Goal: Task Accomplishment & Management: Use online tool/utility

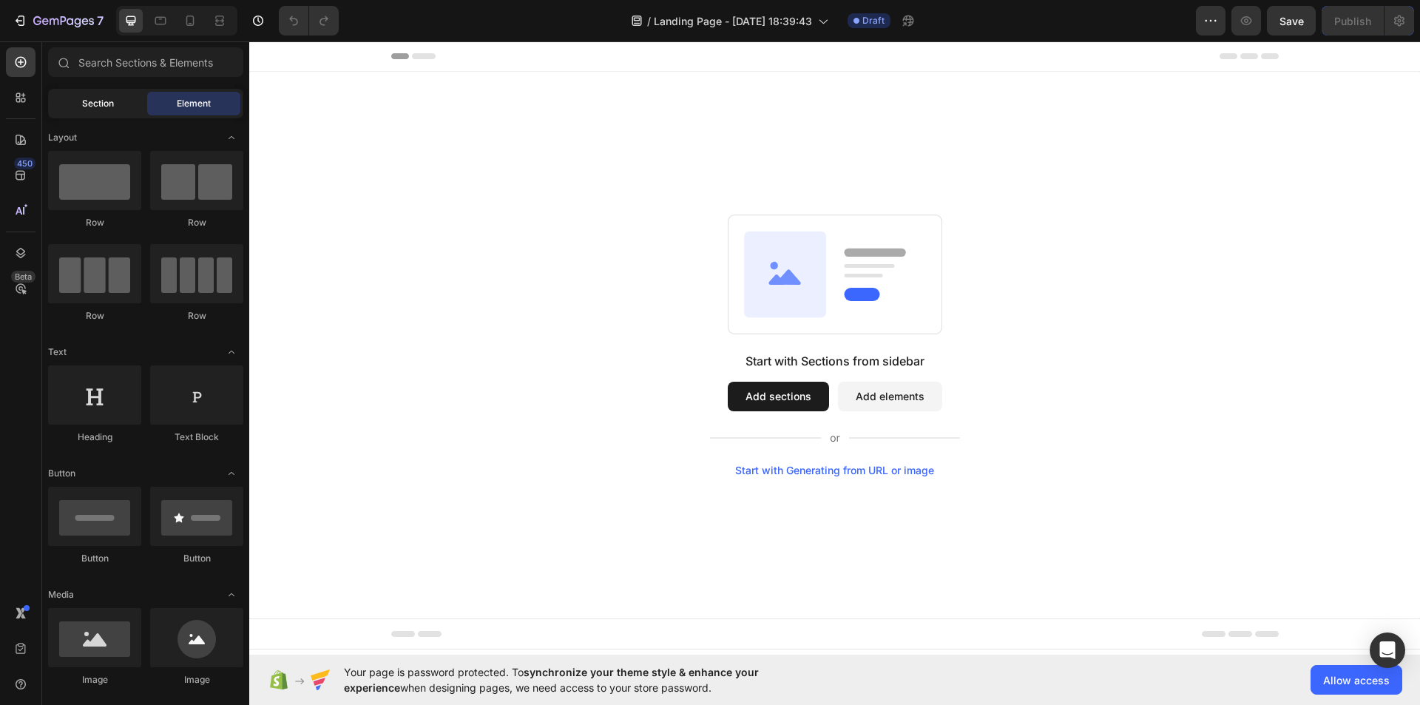
click at [92, 109] on span "Section" at bounding box center [98, 103] width 32 height 13
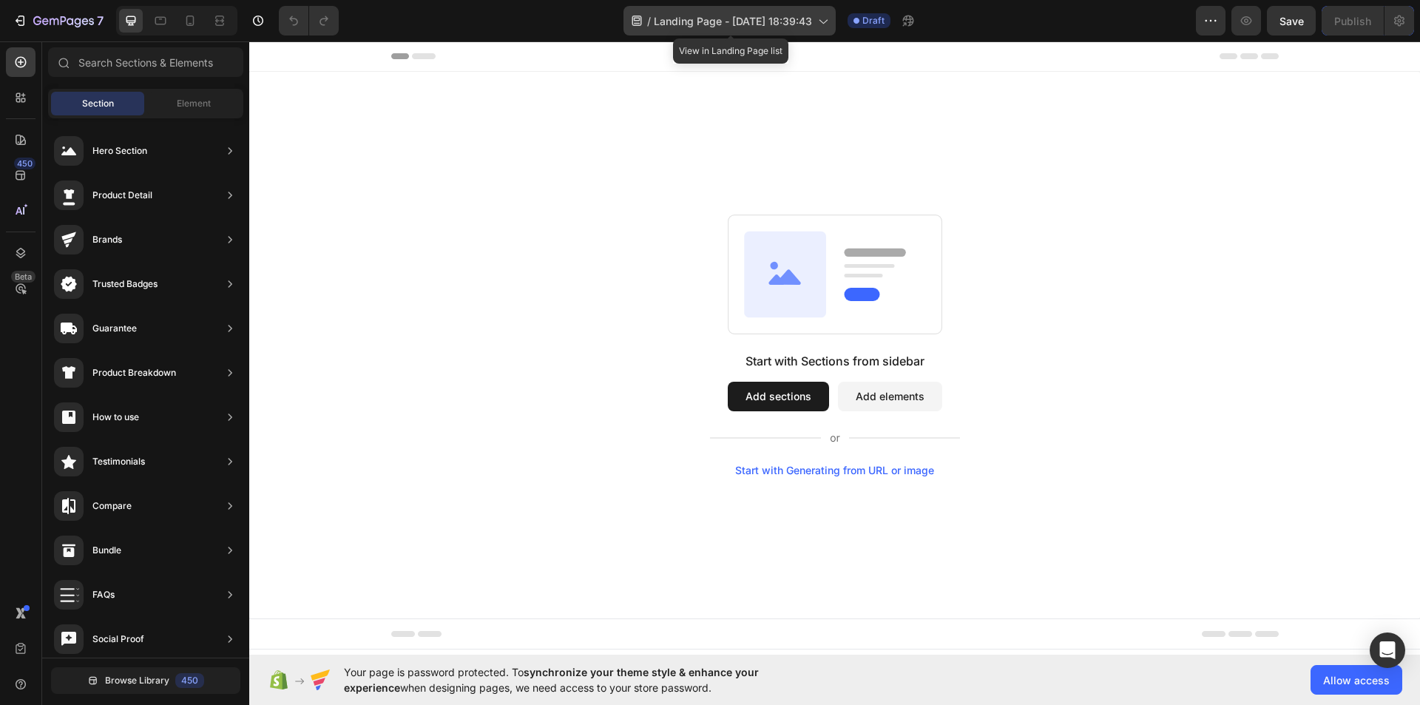
click at [743, 22] on span "Landing Page - Sep 28, 18:39:43" at bounding box center [733, 21] width 158 height 16
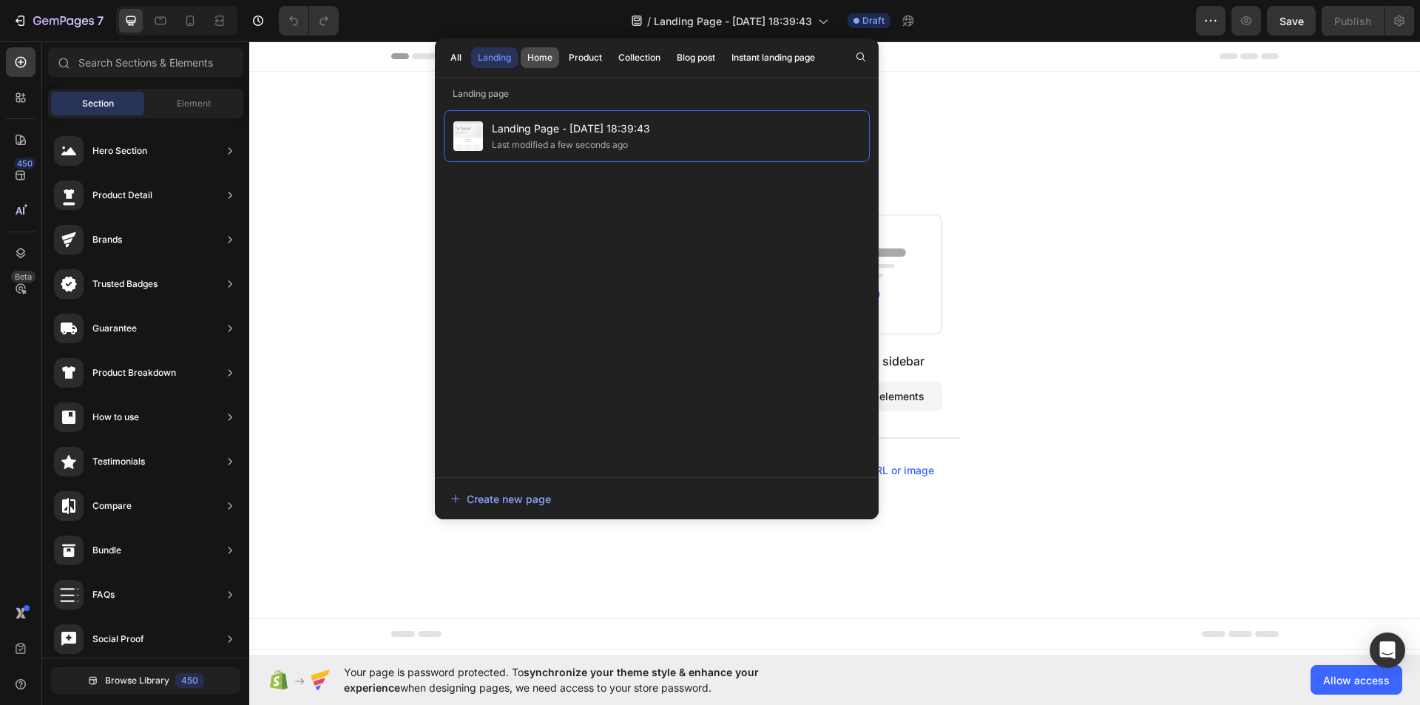
click at [542, 62] on div "Home" at bounding box center [539, 57] width 25 height 13
click at [563, 53] on button "Product" at bounding box center [585, 57] width 47 height 21
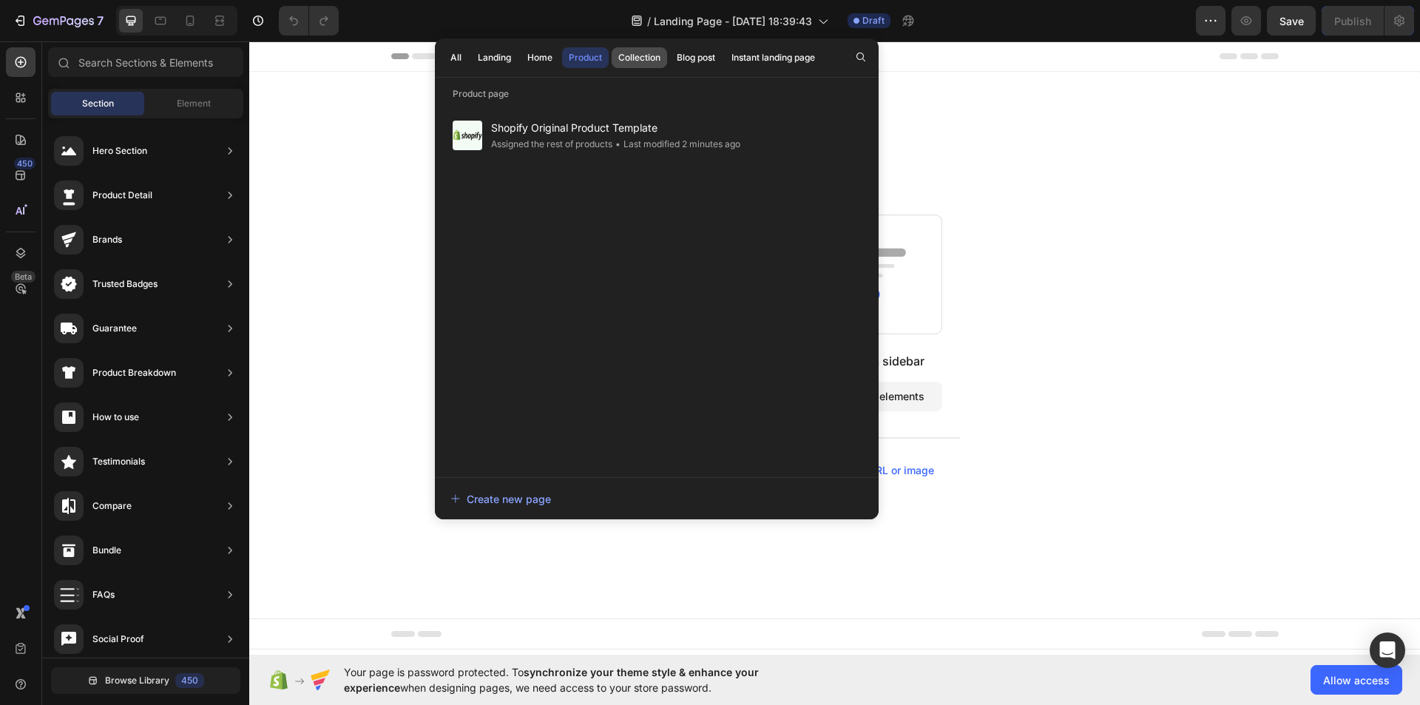
click at [638, 47] on button "Collection" at bounding box center [639, 57] width 55 height 21
click at [697, 50] on button "Blog post" at bounding box center [696, 57] width 52 height 21
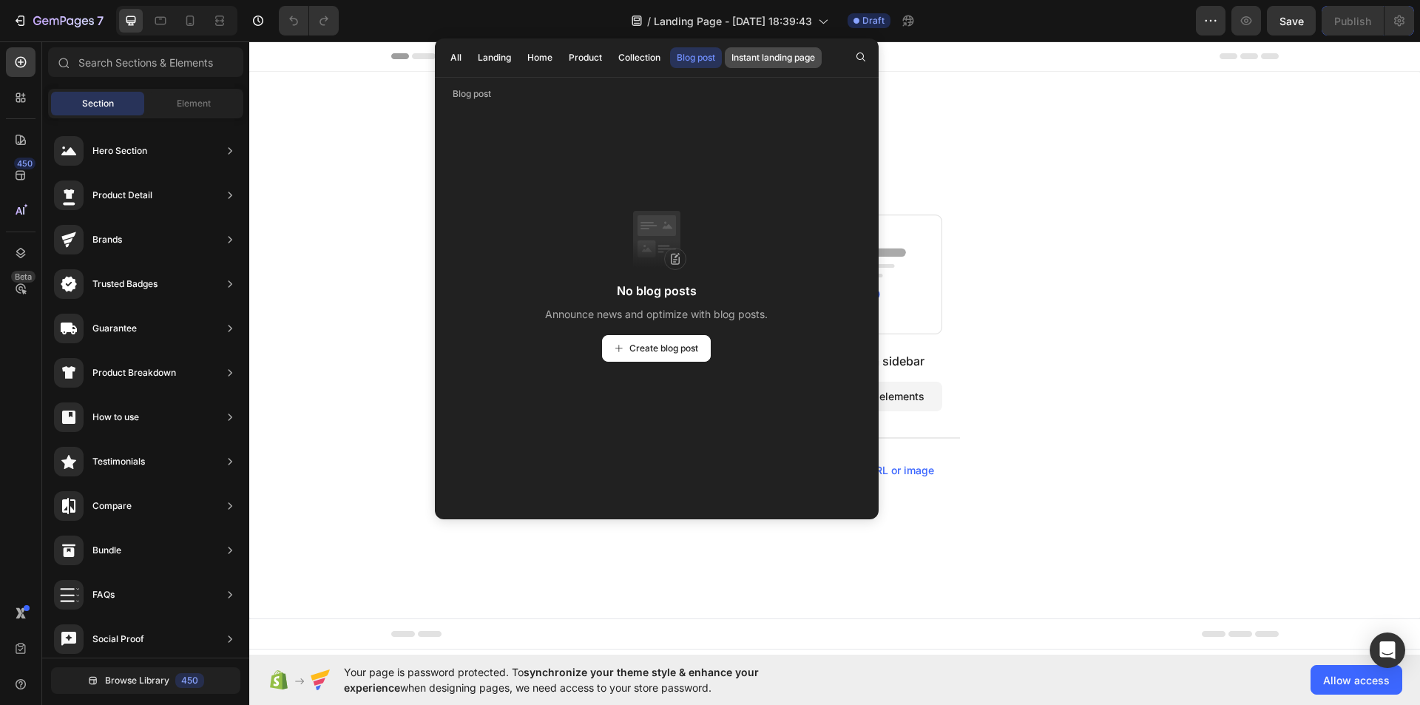
click at [780, 55] on div "Instant landing page" at bounding box center [773, 57] width 84 height 13
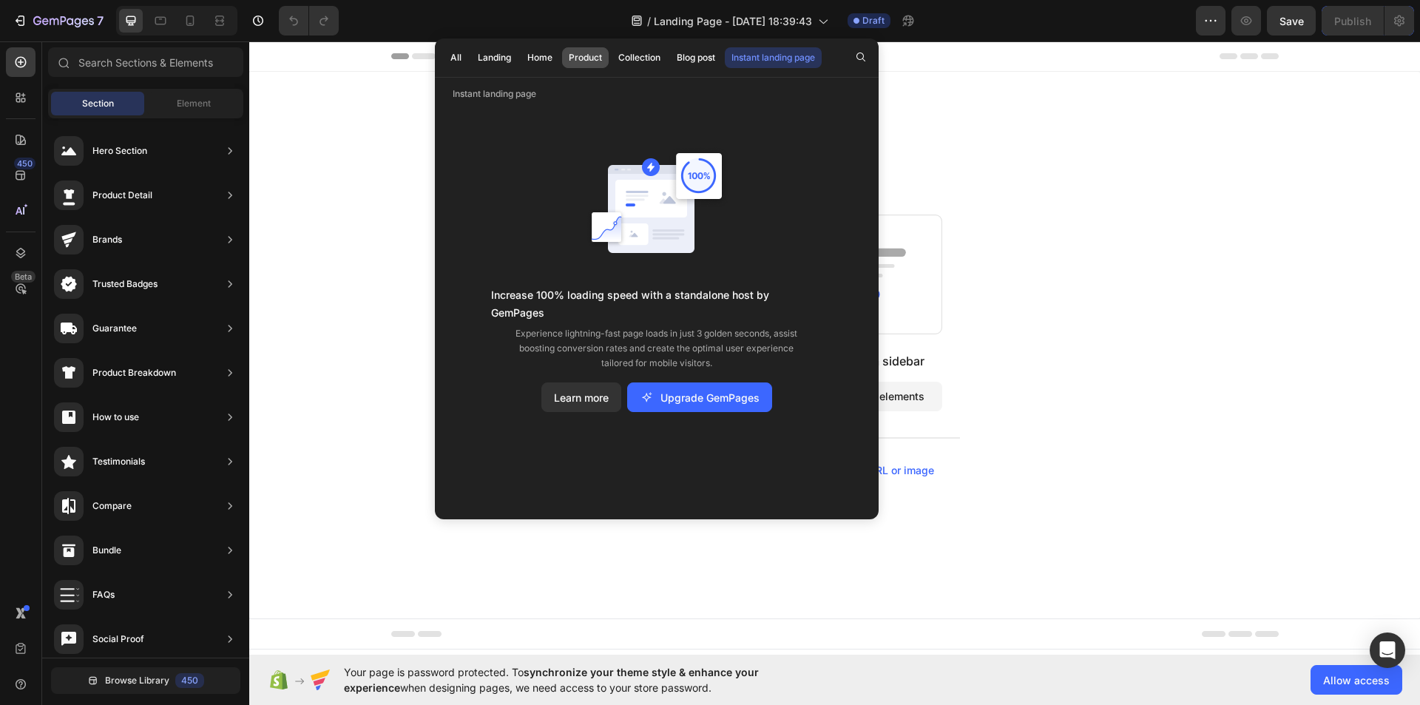
click at [587, 64] on div "Product" at bounding box center [585, 57] width 33 height 13
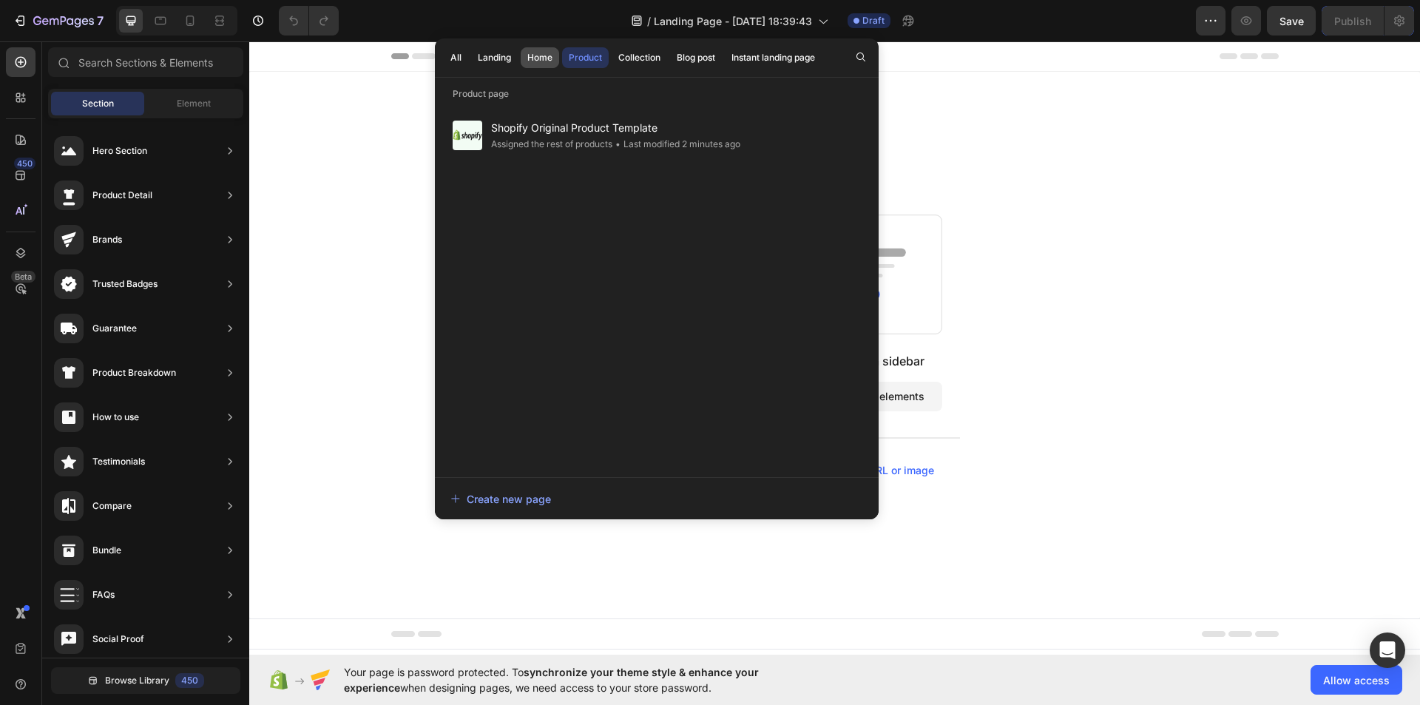
click at [545, 58] on div "Home" at bounding box center [539, 57] width 25 height 13
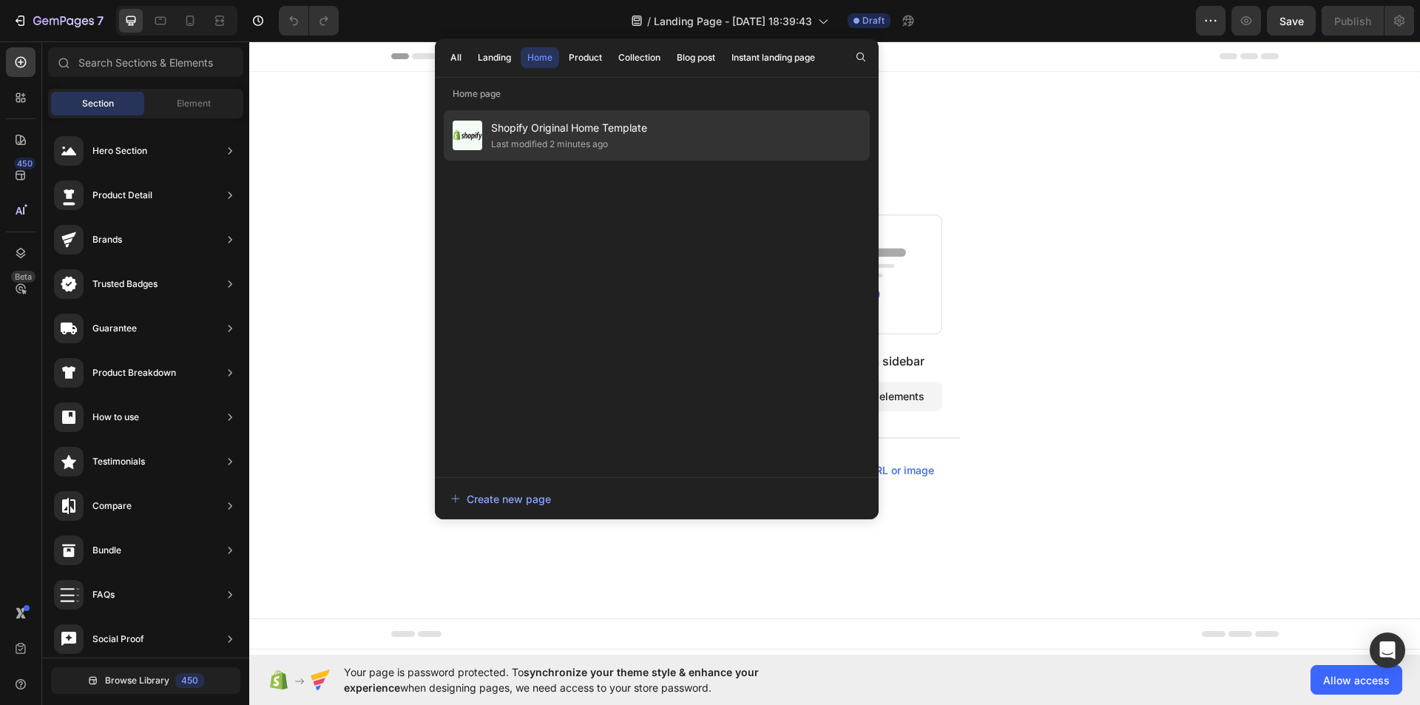
click at [565, 121] on span "Shopify Original Home Template" at bounding box center [569, 128] width 156 height 18
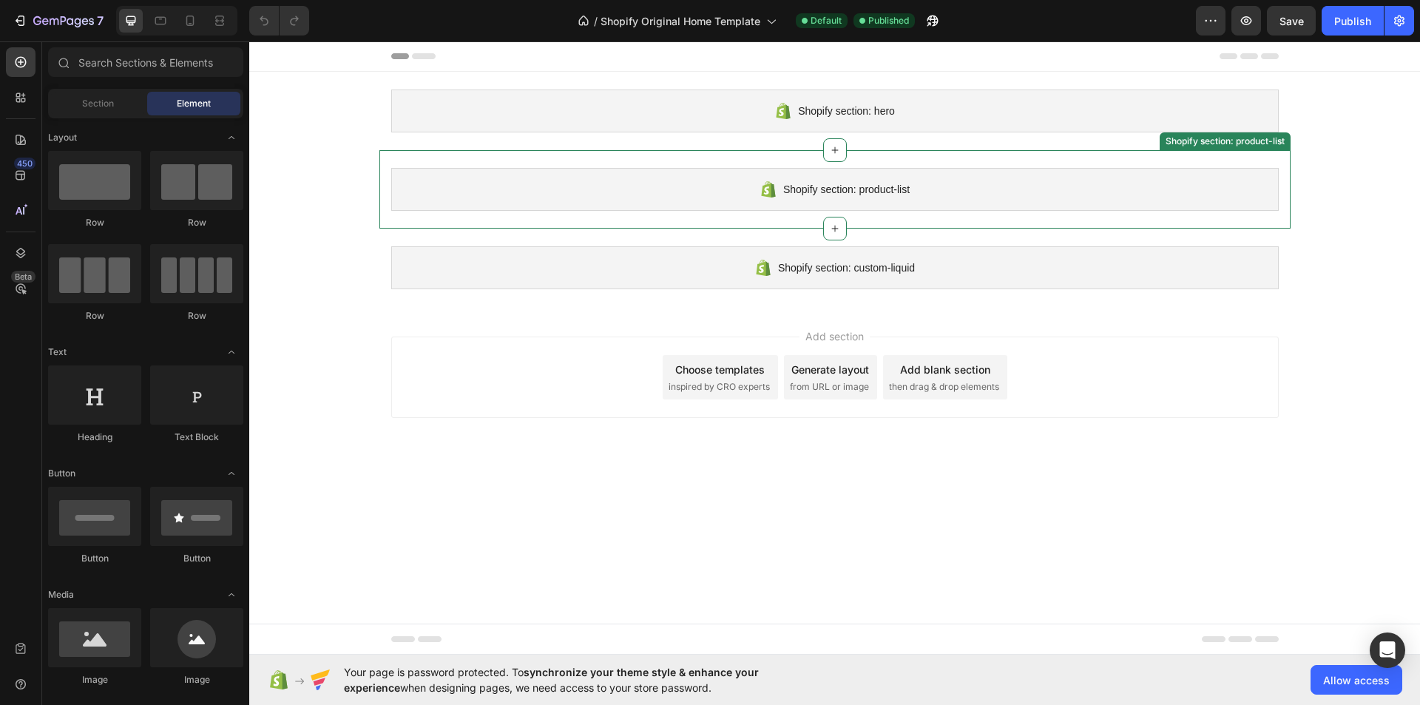
click at [862, 195] on span "Shopify section: product-list" at bounding box center [846, 189] width 126 height 18
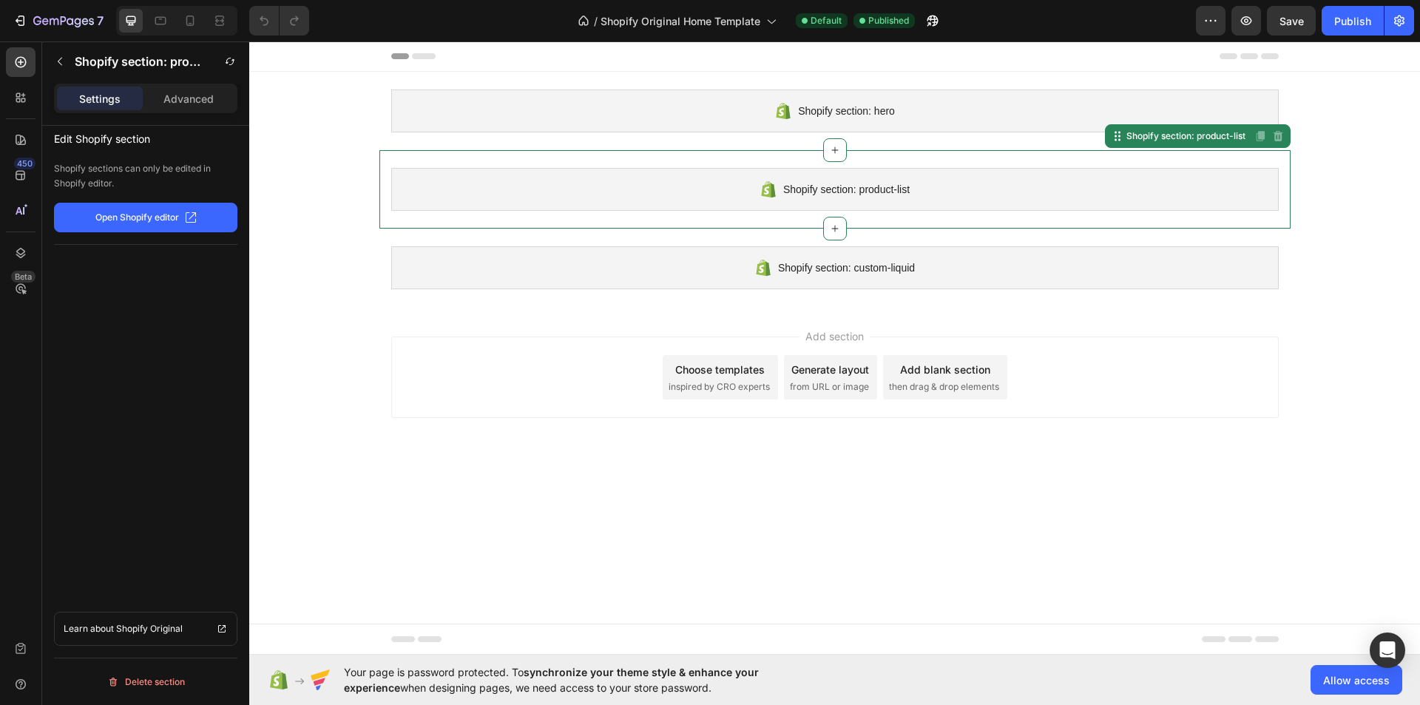
click at [174, 216] on p "Open Shopify editor" at bounding box center [137, 217] width 84 height 13
click at [839, 177] on div "Shopify section: product-list" at bounding box center [834, 189] width 887 height 43
click at [703, 24] on span "Shopify Original Home Template" at bounding box center [681, 21] width 160 height 16
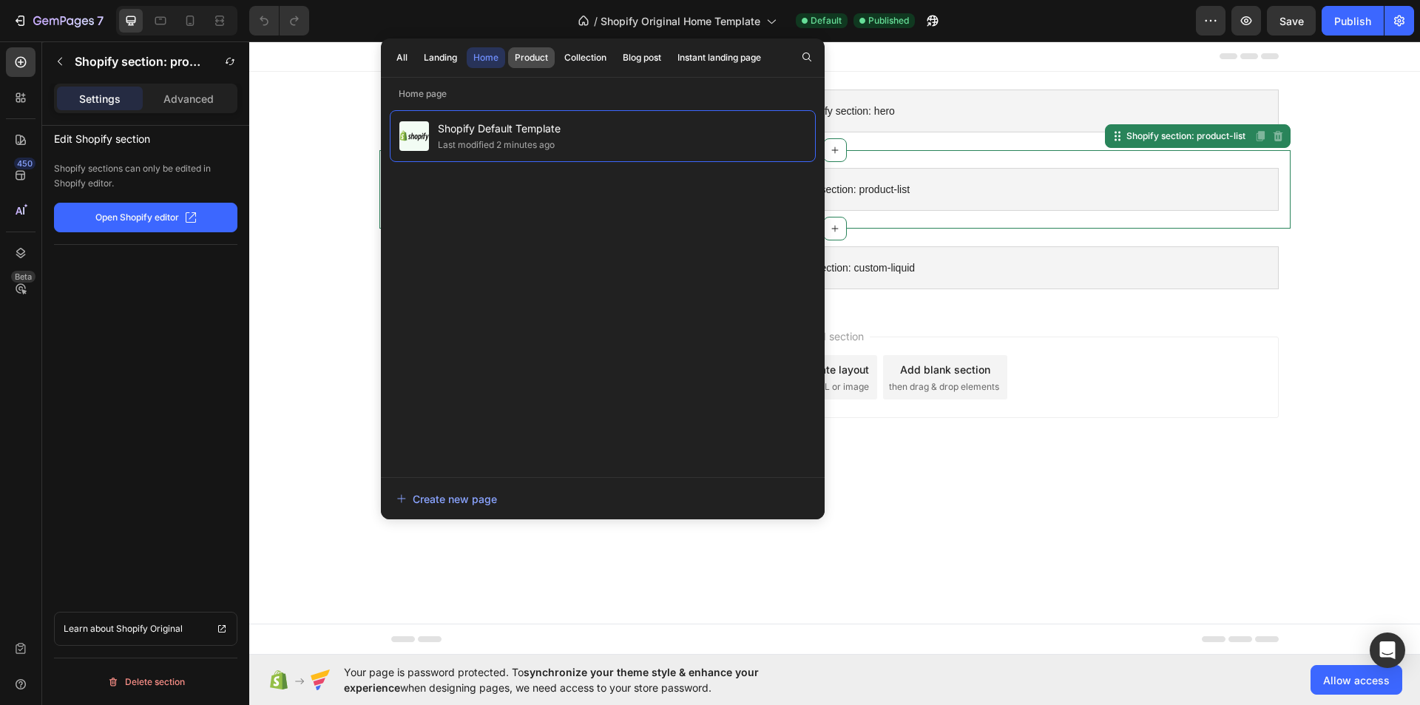
click at [527, 54] on div "Product" at bounding box center [531, 57] width 33 height 13
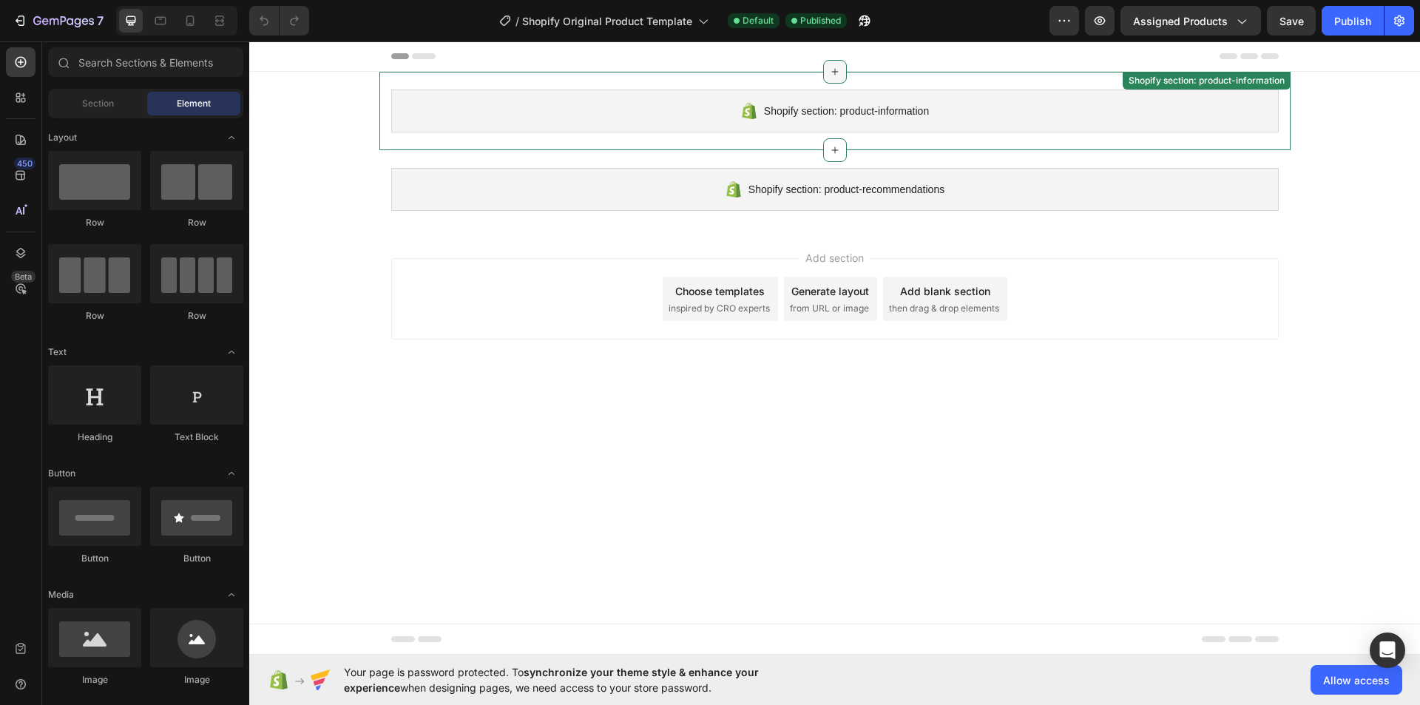
click at [836, 75] on icon at bounding box center [835, 72] width 12 height 12
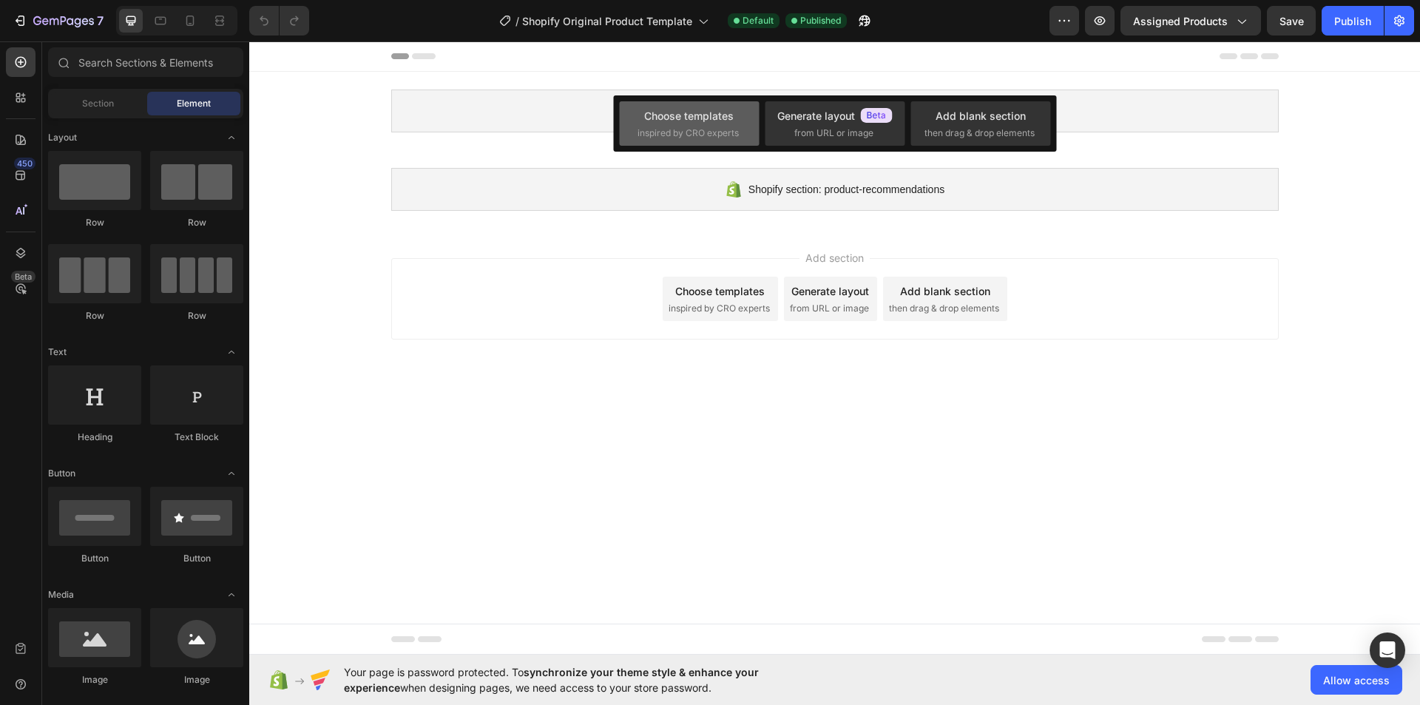
click at [675, 132] on span "inspired by CRO experts" at bounding box center [688, 132] width 101 height 13
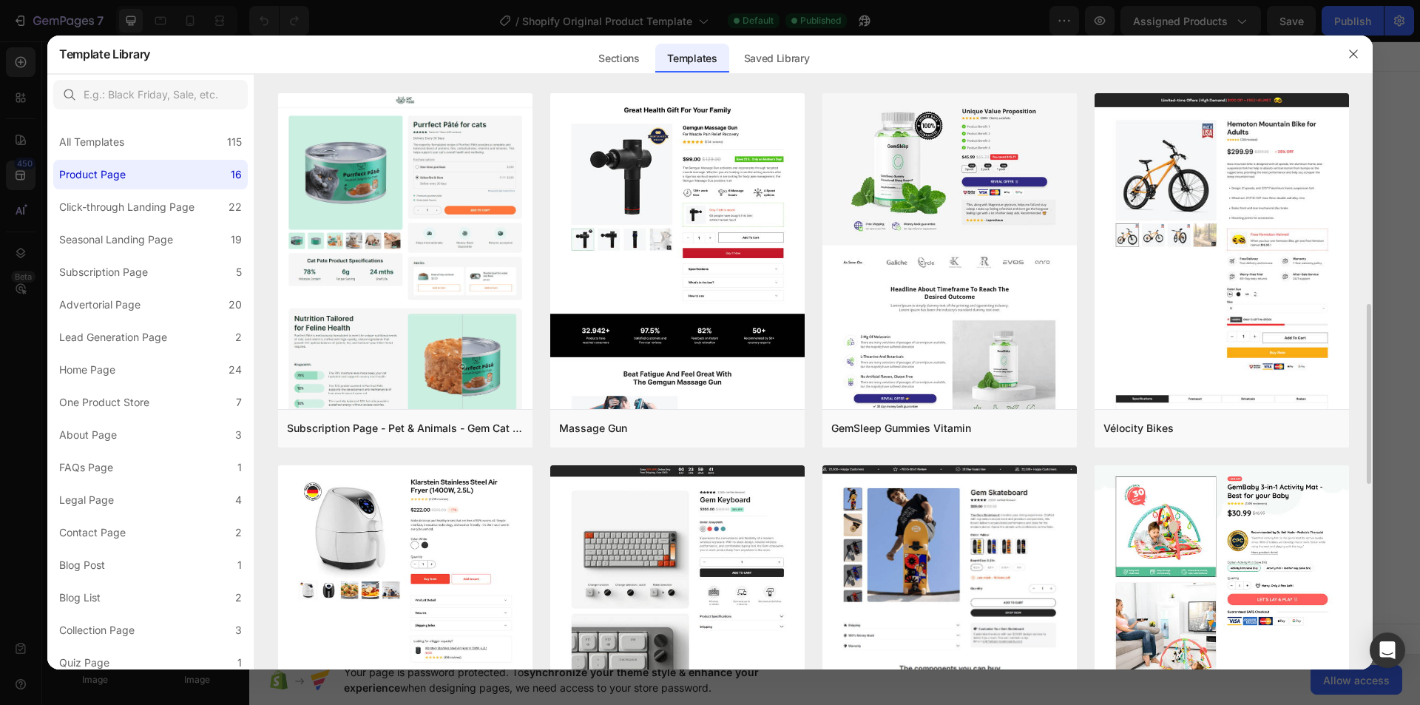
scroll to position [518, 0]
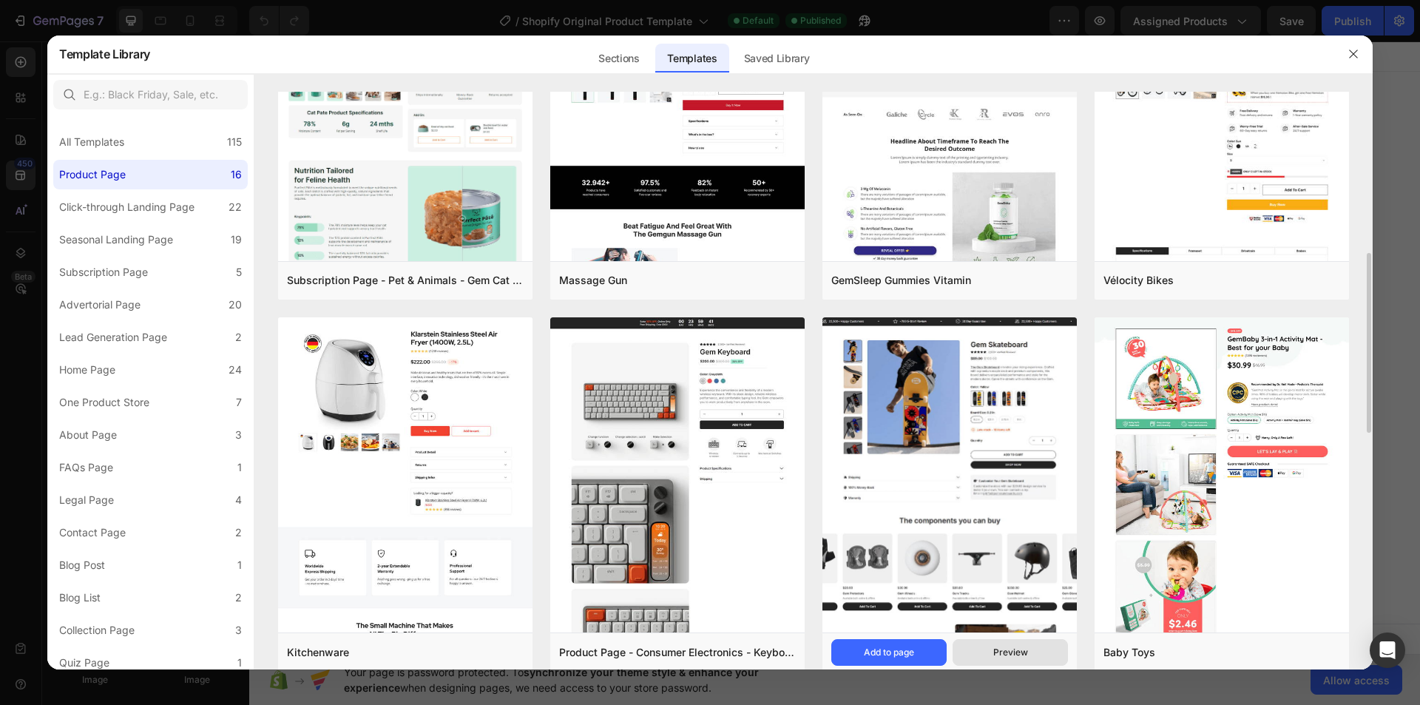
click at [1004, 652] on div "Preview" at bounding box center [1010, 652] width 35 height 13
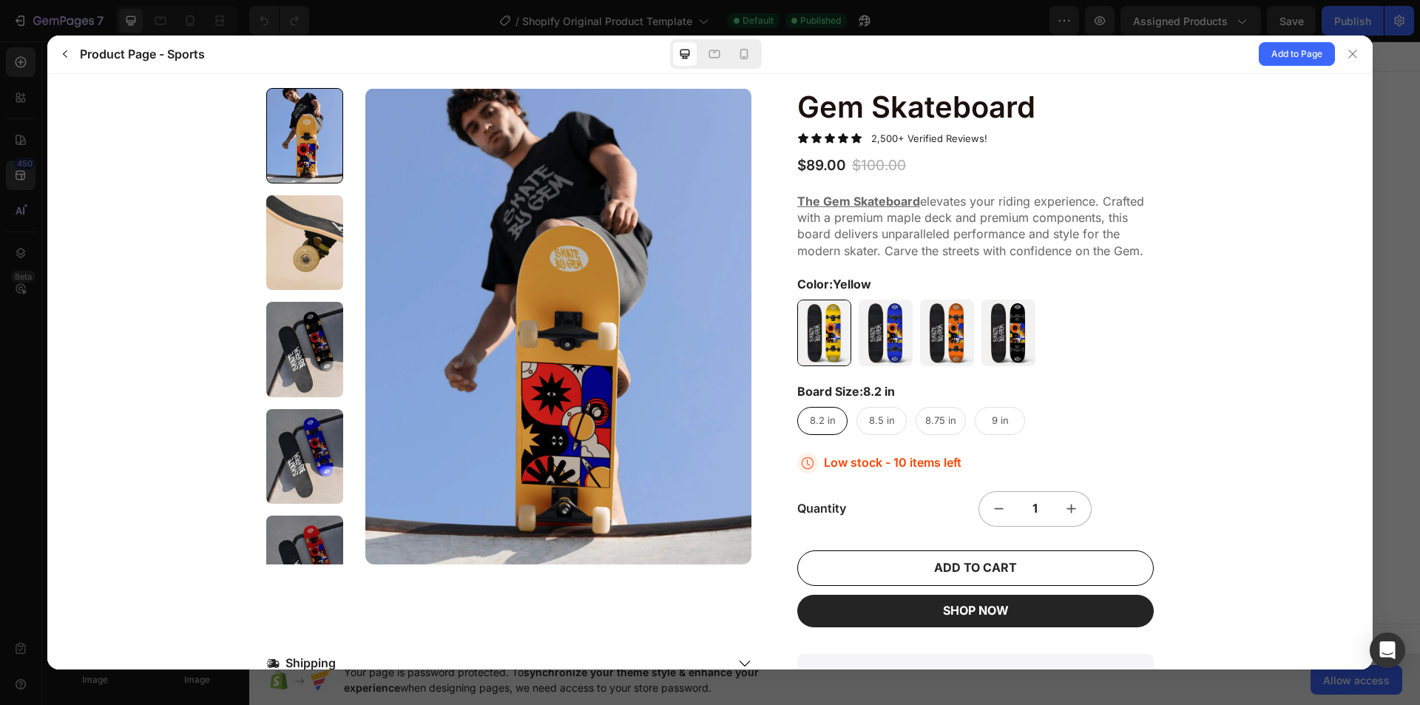
scroll to position [148, 0]
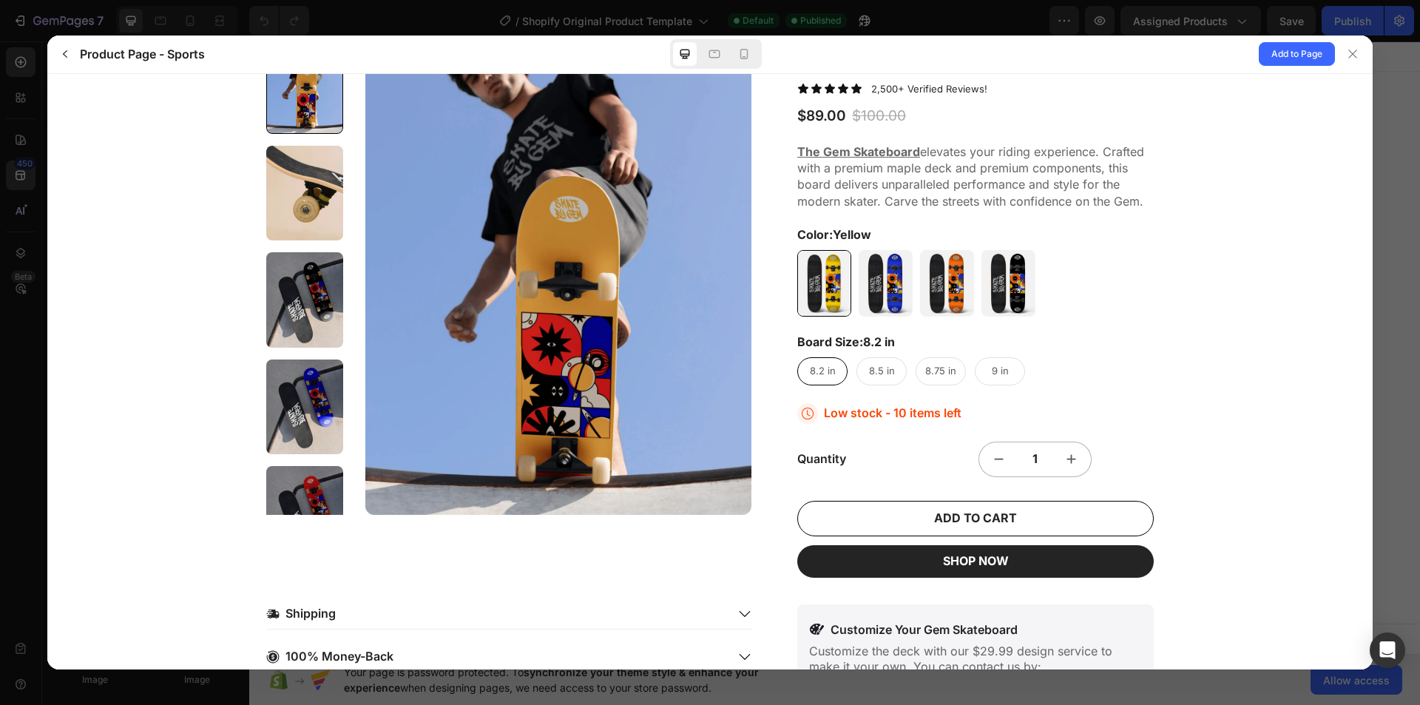
click at [872, 373] on span "8.5 in" at bounding box center [882, 370] width 26 height 12
click at [907, 385] on Size-2-2 "8.5 in 8.5 in 8.5 in" at bounding box center [907, 385] width 1 height 1
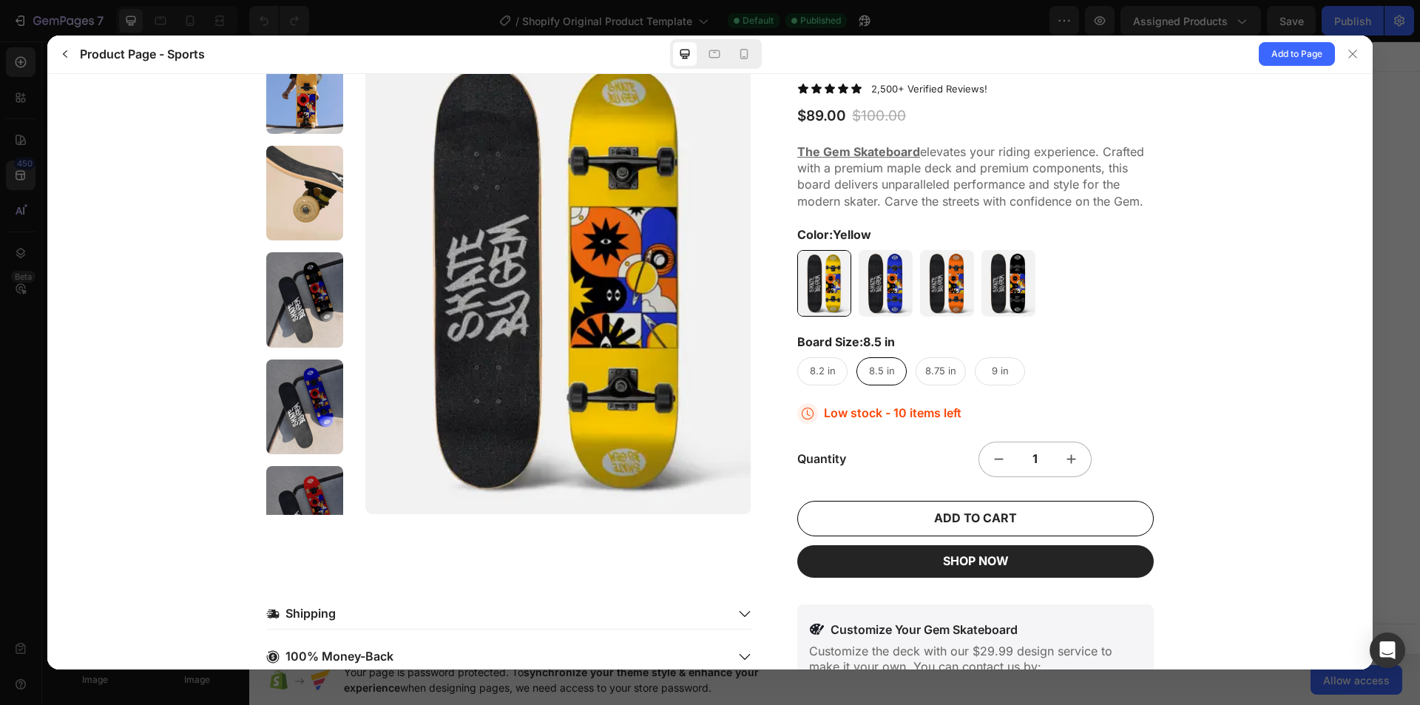
click at [939, 367] on span "8.75 in" at bounding box center [940, 370] width 31 height 12
click at [966, 385] on Size-2-3 "8.75 in 8.75 in 8.75 in" at bounding box center [966, 385] width 1 height 1
click at [984, 369] on in "9 in" at bounding box center [1000, 370] width 50 height 28
click at [1025, 385] on Size-2-4 "9 in 9 in 9 in" at bounding box center [1025, 385] width 1 height 1
click at [1356, 51] on icon at bounding box center [1353, 54] width 12 height 12
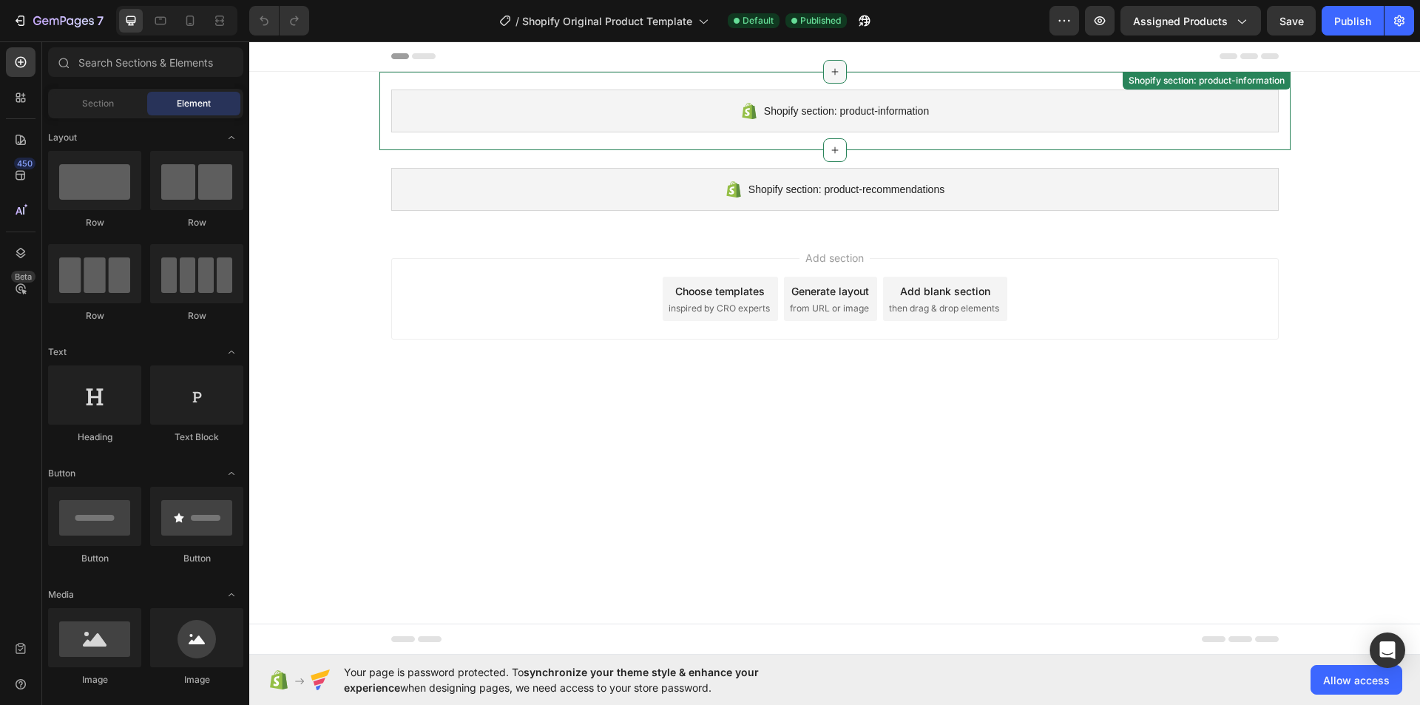
click at [838, 71] on icon at bounding box center [835, 72] width 12 height 12
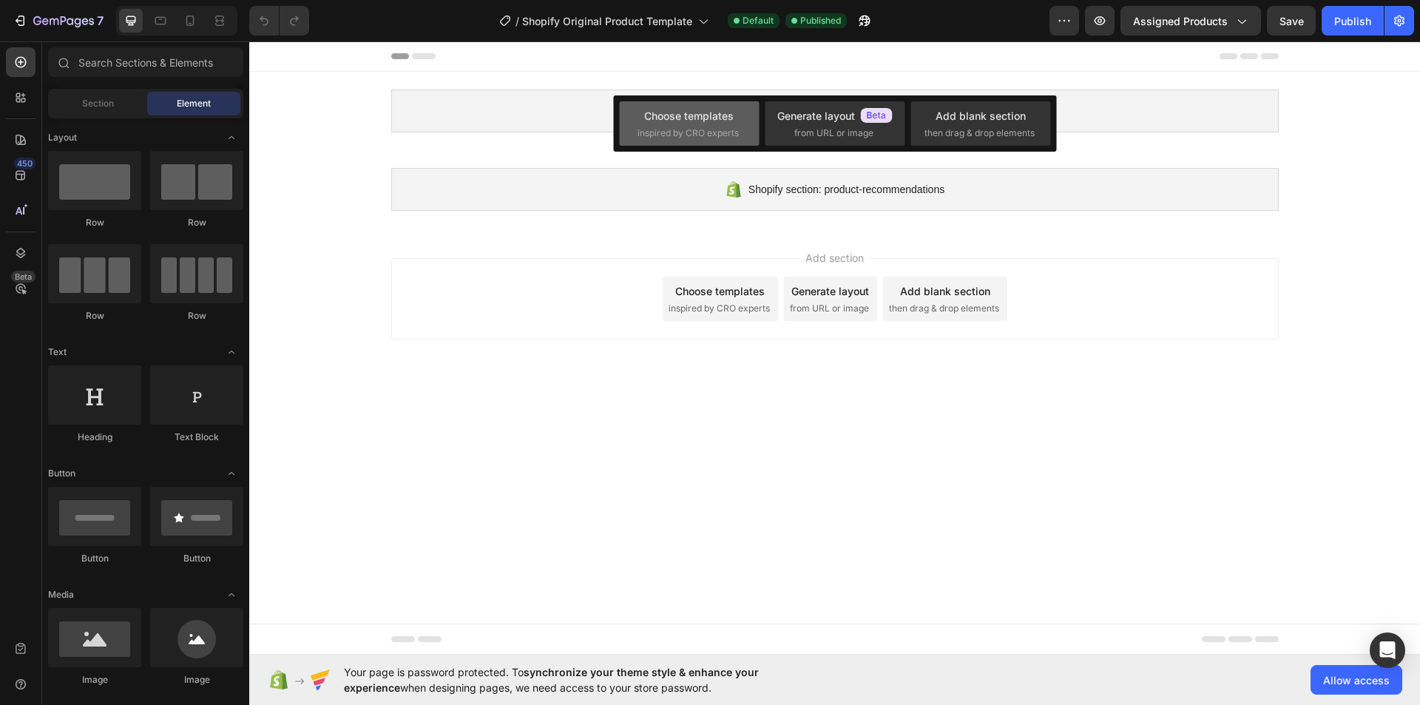
click at [714, 126] on span "inspired by CRO experts" at bounding box center [688, 132] width 101 height 13
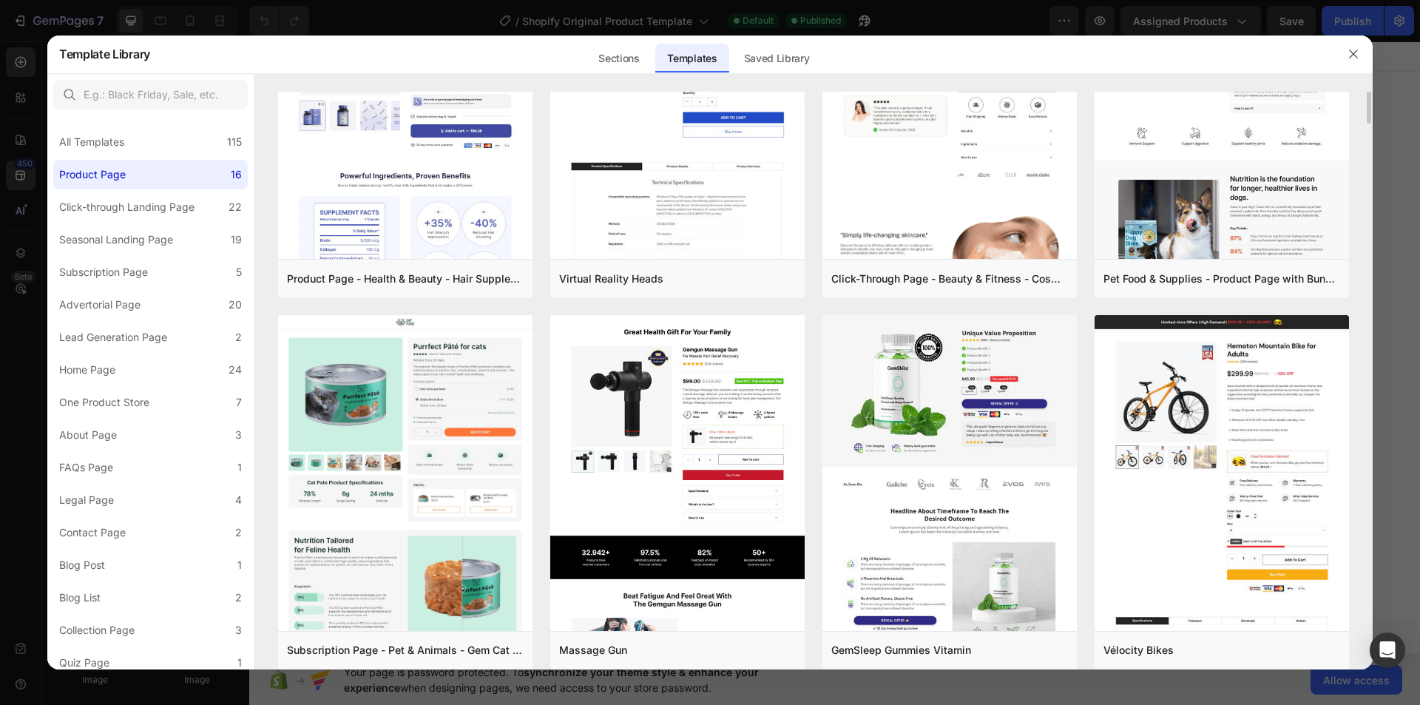
scroll to position [0, 0]
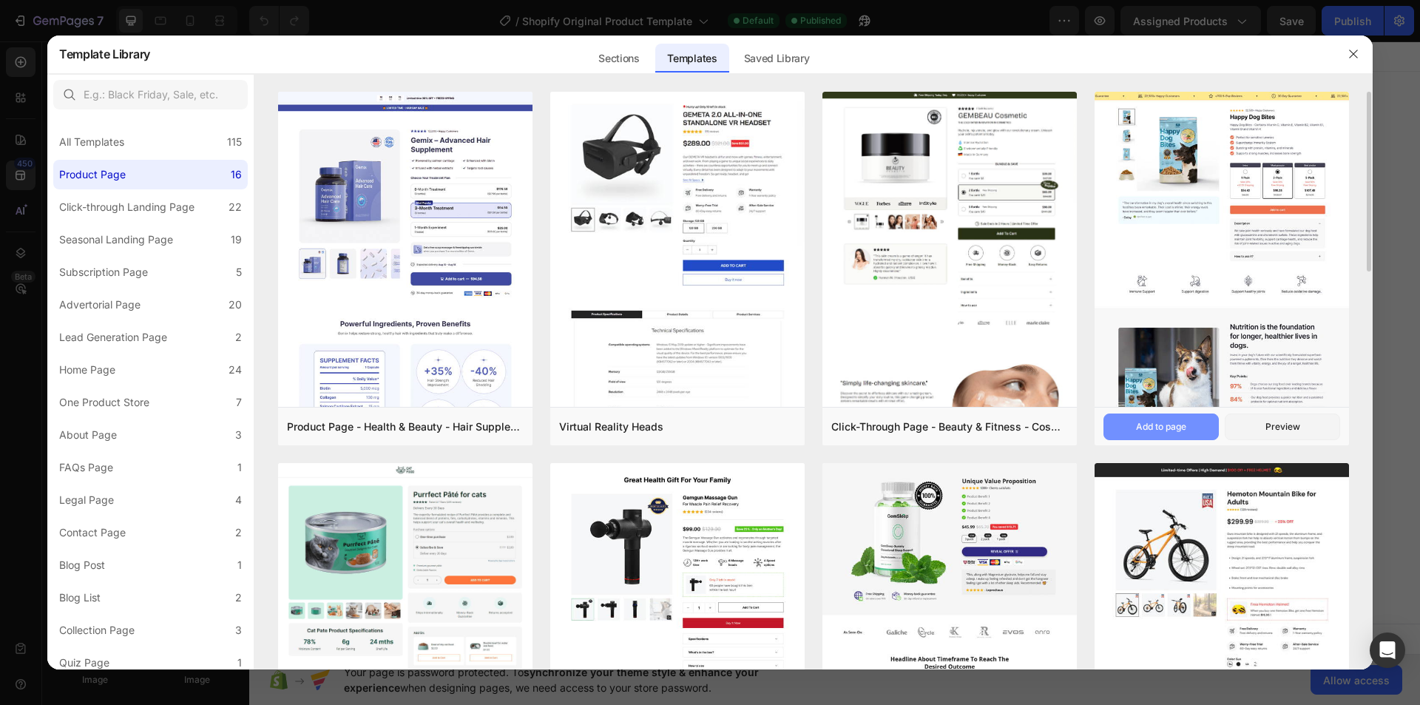
click at [1174, 428] on div "Add to page" at bounding box center [1161, 426] width 50 height 13
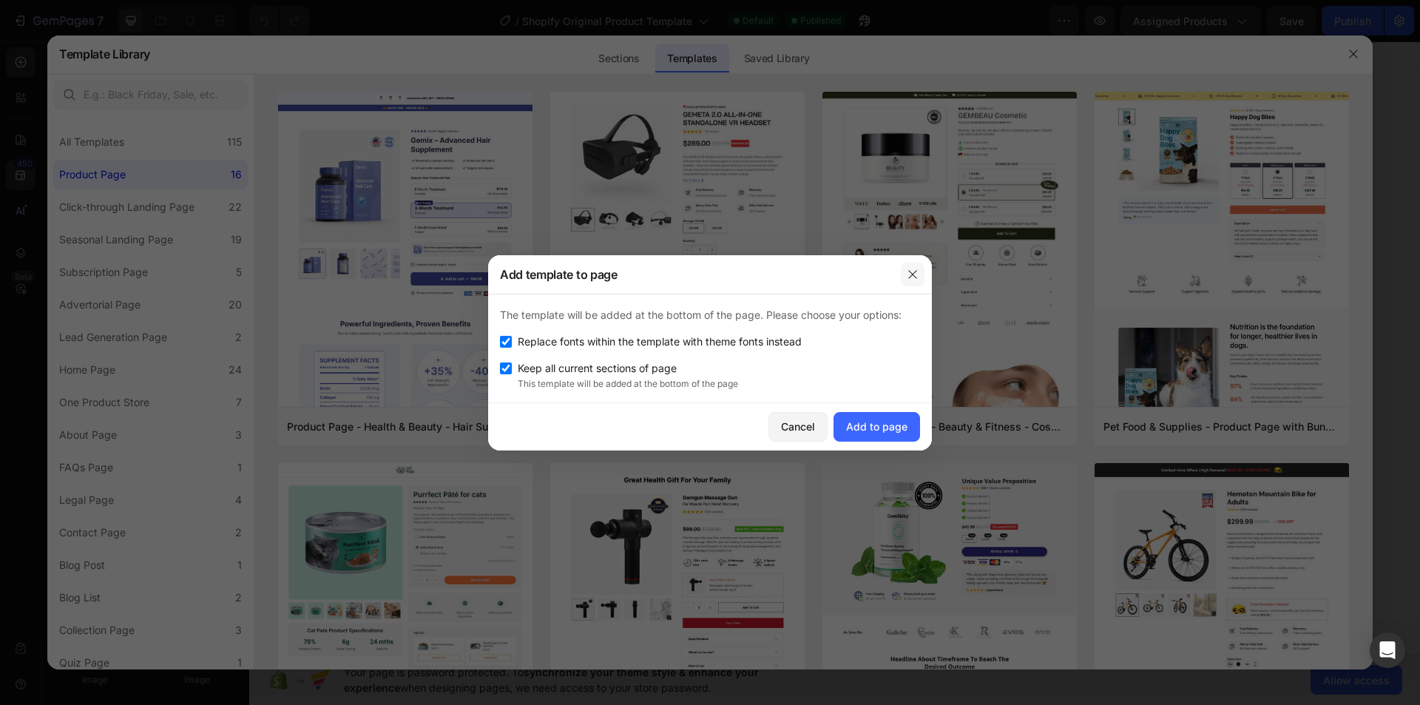
click at [913, 271] on icon "button" at bounding box center [913, 274] width 12 height 12
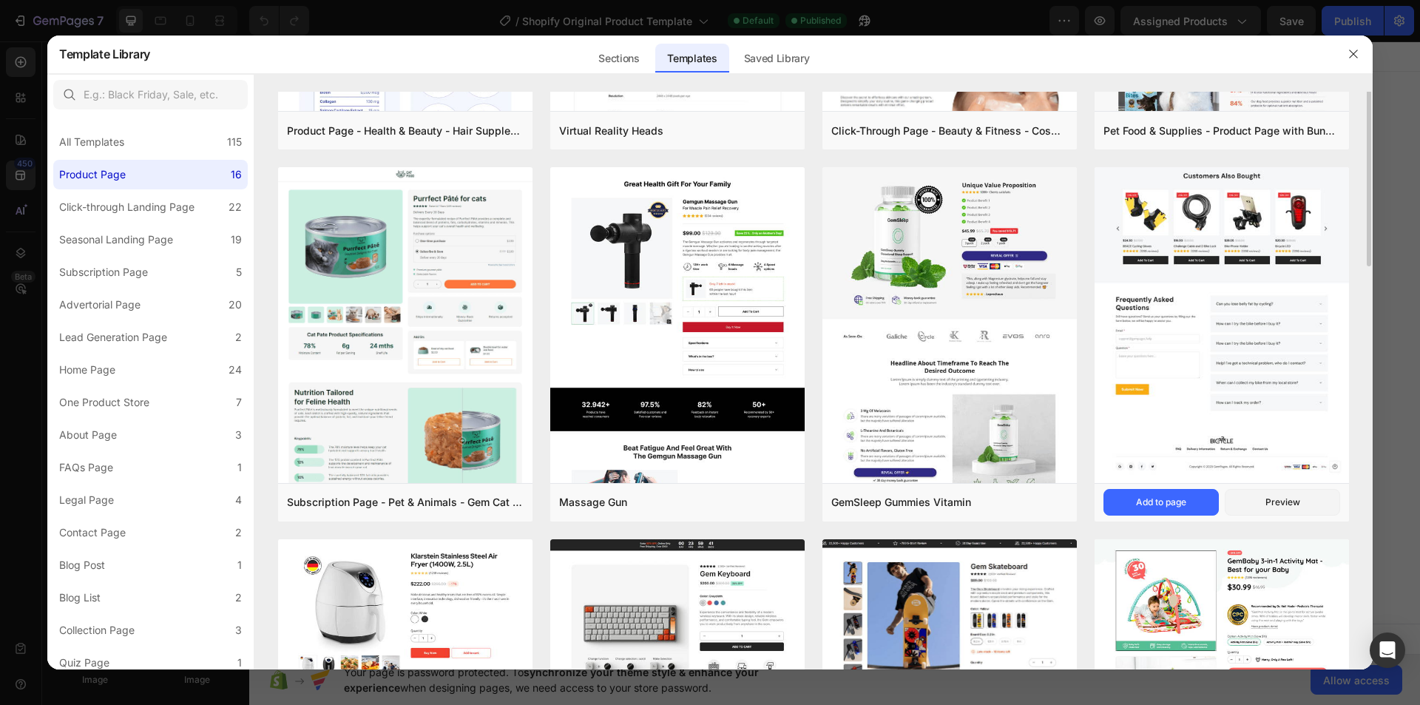
scroll to position [222, 0]
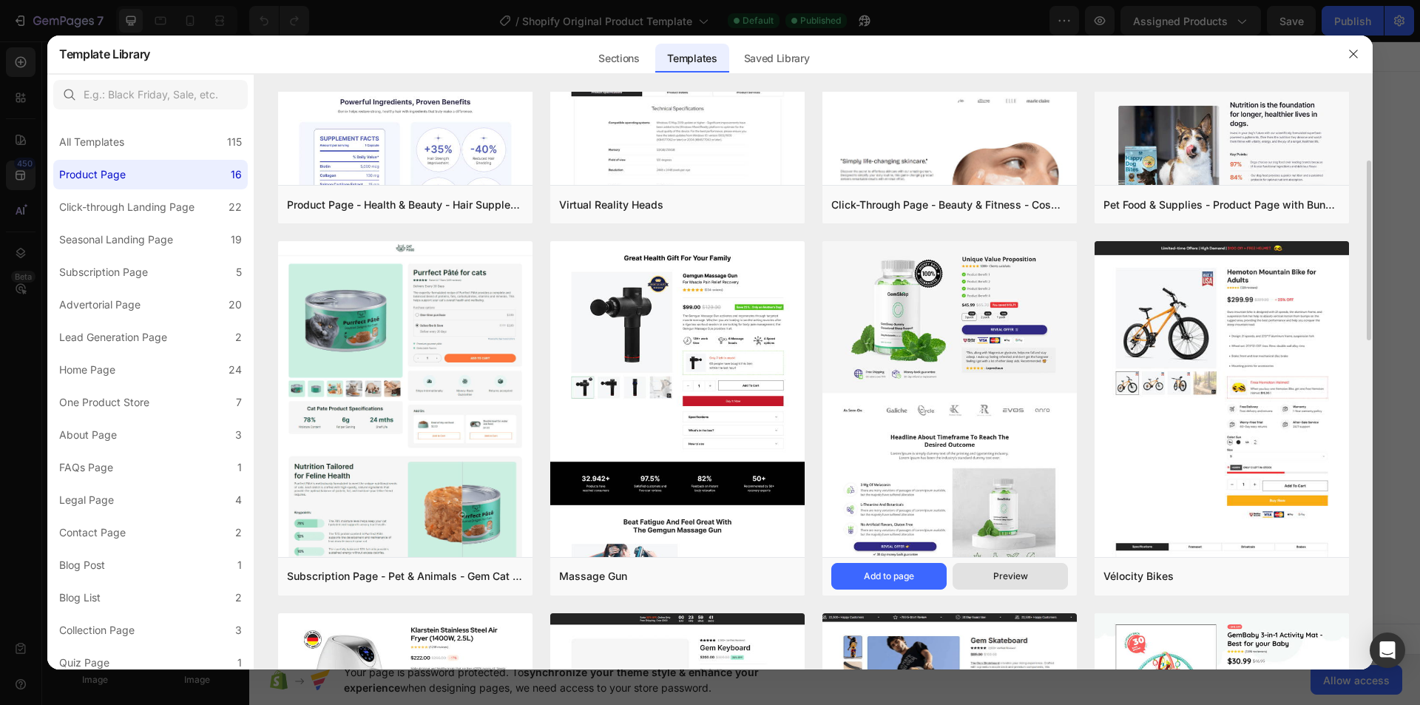
click at [1023, 573] on div "Preview" at bounding box center [1010, 575] width 35 height 13
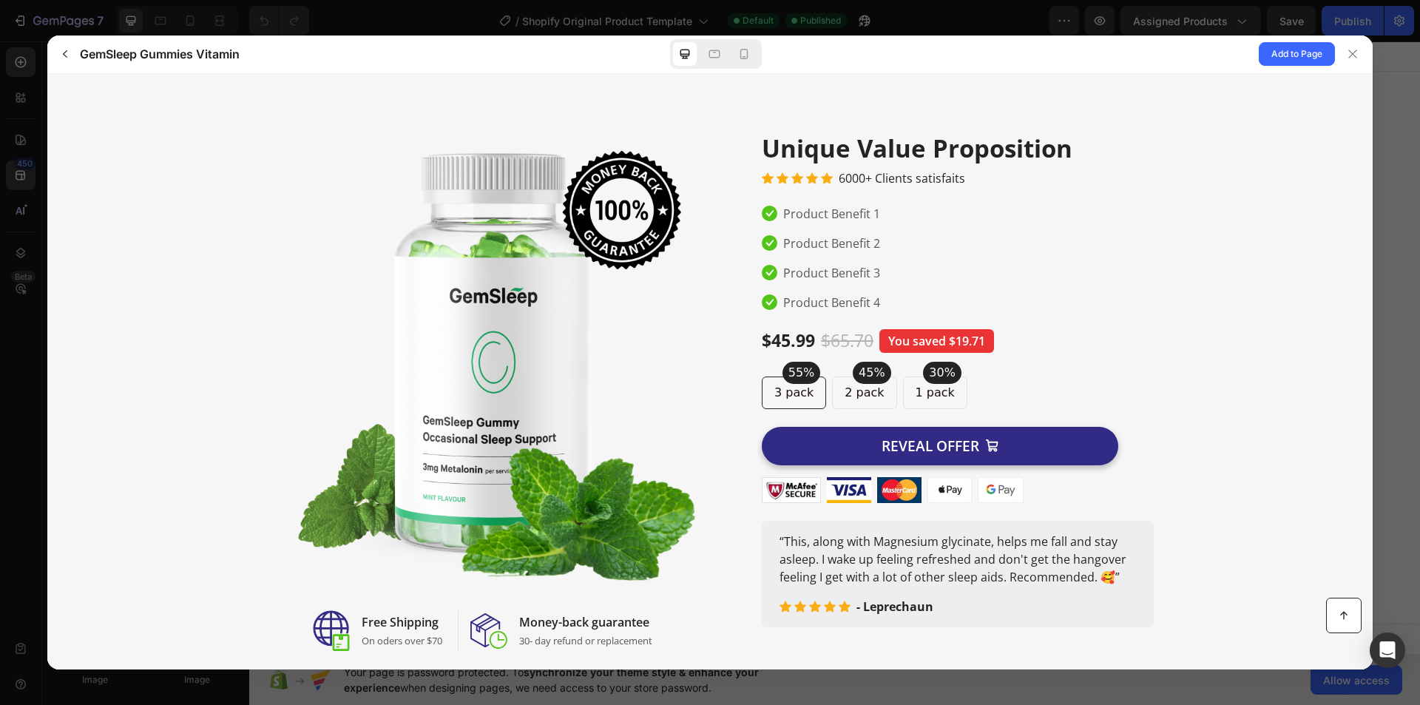
scroll to position [0, 0]
click at [854, 390] on p "2 pack" at bounding box center [864, 391] width 39 height 19
click at [854, 398] on p "2 pack" at bounding box center [864, 391] width 39 height 19
click at [1010, 365] on div at bounding box center [958, 379] width 392 height 494
click at [857, 390] on p "2 pack" at bounding box center [864, 391] width 39 height 19
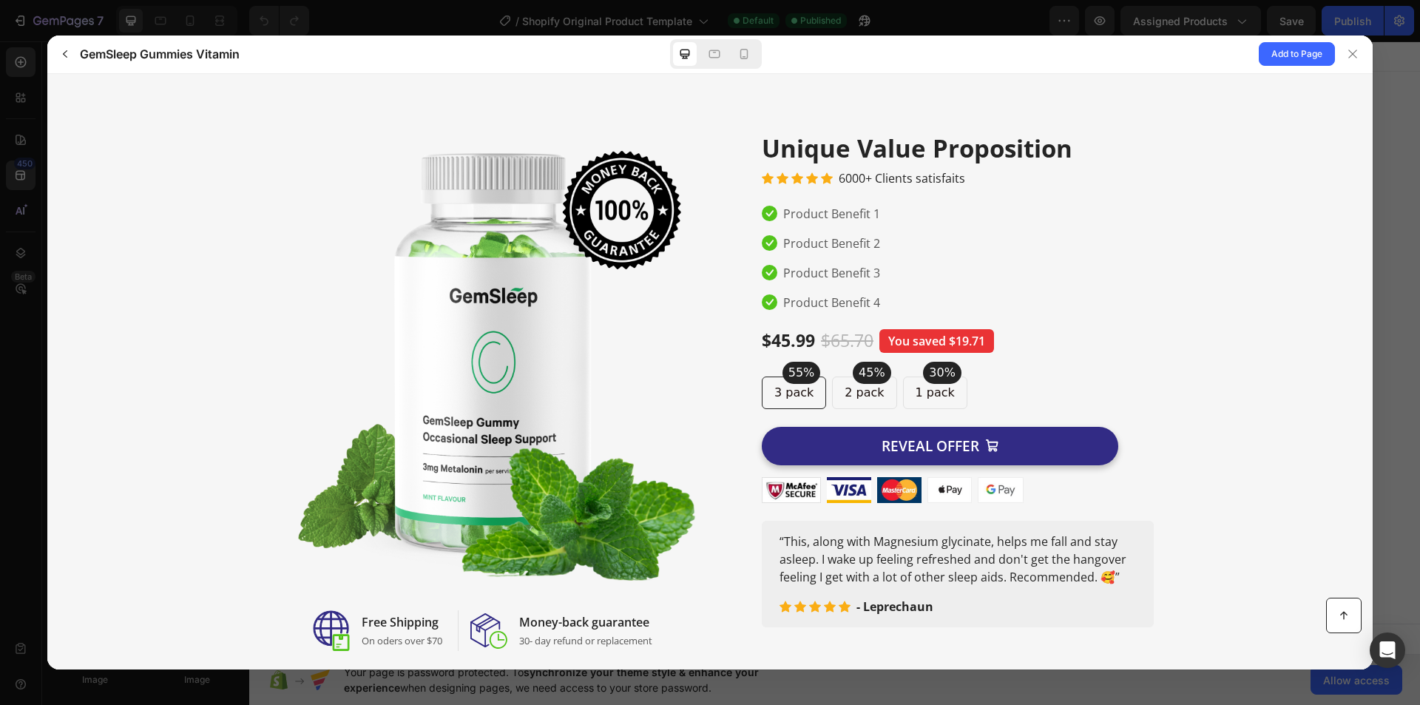
click at [916, 386] on p "1 pack" at bounding box center [935, 391] width 39 height 19
click at [929, 364] on p "30%" at bounding box center [942, 371] width 27 height 19
drag, startPoint x: 923, startPoint y: 331, endPoint x: 800, endPoint y: 298, distance: 127.0
click at [922, 330] on pre "You saved $19.71" at bounding box center [936, 340] width 115 height 24
click at [855, 392] on p "2 pack" at bounding box center [864, 391] width 39 height 19
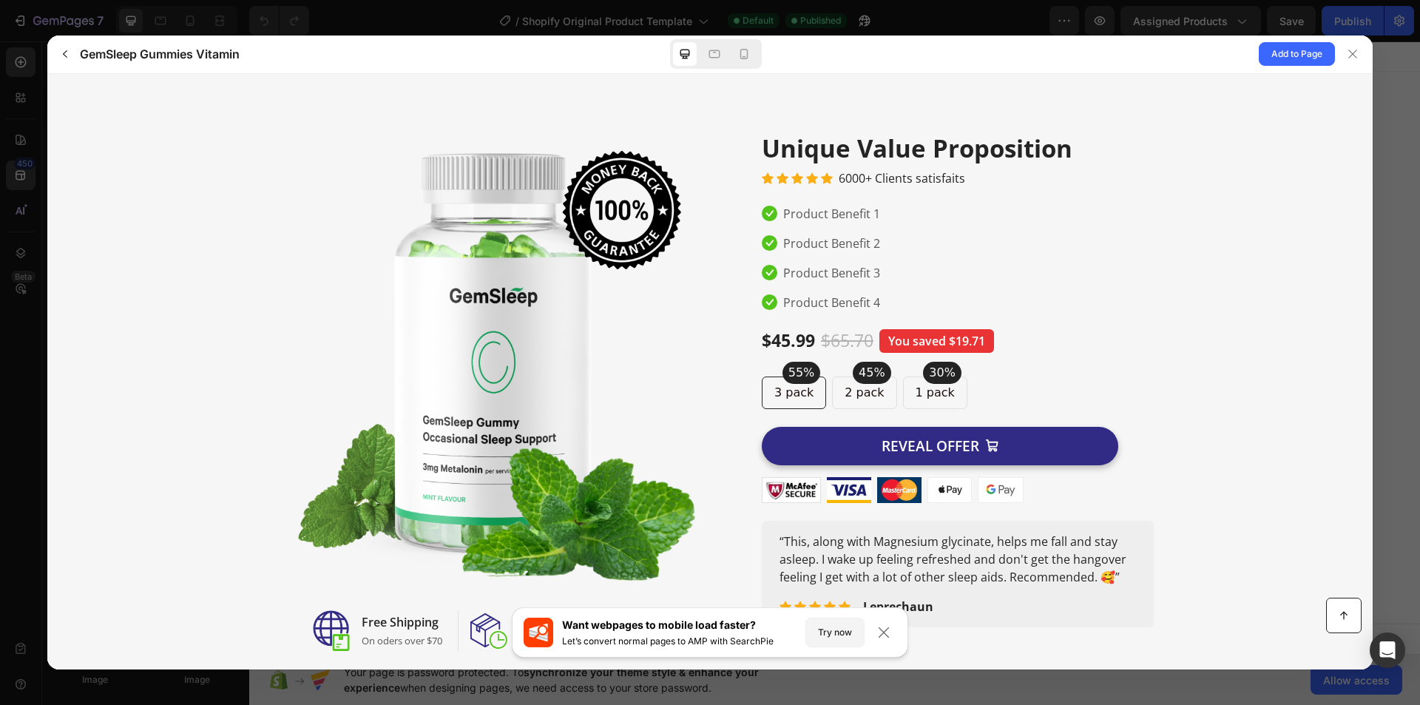
click at [922, 386] on p "1 pack" at bounding box center [935, 391] width 39 height 19
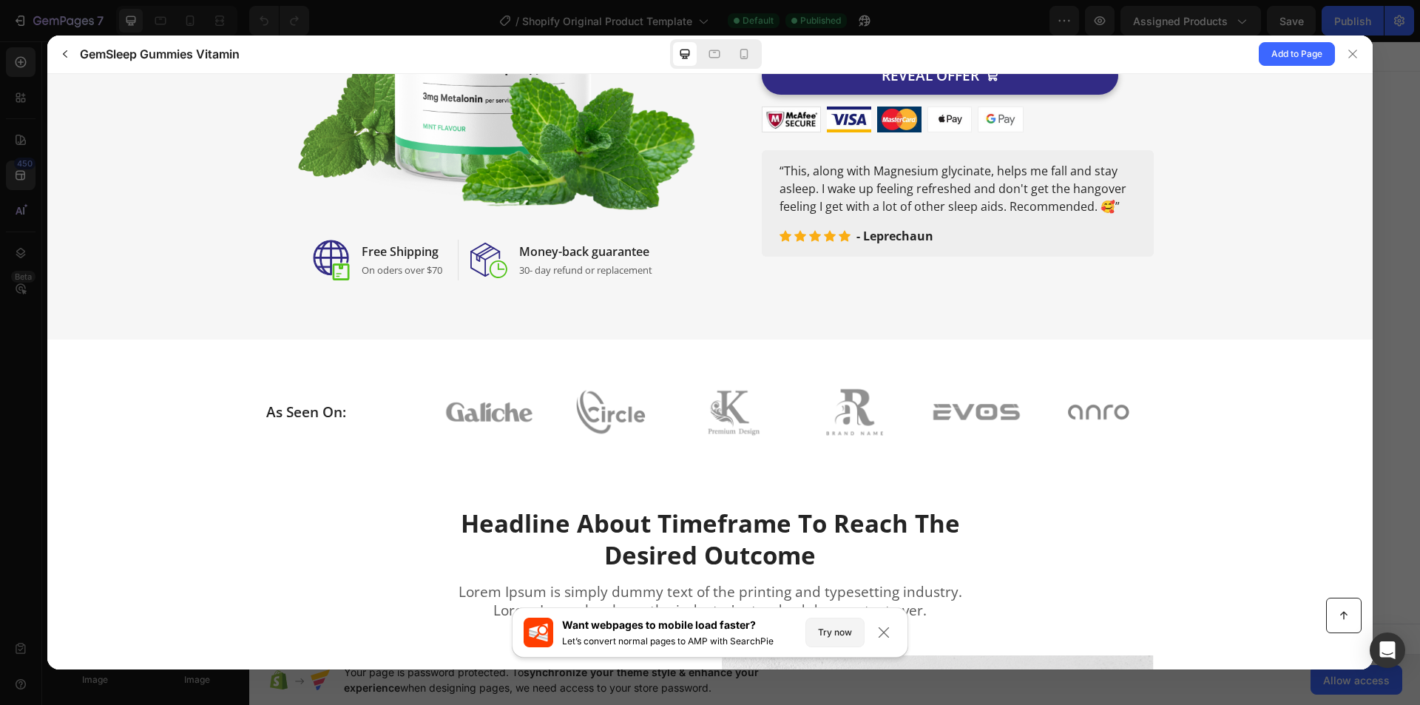
scroll to position [370, 0]
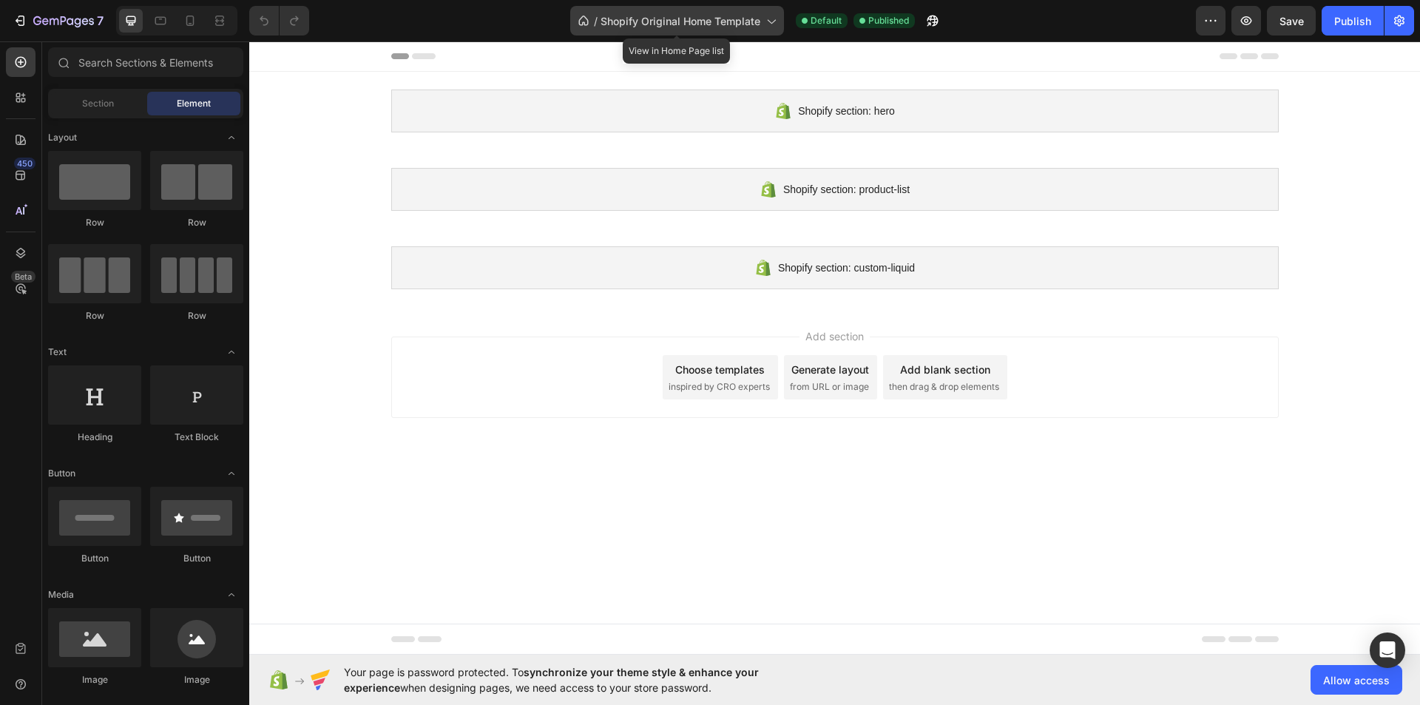
click at [714, 12] on div "/ Shopify Original Home Template" at bounding box center [677, 21] width 214 height 30
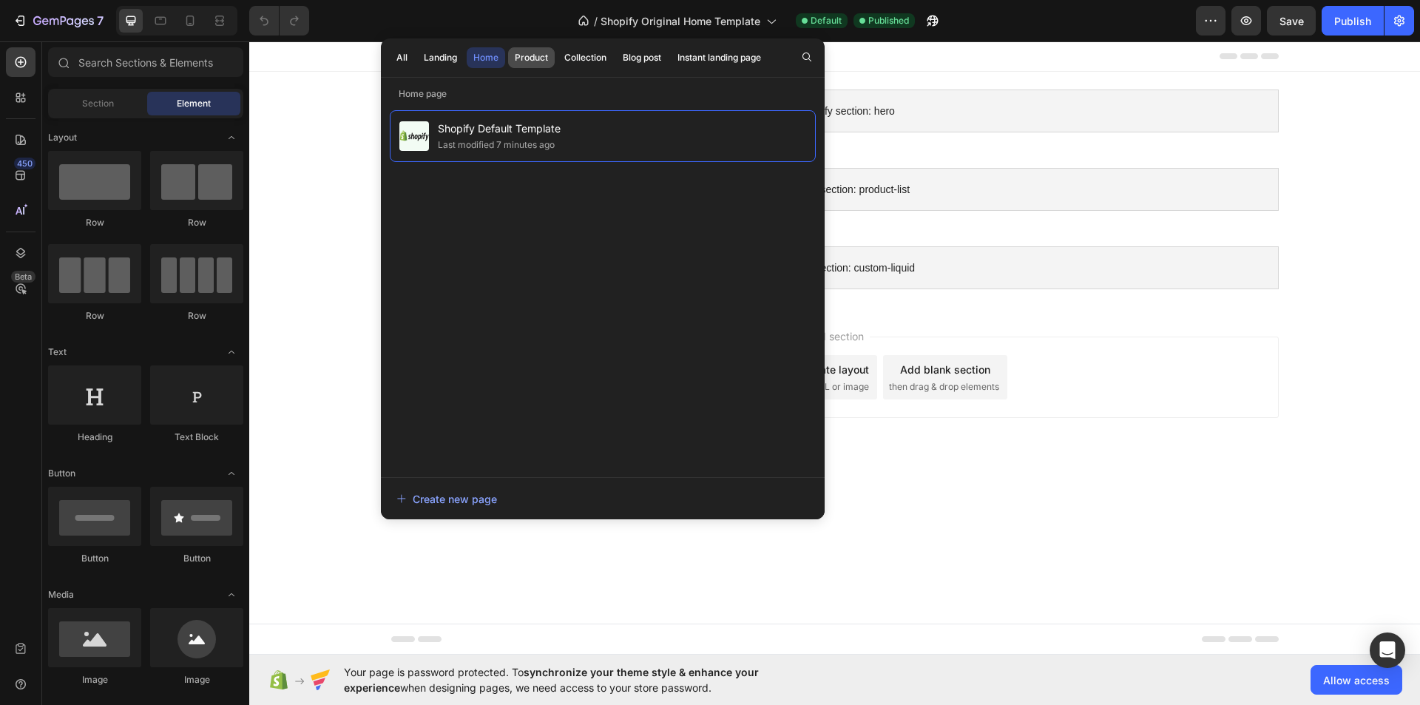
click at [520, 63] on div "Product" at bounding box center [531, 57] width 33 height 13
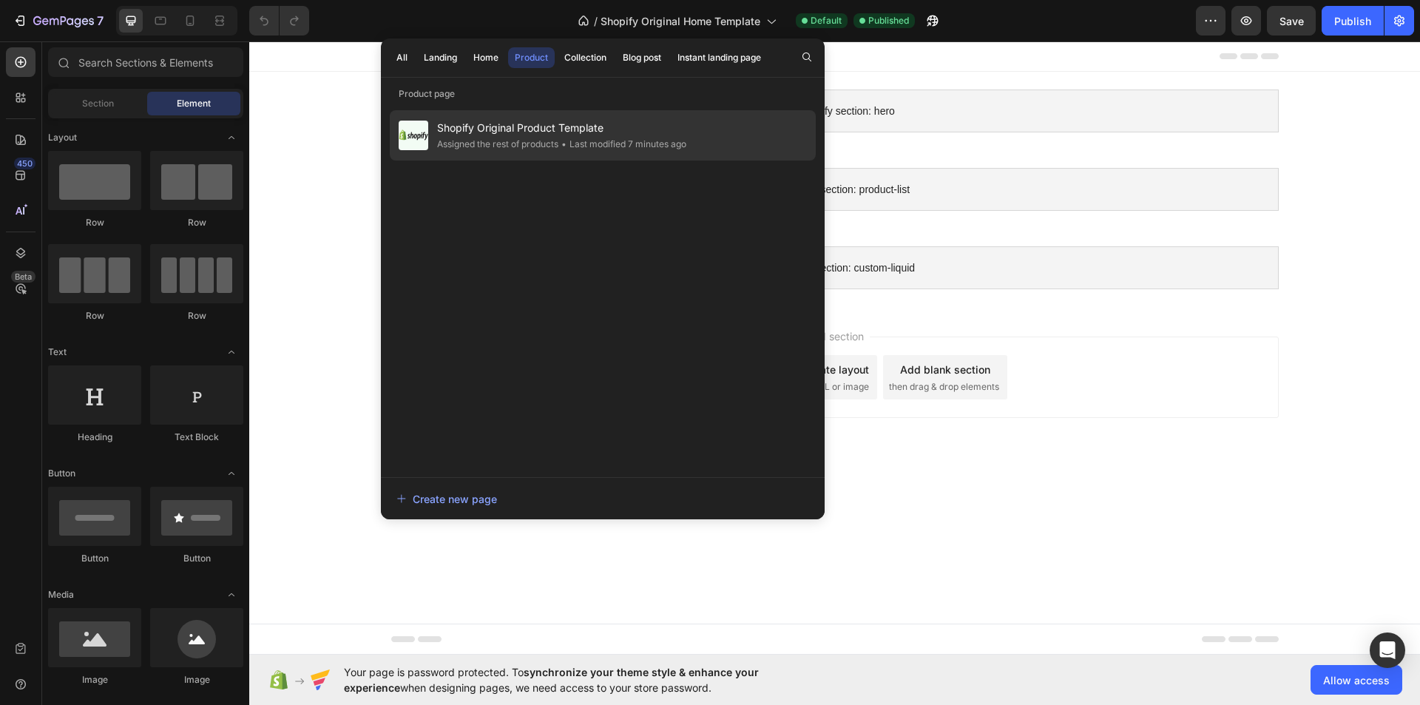
click at [536, 135] on span "Shopify Original Product Template" at bounding box center [561, 128] width 249 height 18
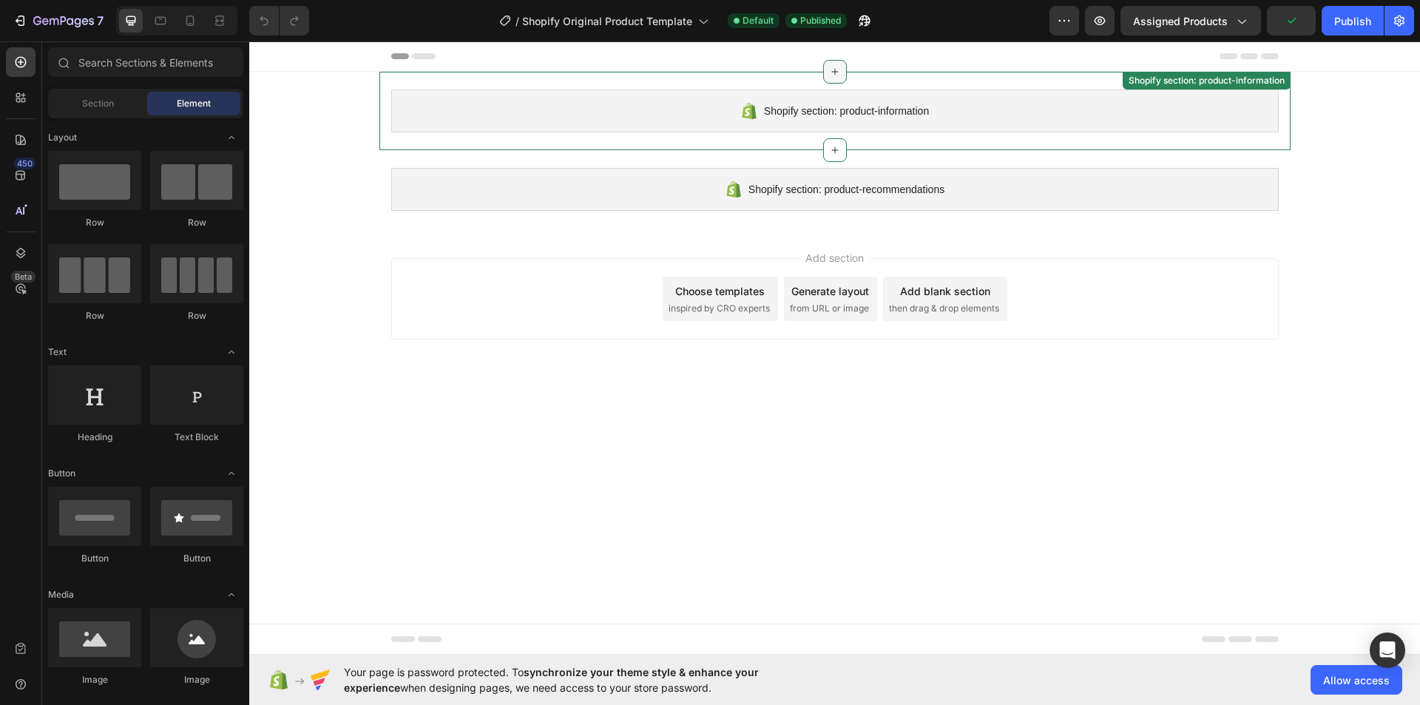
click at [836, 75] on icon at bounding box center [835, 72] width 12 height 12
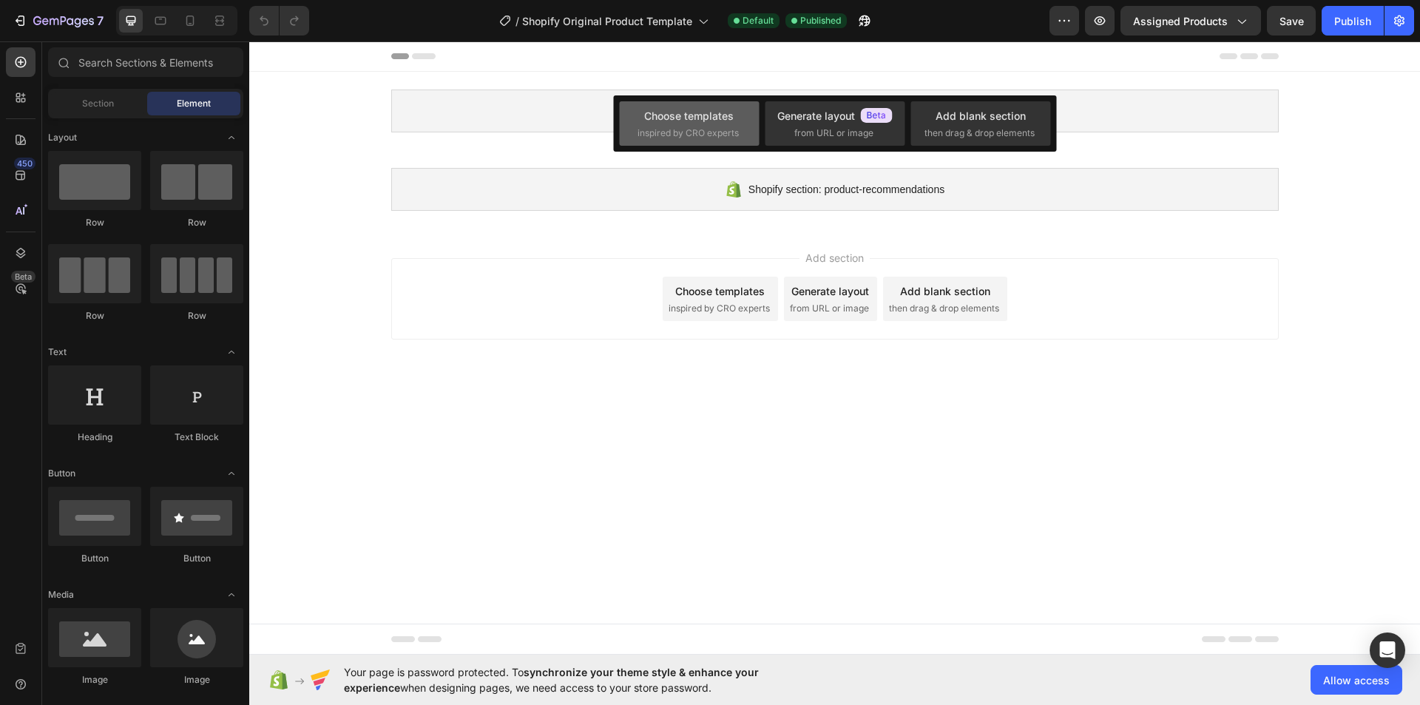
click at [663, 128] on span "inspired by CRO experts" at bounding box center [688, 132] width 101 height 13
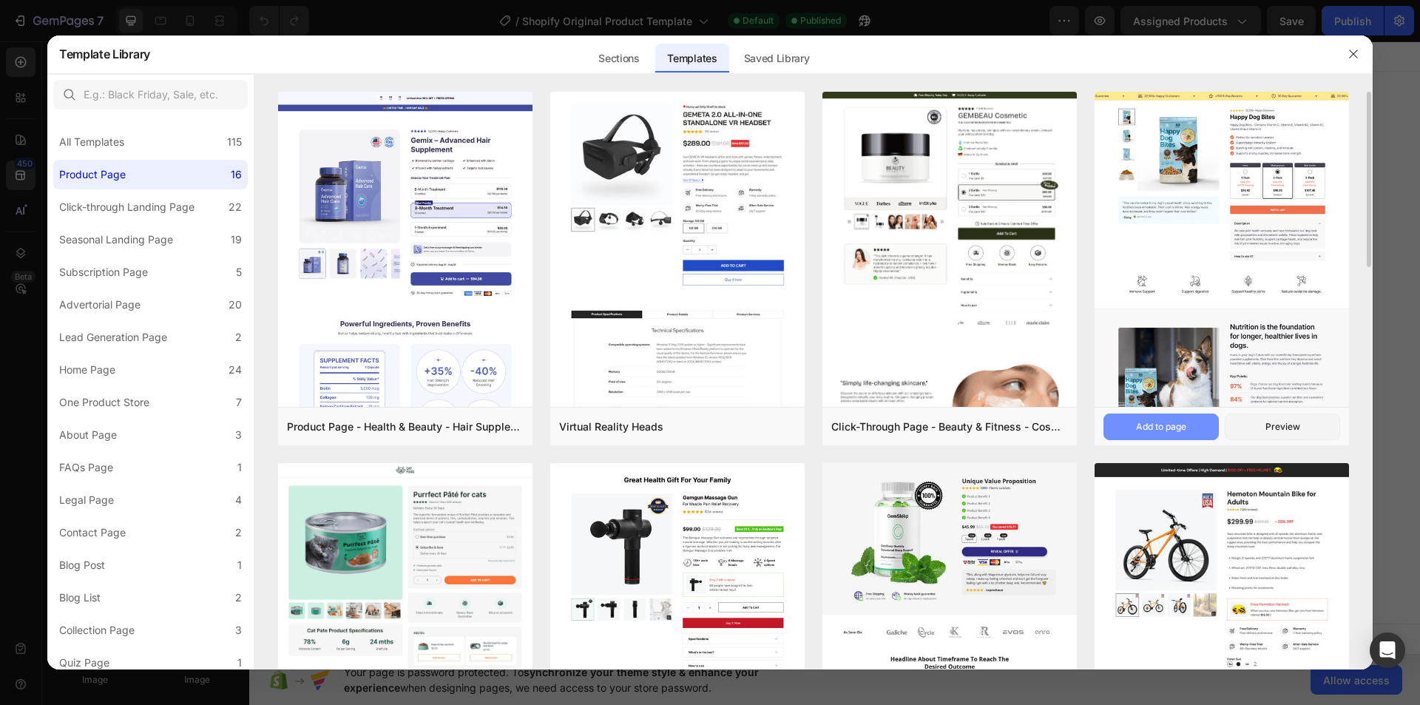
click at [1176, 427] on div "Add to page" at bounding box center [1161, 426] width 50 height 13
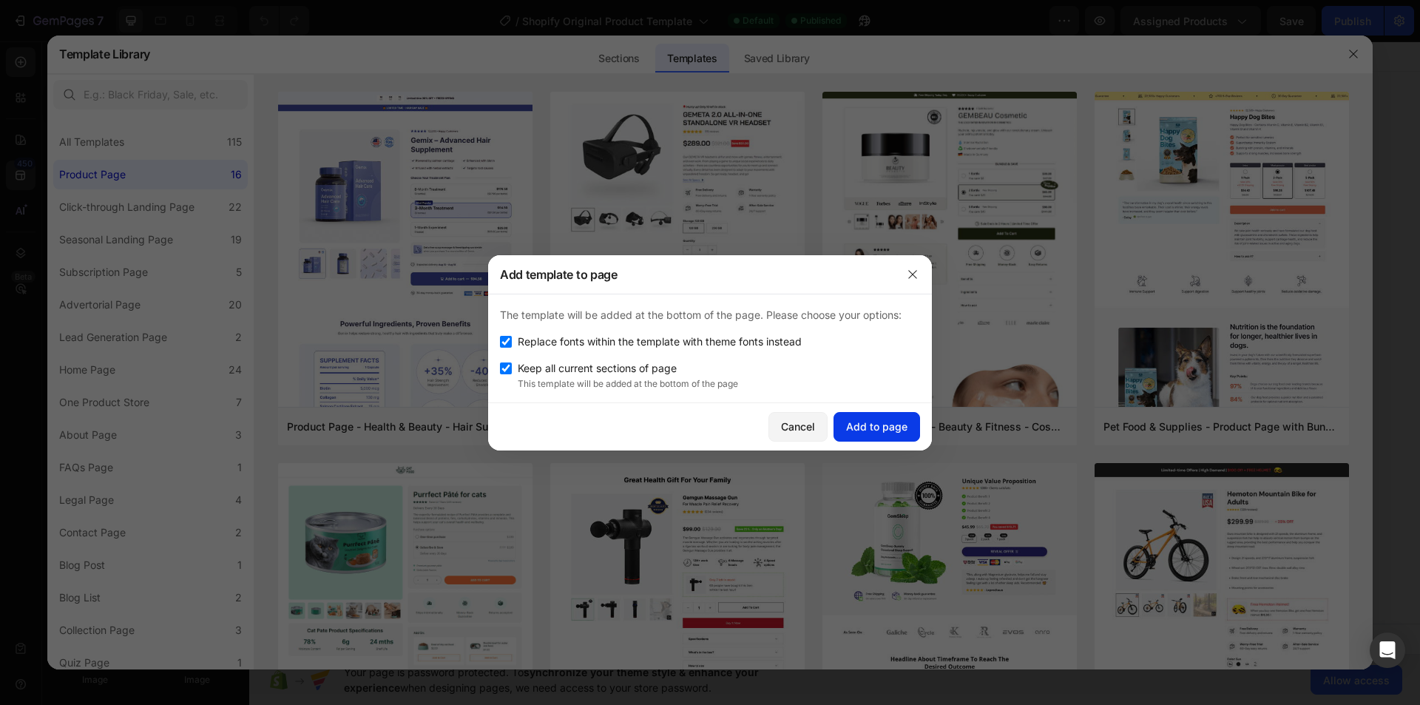
click at [880, 433] on div "Add to page" at bounding box center [876, 427] width 61 height 16
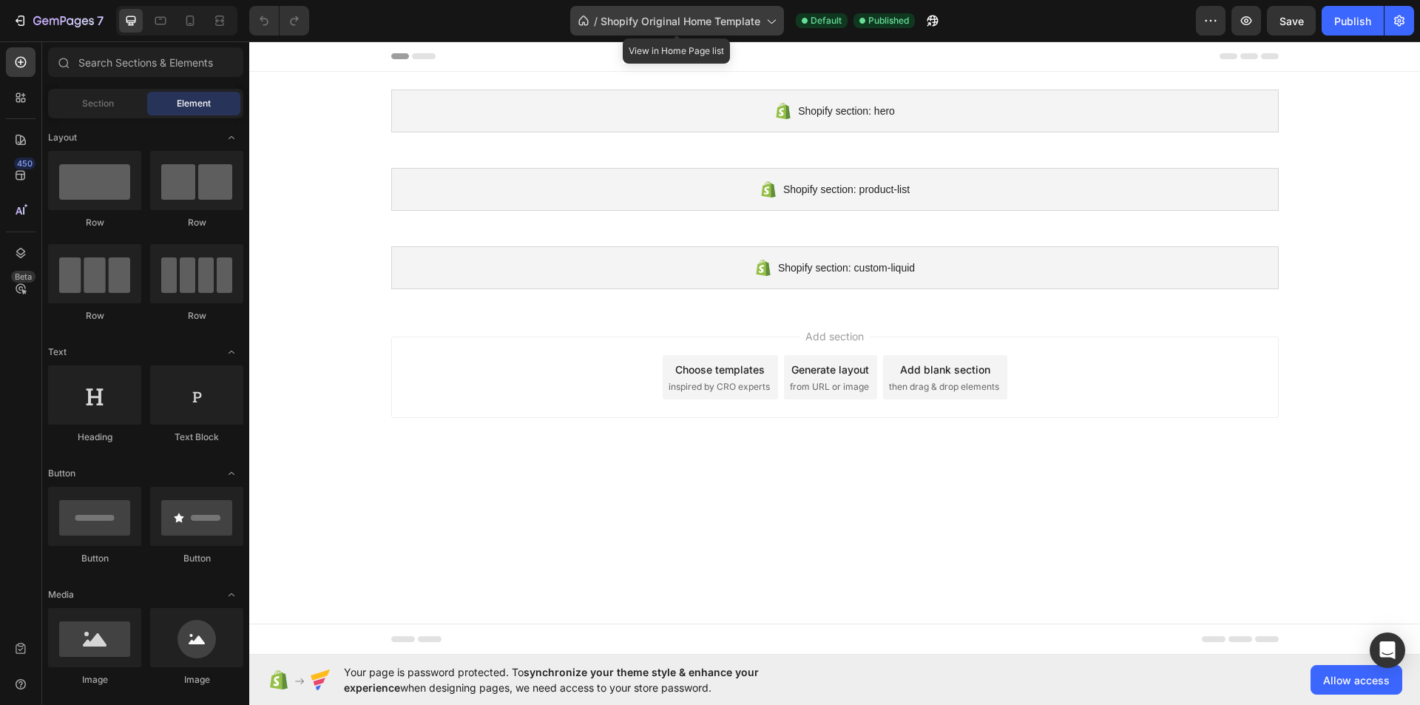
click at [627, 23] on span "Shopify Original Home Template" at bounding box center [681, 21] width 160 height 16
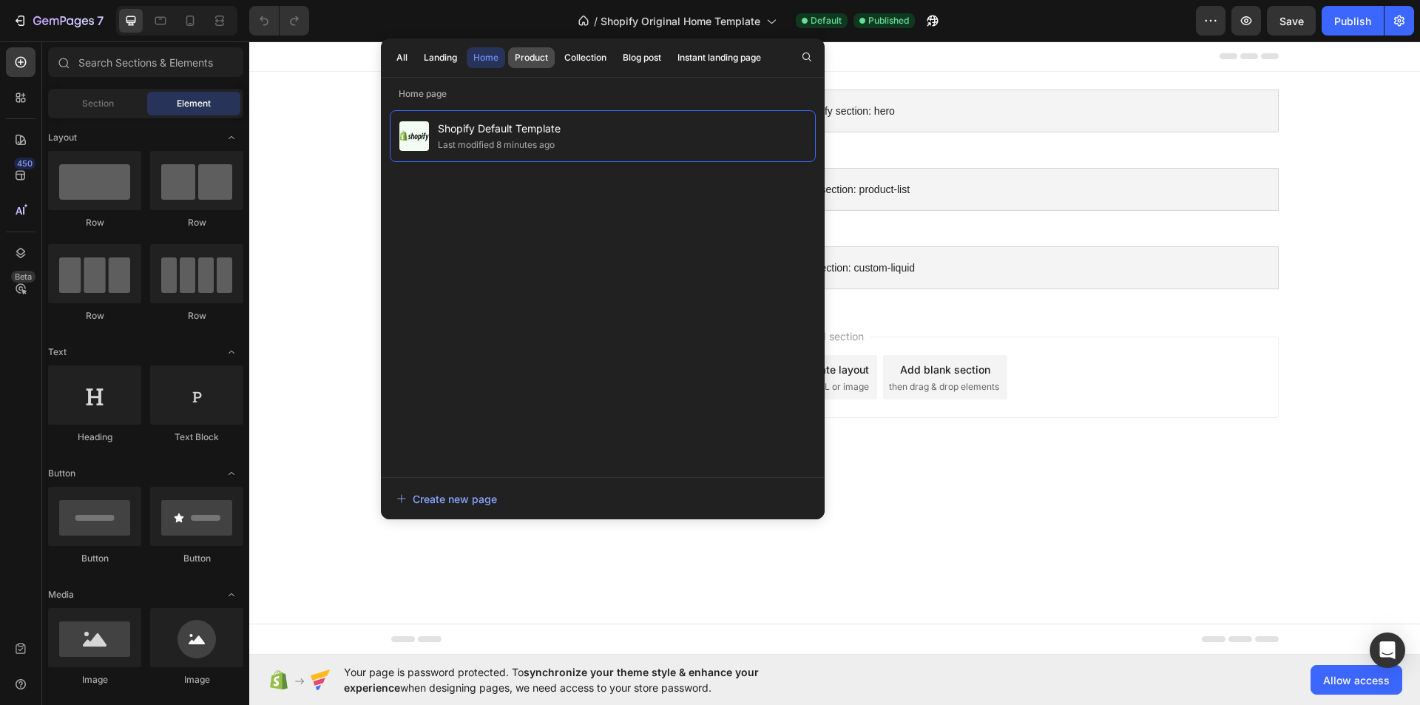
click at [531, 61] on div "Product" at bounding box center [531, 57] width 33 height 13
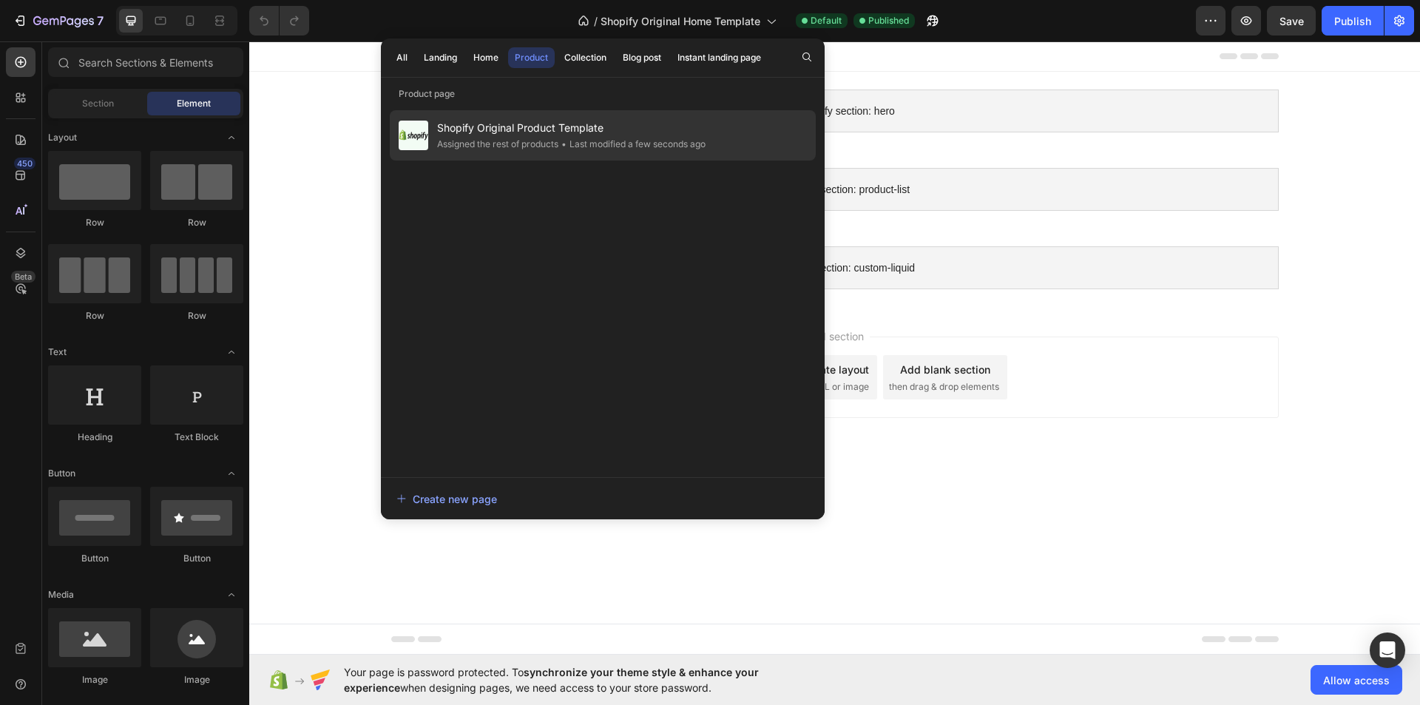
click at [532, 135] on span "Shopify Original Product Template" at bounding box center [571, 128] width 268 height 18
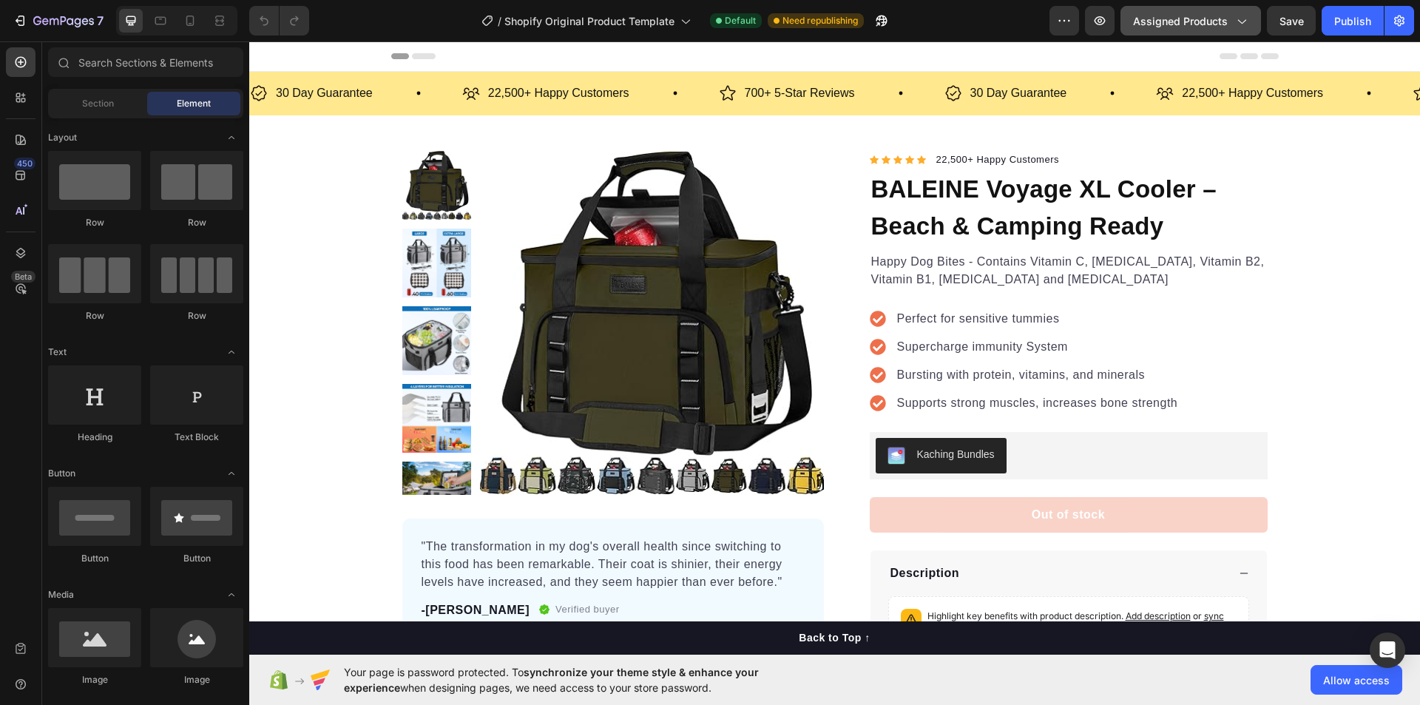
click at [1183, 30] on button "Assigned Products" at bounding box center [1190, 21] width 141 height 30
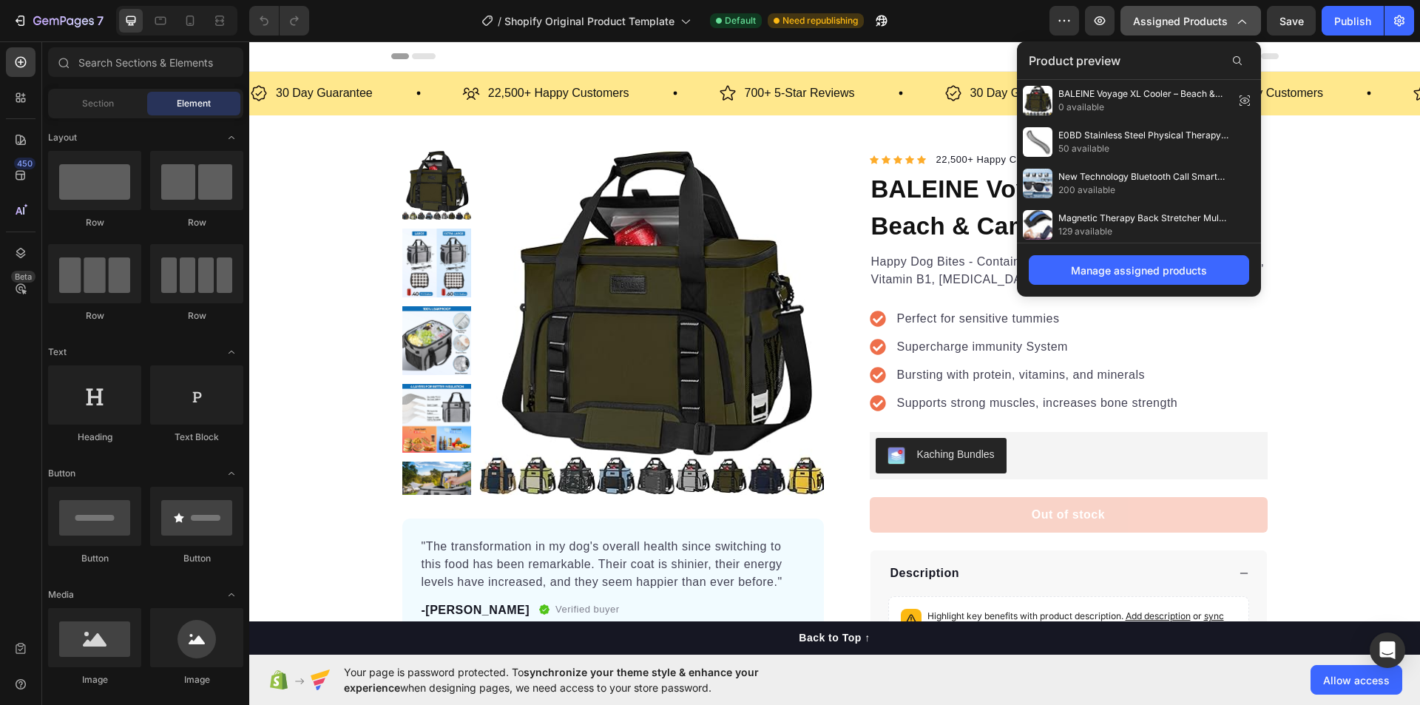
click at [1177, 23] on span "Assigned Products" at bounding box center [1180, 21] width 95 height 16
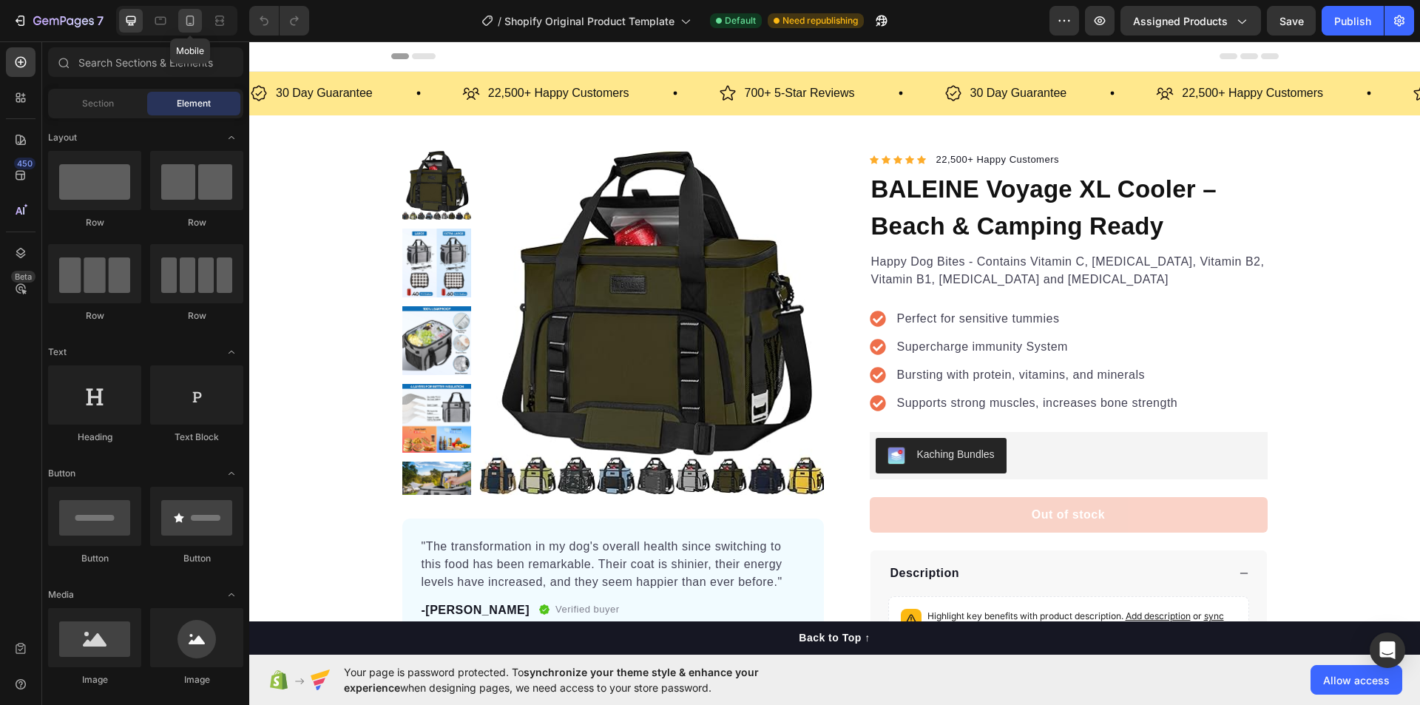
click at [184, 20] on icon at bounding box center [190, 20] width 15 height 15
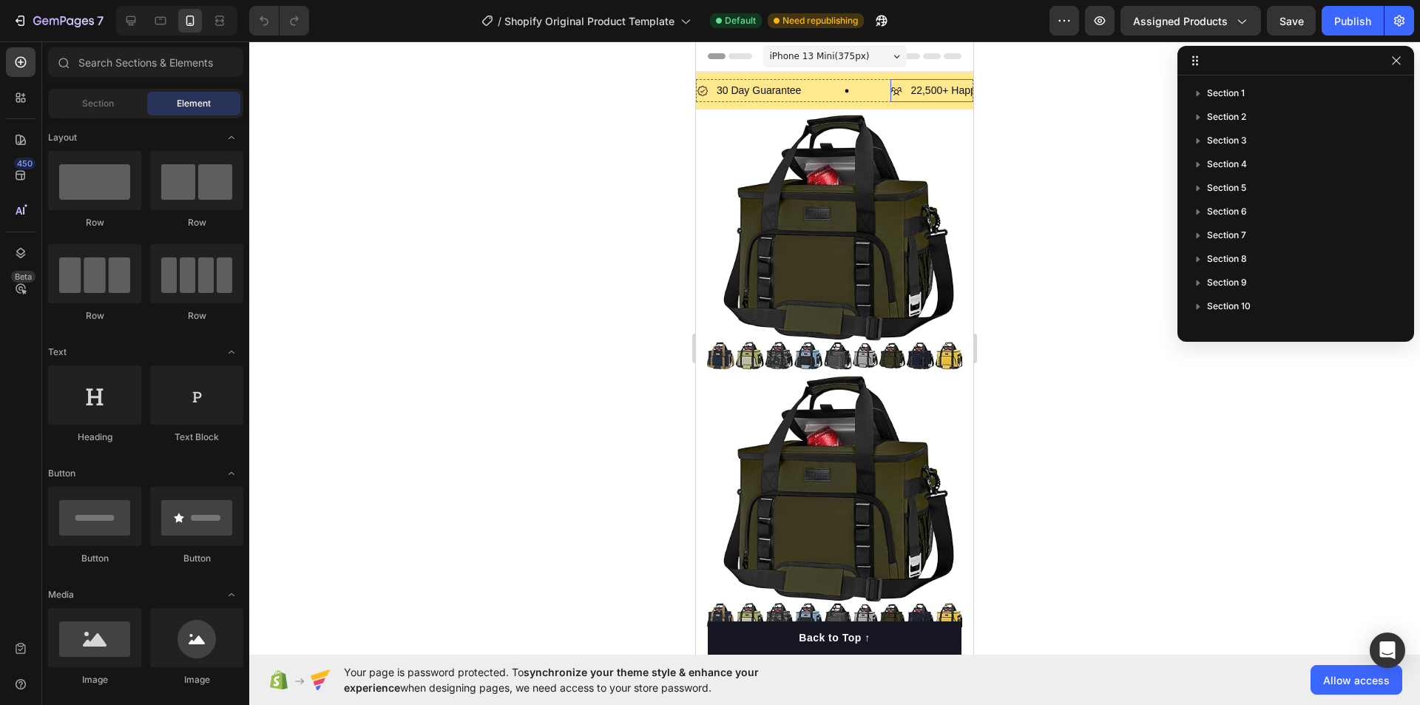
click at [938, 92] on p "22,500+ Happy Customers" at bounding box center [972, 90] width 124 height 18
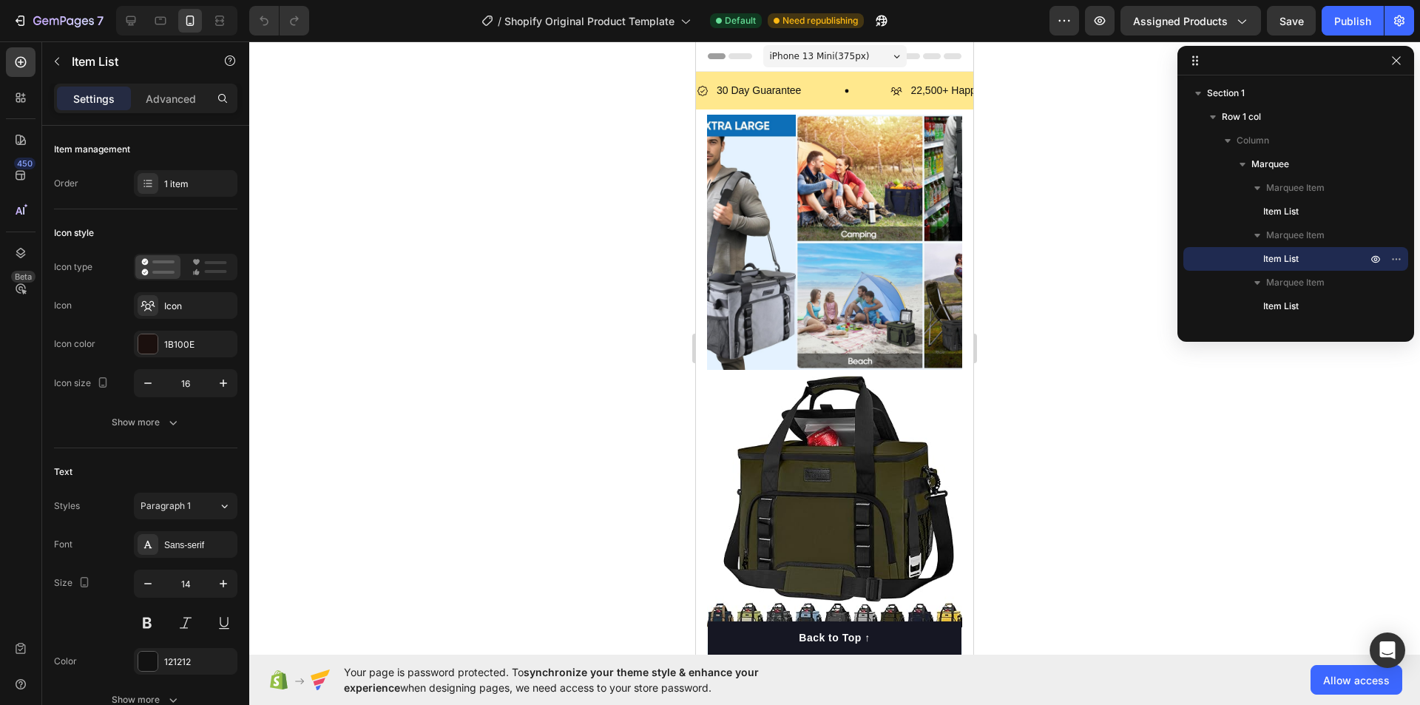
click at [343, 126] on div at bounding box center [834, 372] width 1171 height 663
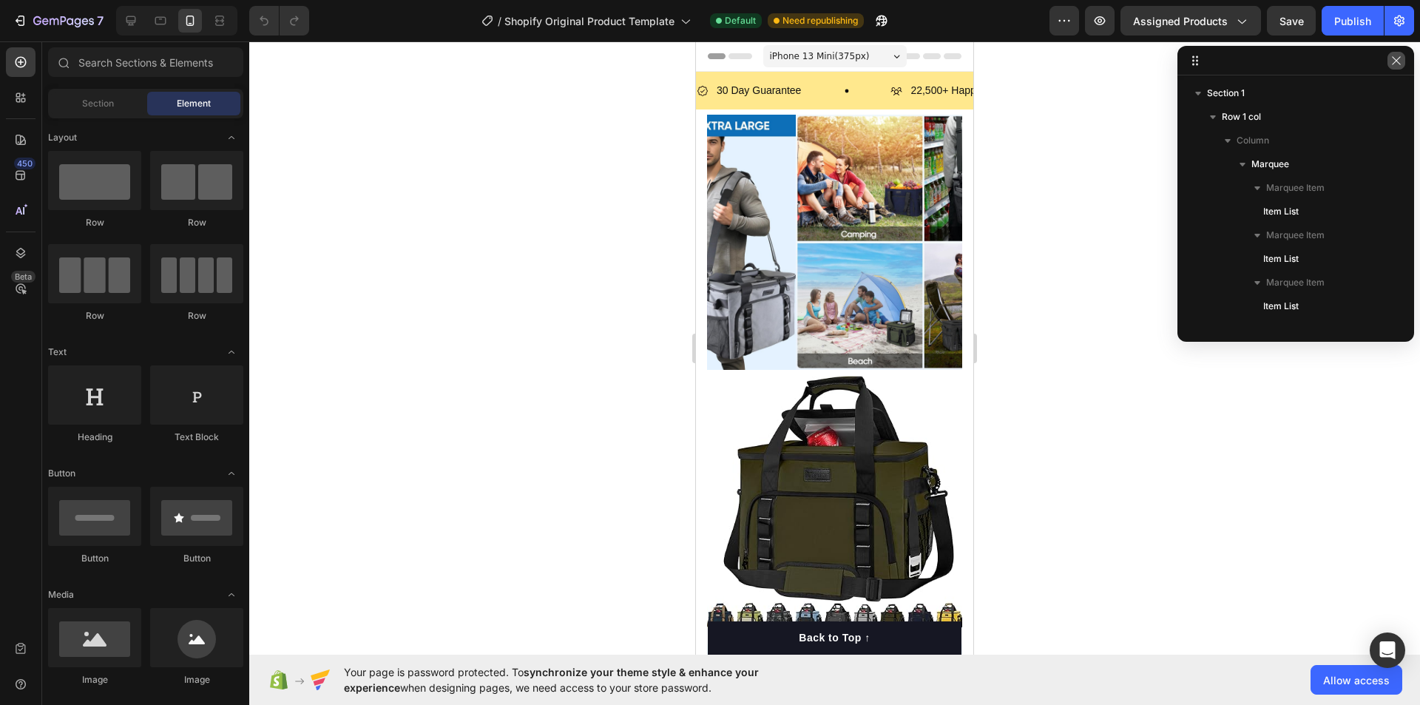
click at [1395, 62] on icon "button" at bounding box center [1396, 61] width 12 height 12
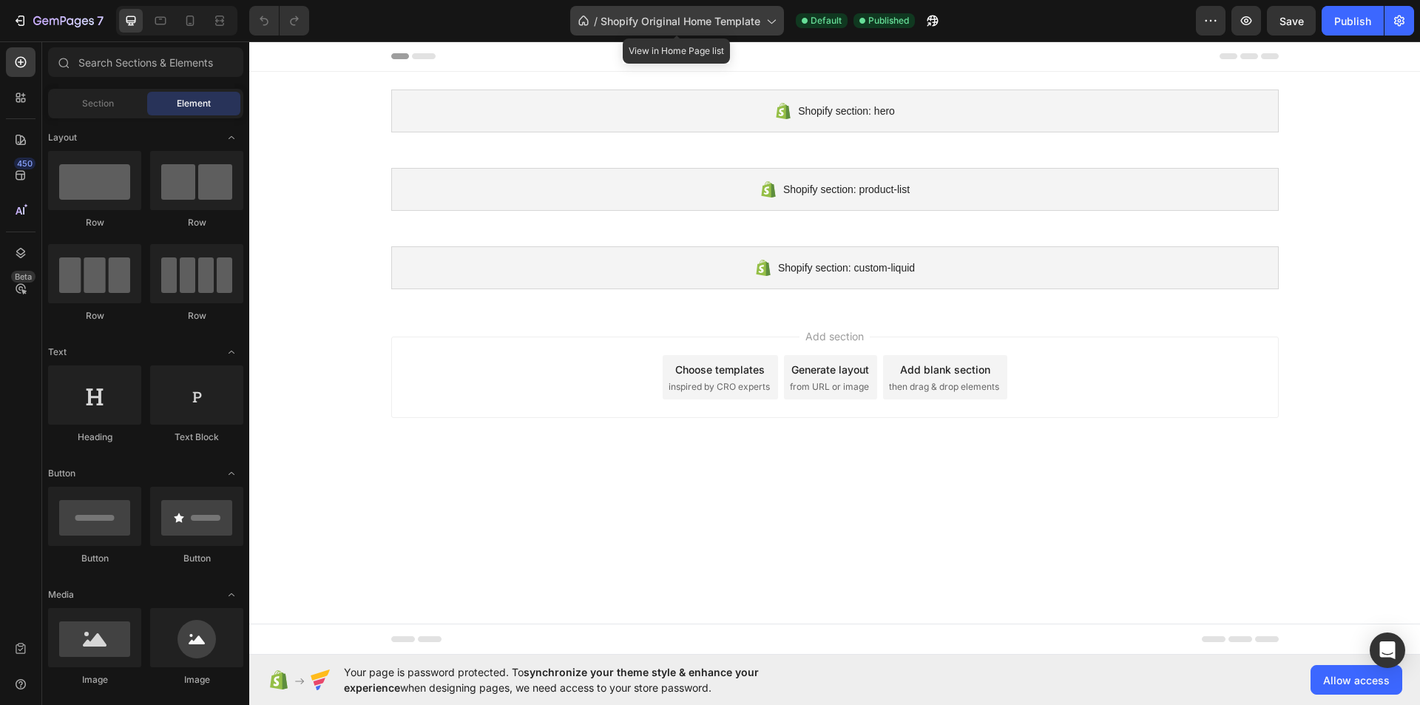
click at [687, 20] on span "Shopify Original Home Template" at bounding box center [681, 21] width 160 height 16
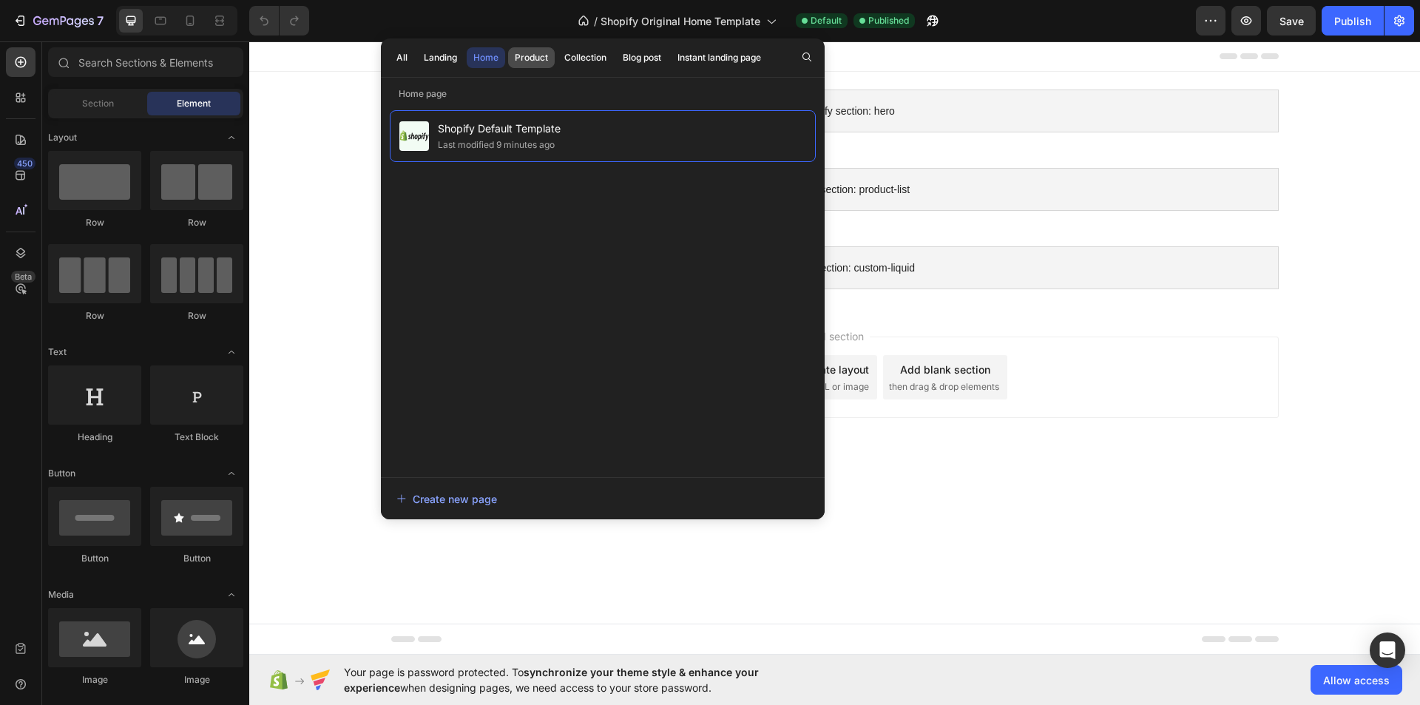
click at [528, 52] on div "Product" at bounding box center [531, 57] width 33 height 13
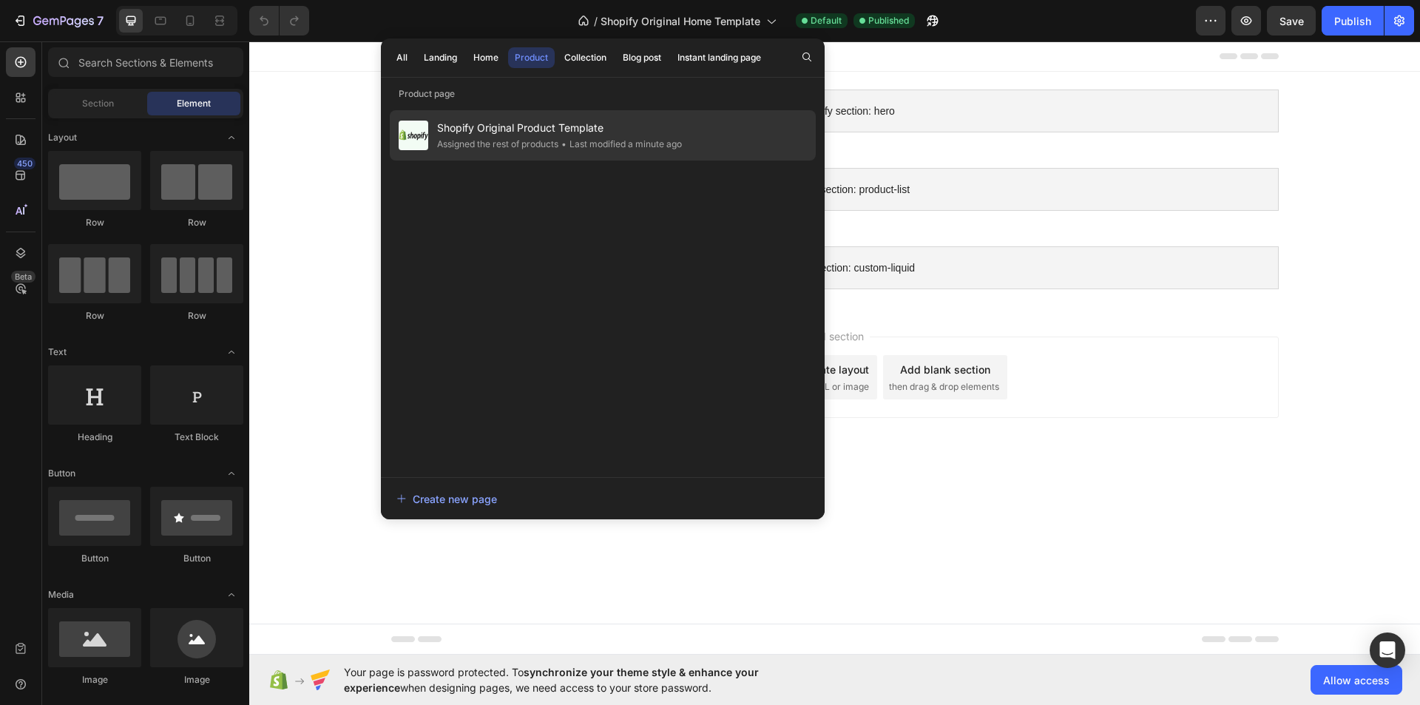
click at [538, 132] on span "Shopify Original Product Template" at bounding box center [559, 128] width 245 height 18
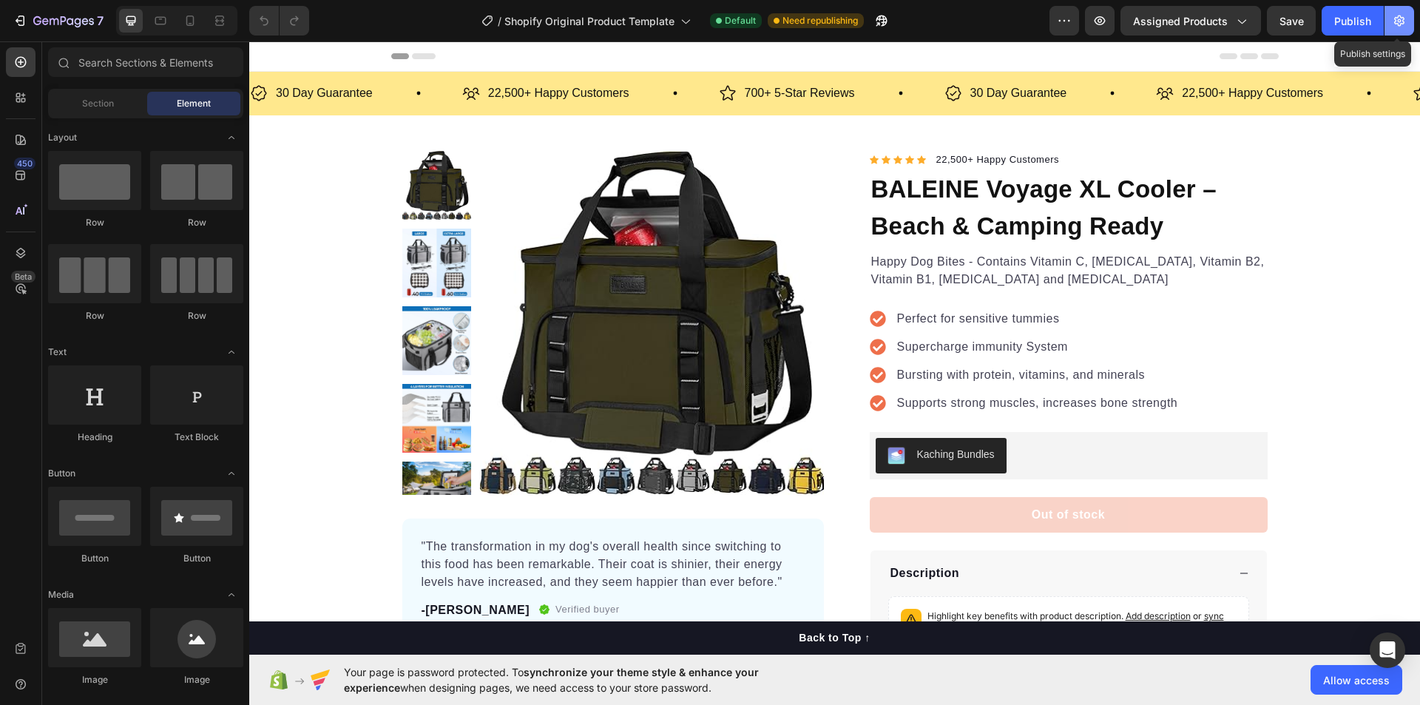
click at [1399, 21] on icon "button" at bounding box center [1399, 20] width 15 height 15
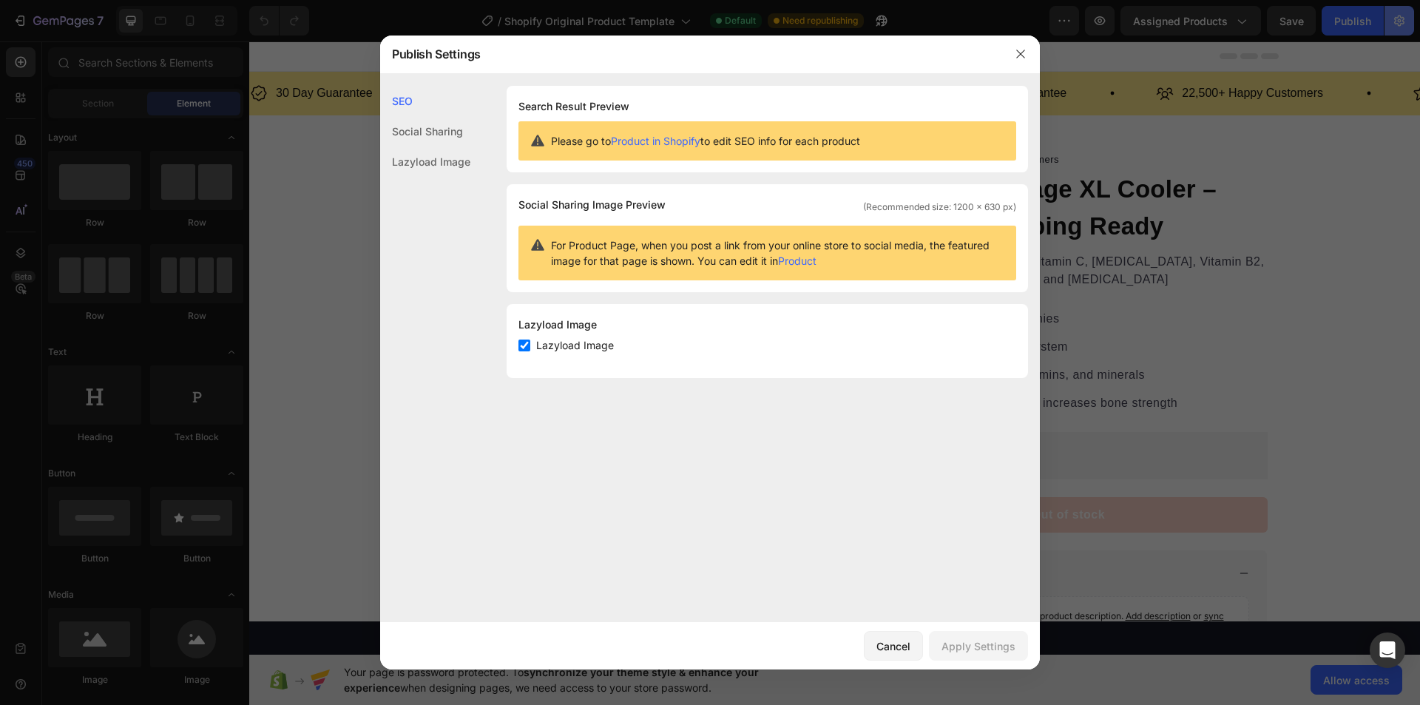
click at [1399, 21] on div at bounding box center [710, 352] width 1420 height 705
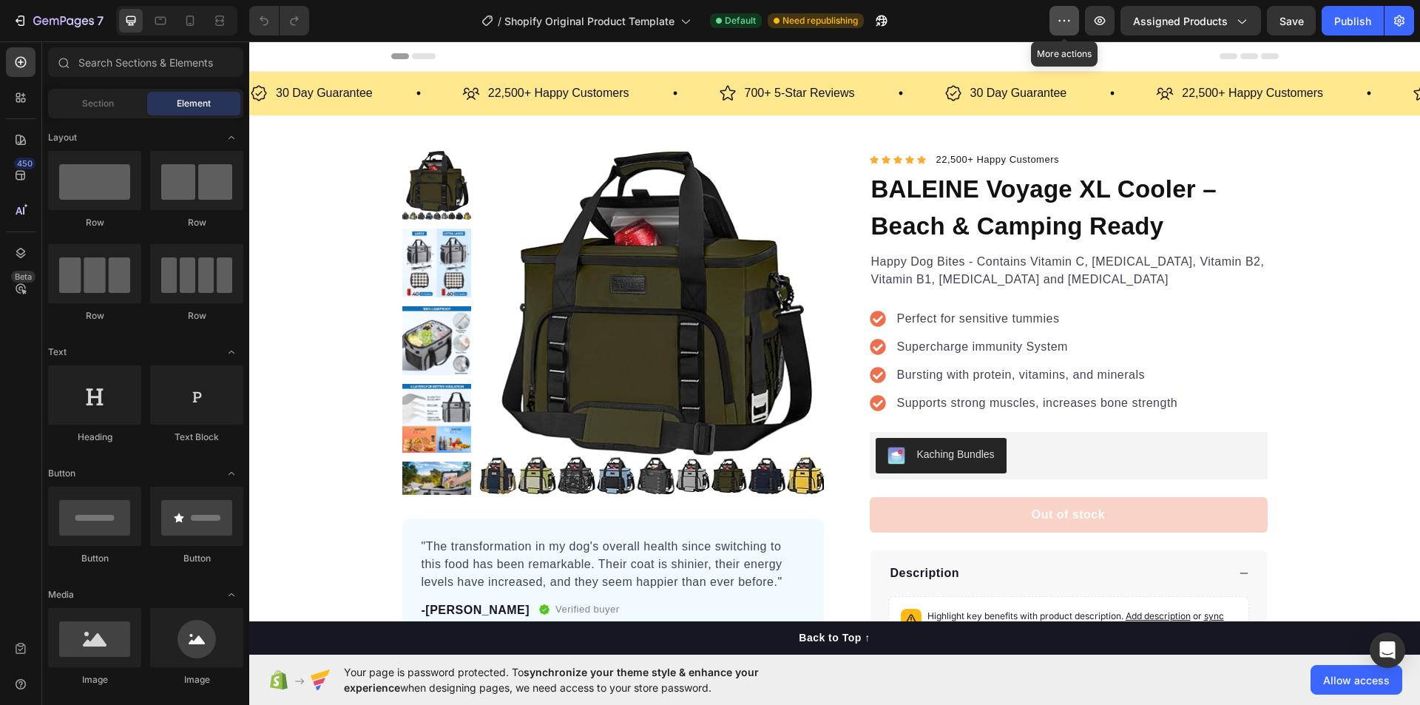
click at [1069, 20] on icon "button" at bounding box center [1064, 20] width 15 height 15
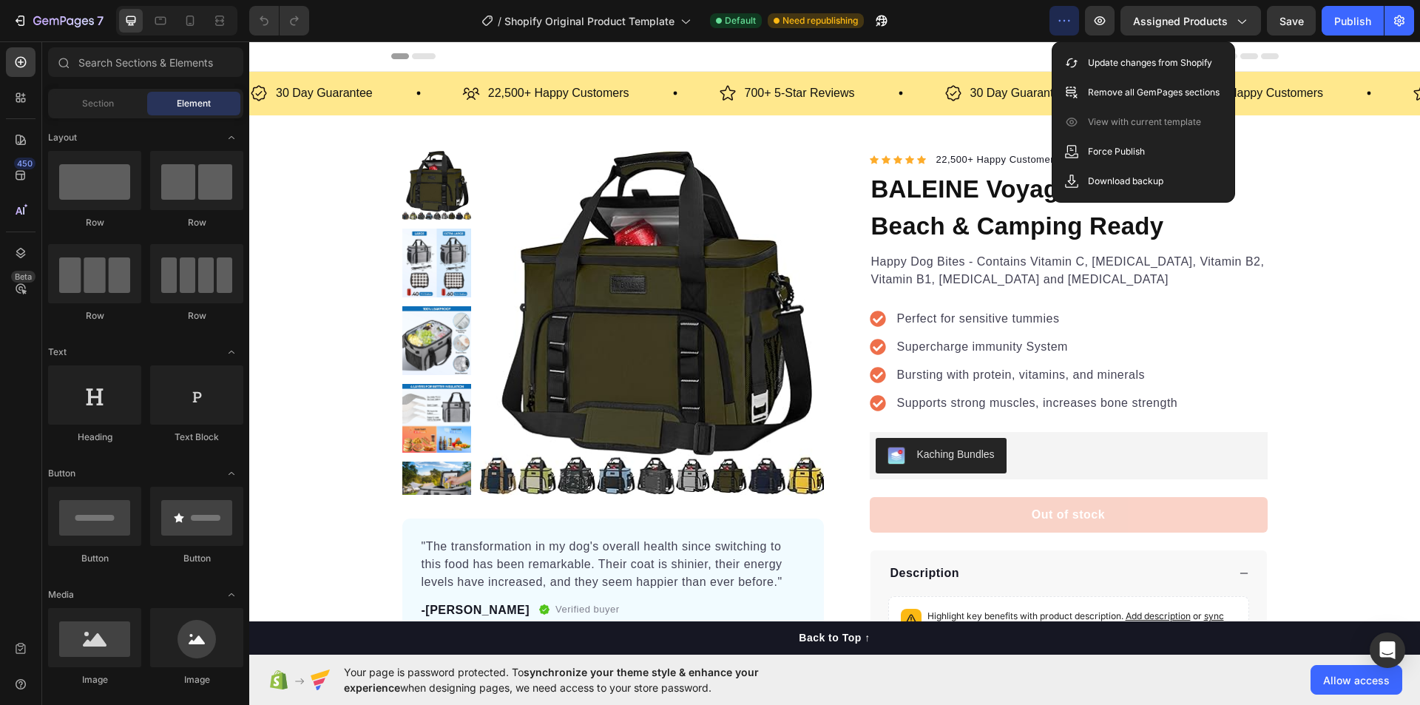
click at [1069, 20] on icon "button" at bounding box center [1064, 20] width 15 height 15
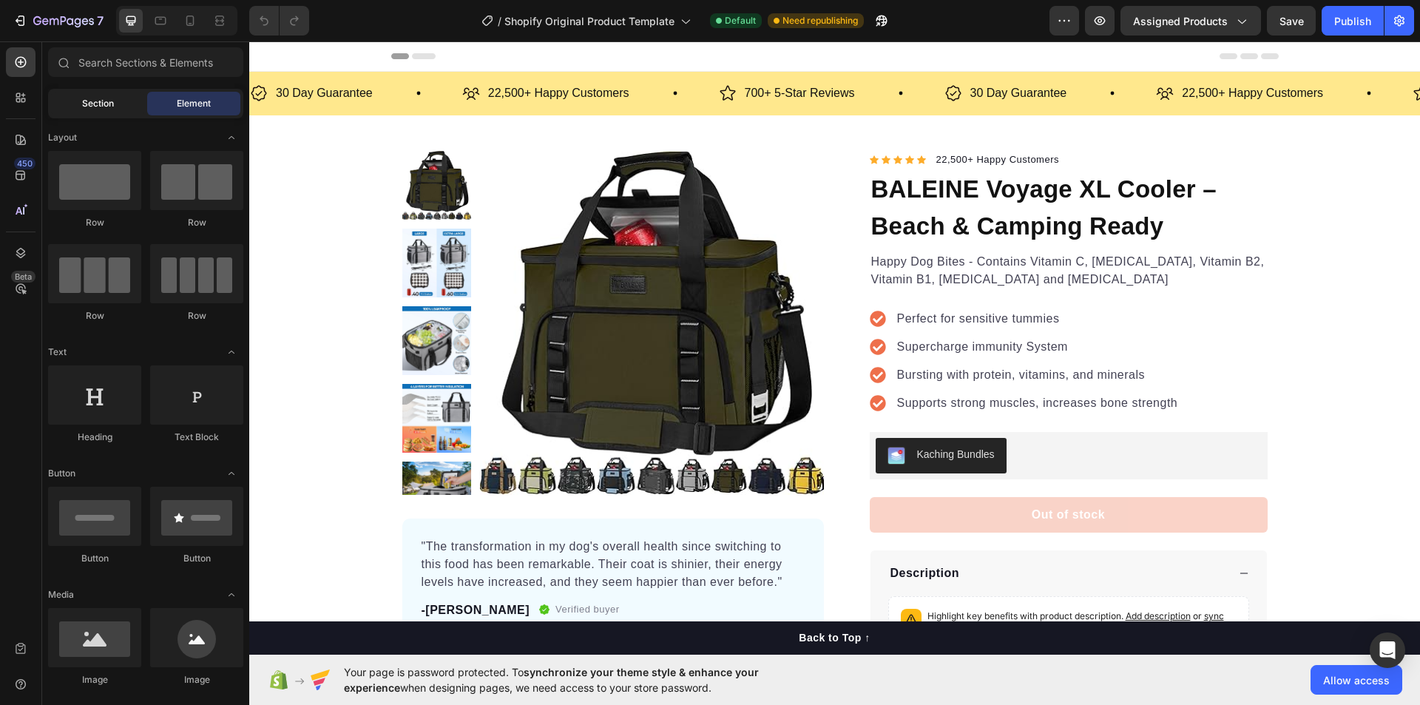
click at [131, 103] on div "Section" at bounding box center [97, 104] width 93 height 24
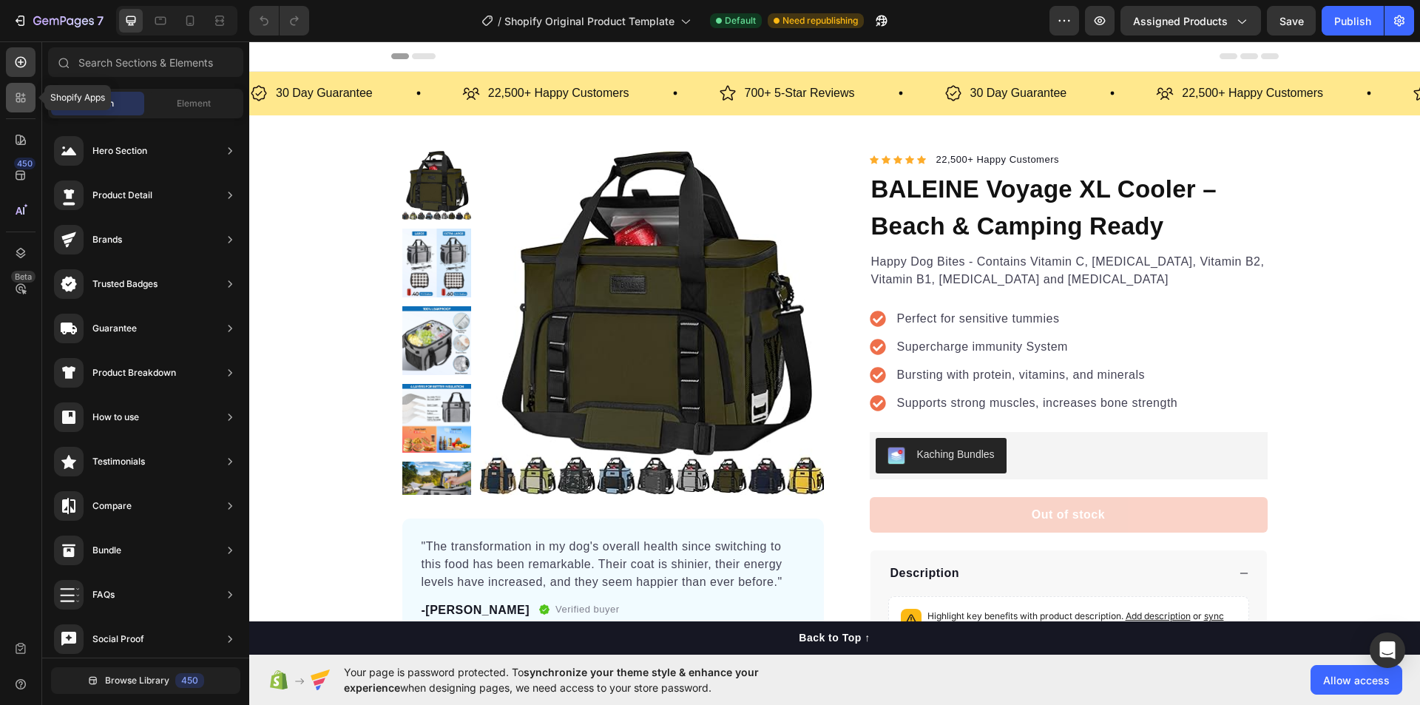
click at [24, 94] on icon at bounding box center [20, 97] width 15 height 15
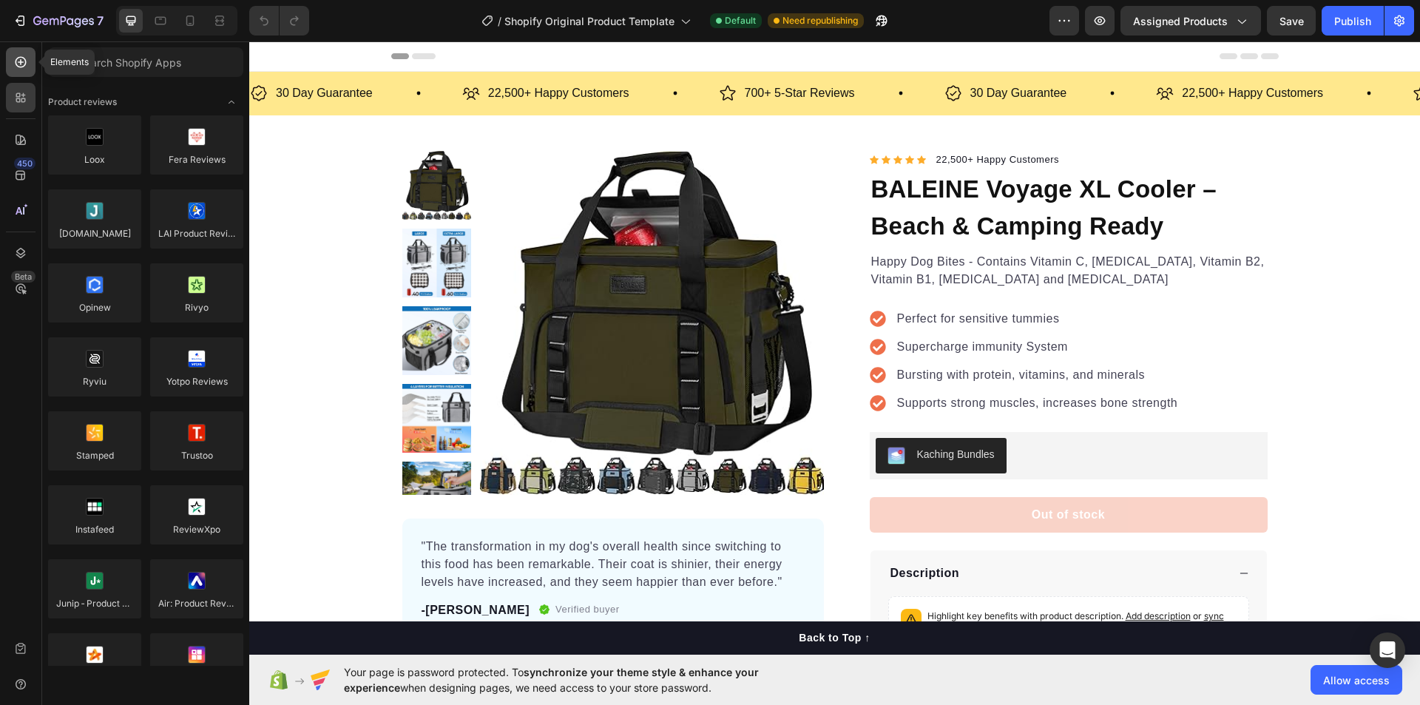
click at [21, 66] on icon at bounding box center [20, 62] width 15 height 15
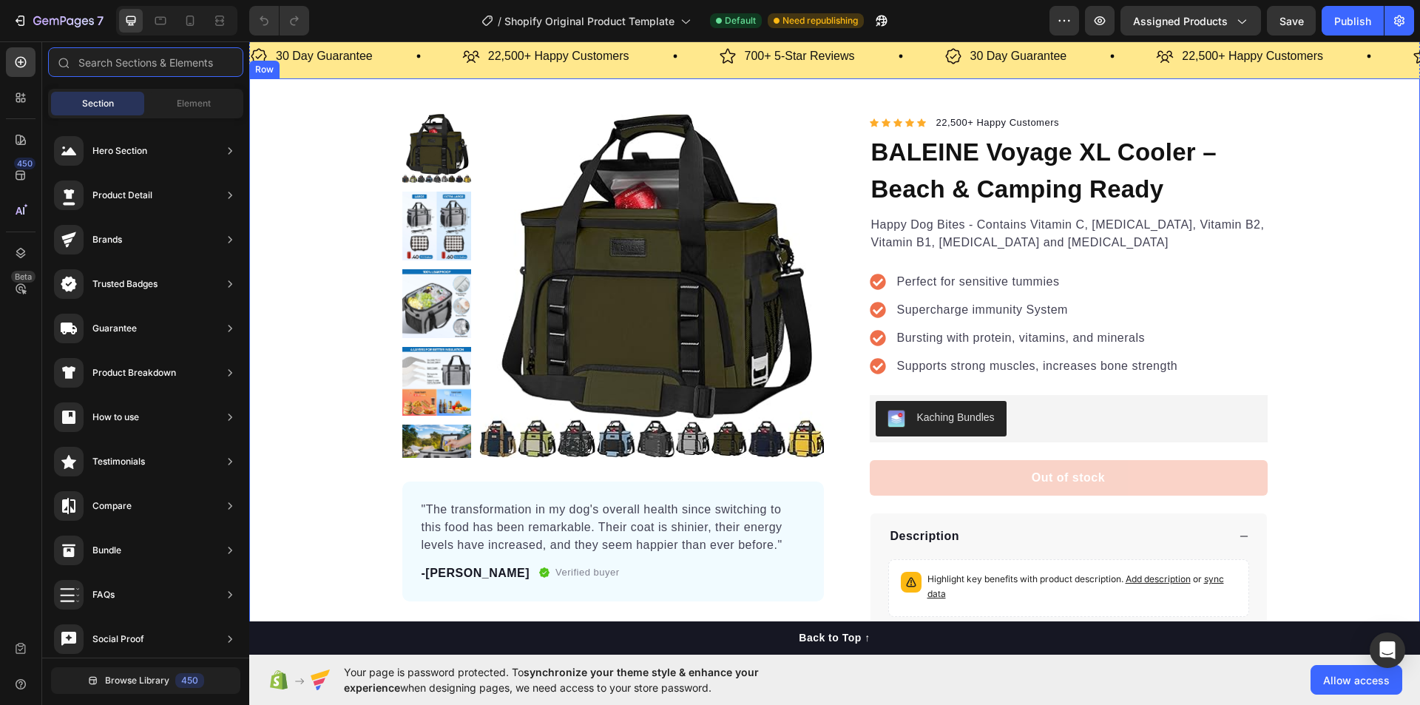
scroll to position [74, 0]
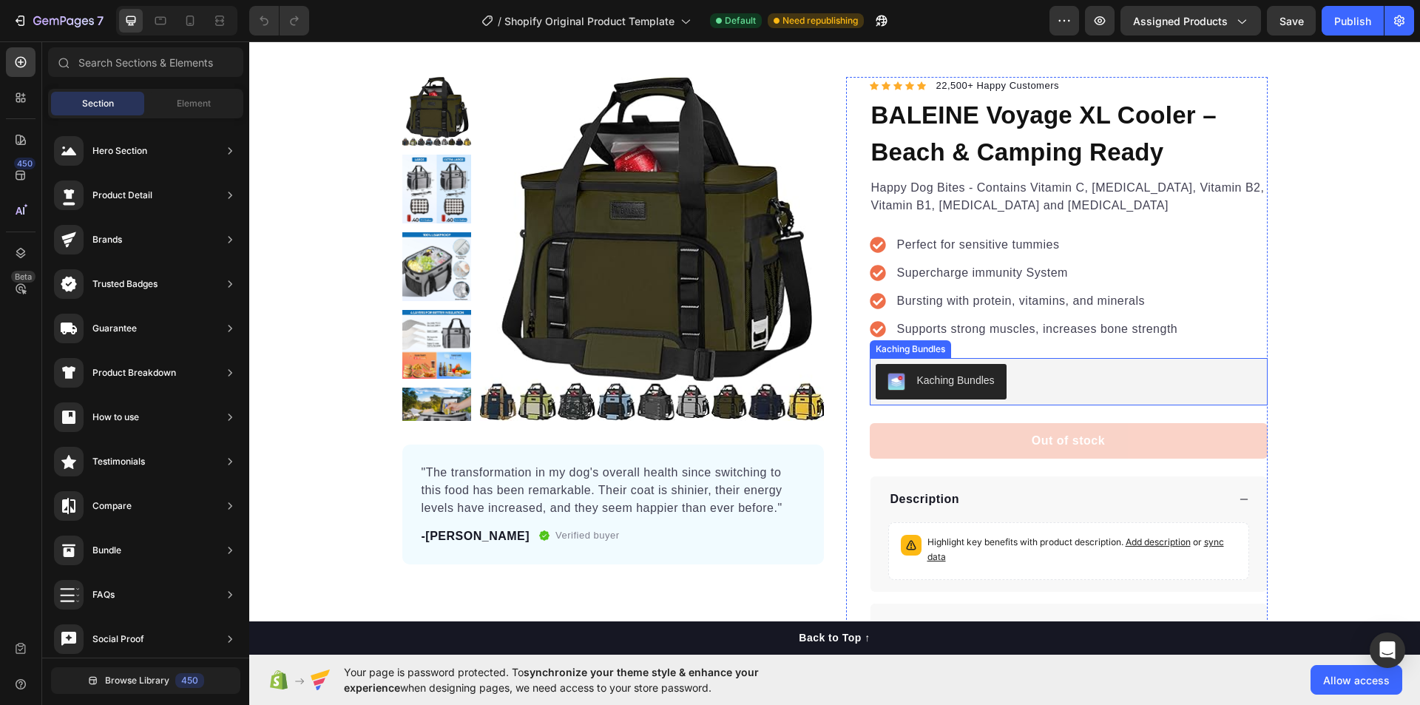
click at [936, 376] on div "Kaching Bundles" at bounding box center [956, 381] width 78 height 16
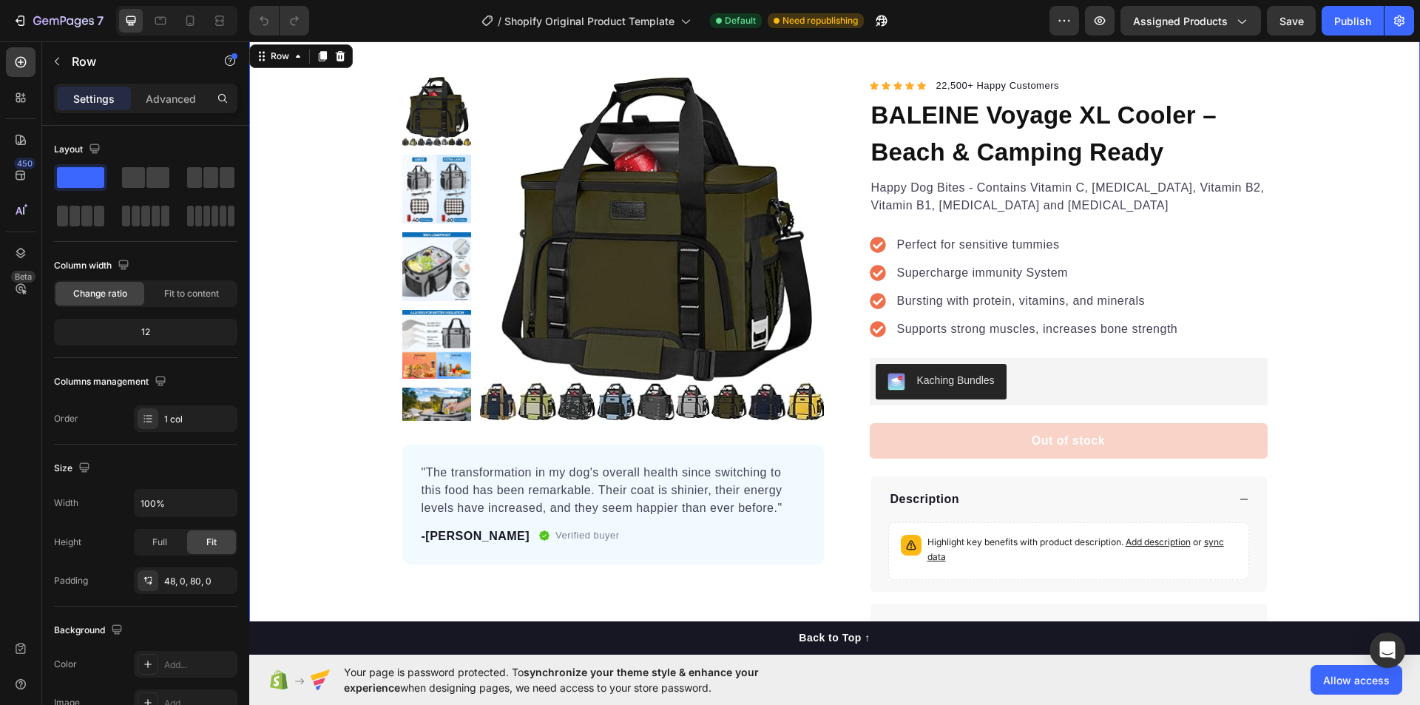
click at [1319, 382] on div "Product Images "The transformation in my dog's overall health since switching t…" at bounding box center [834, 363] width 1171 height 573
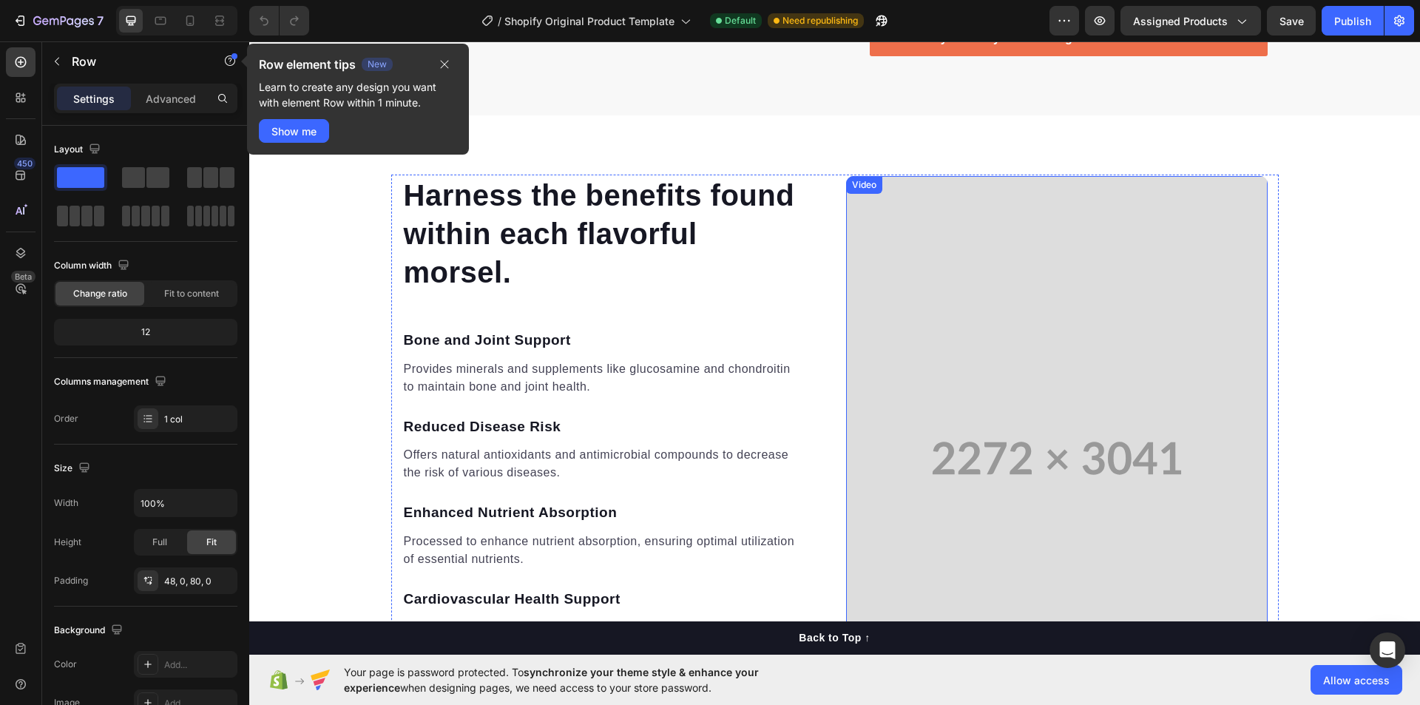
scroll to position [1479, 0]
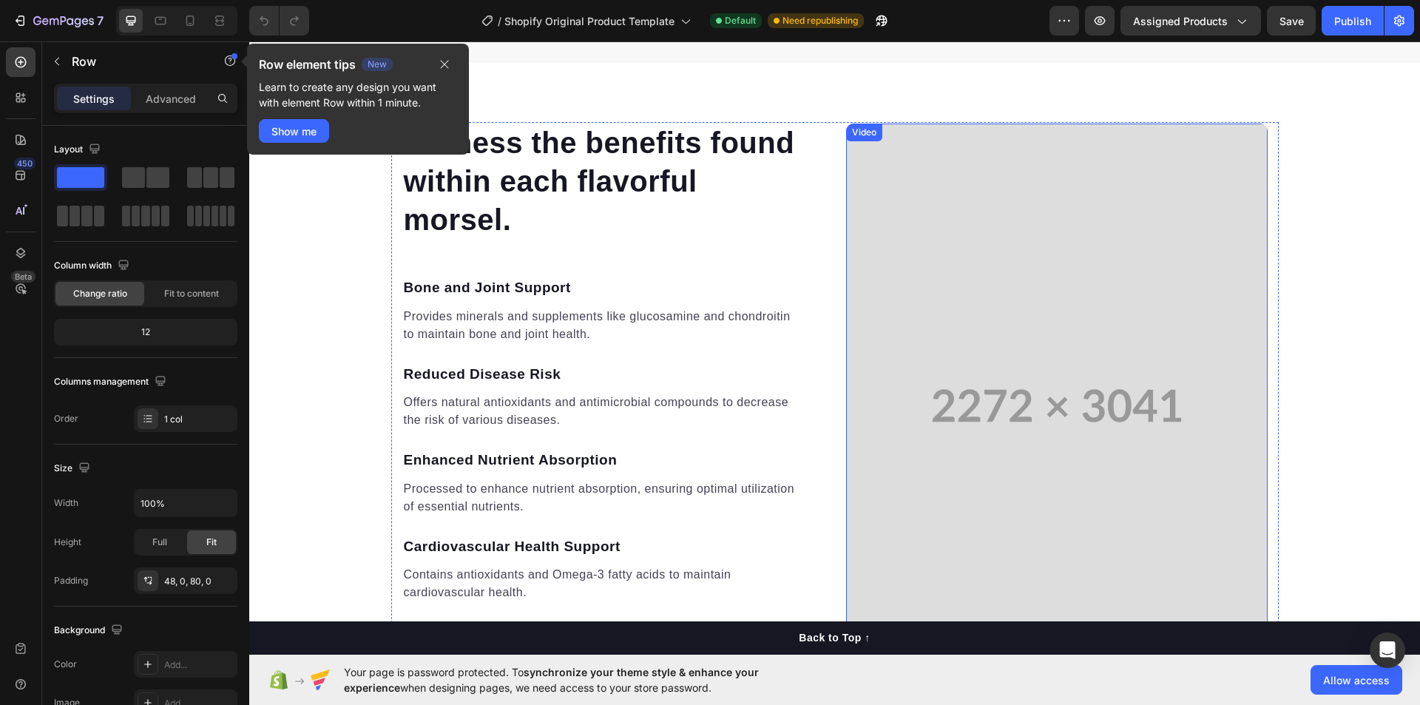
click at [1113, 381] on video at bounding box center [1057, 406] width 422 height 564
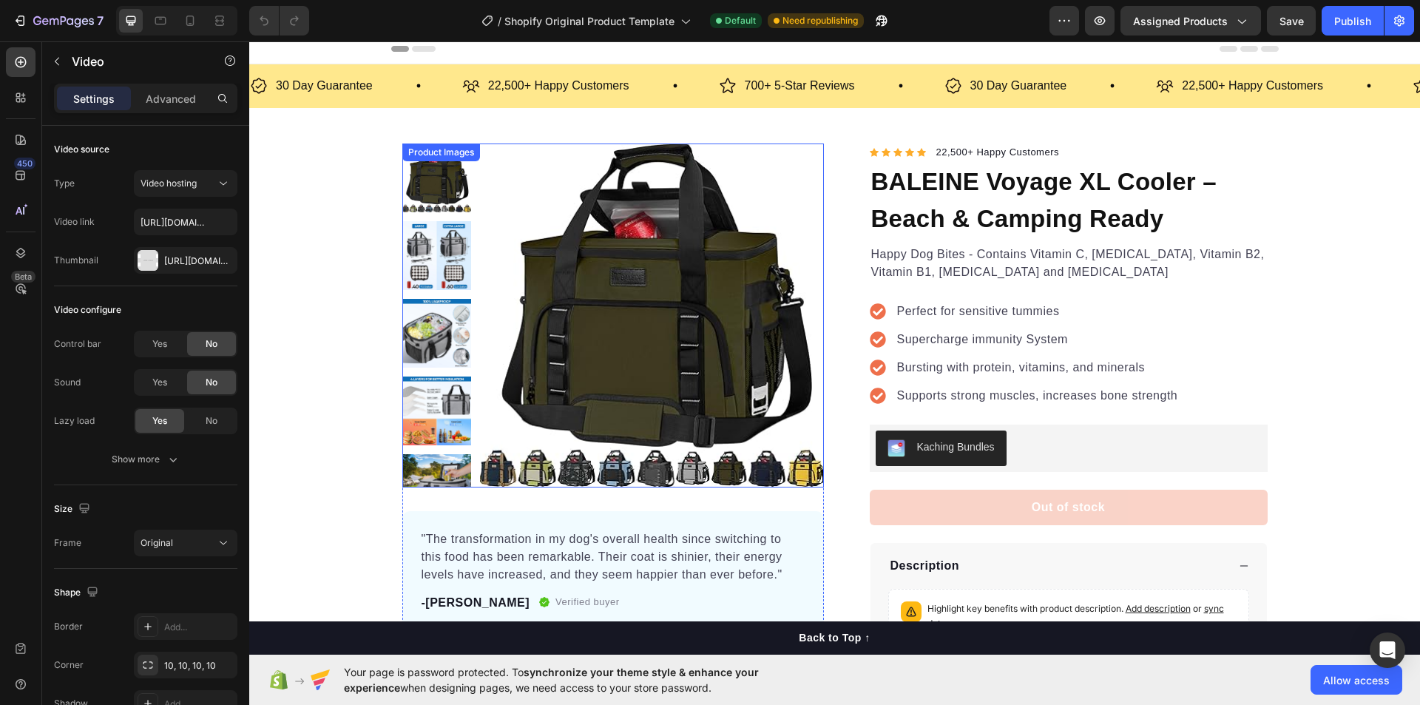
scroll to position [0, 0]
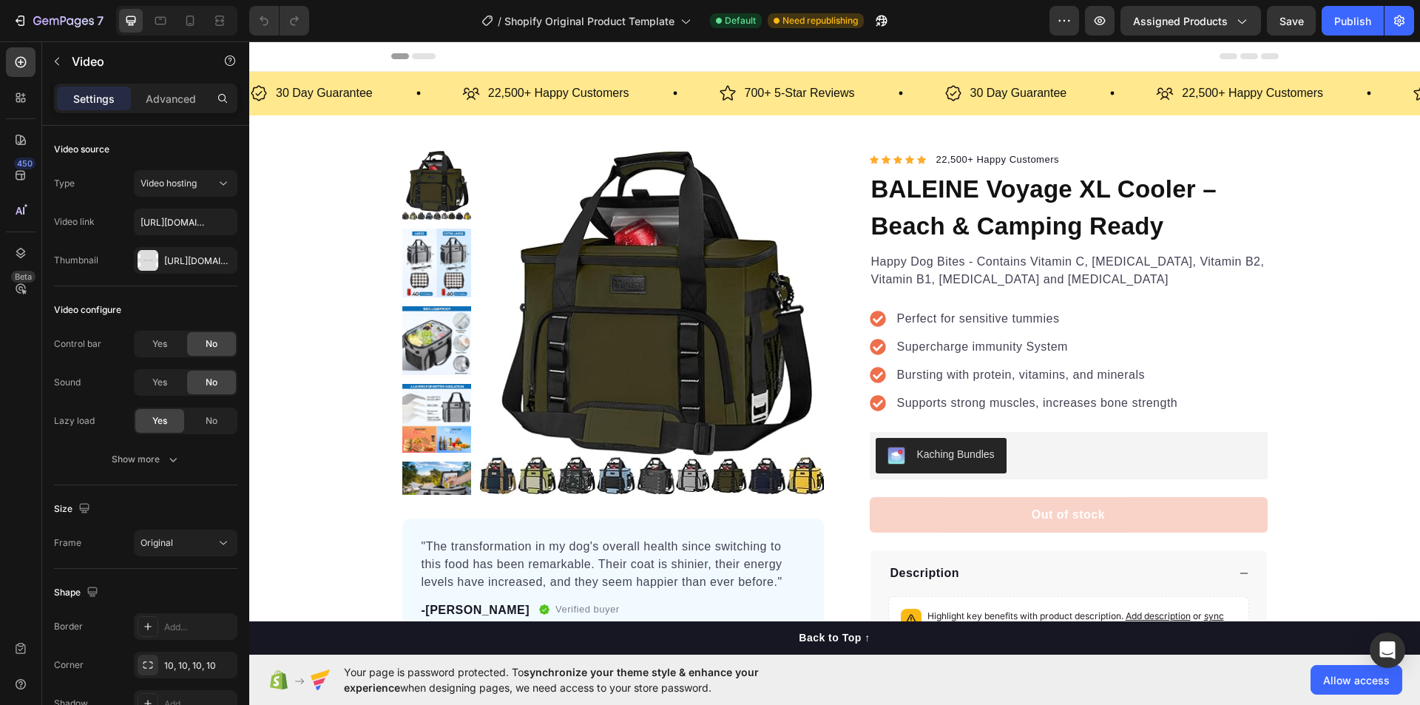
click at [415, 58] on icon at bounding box center [424, 56] width 24 height 6
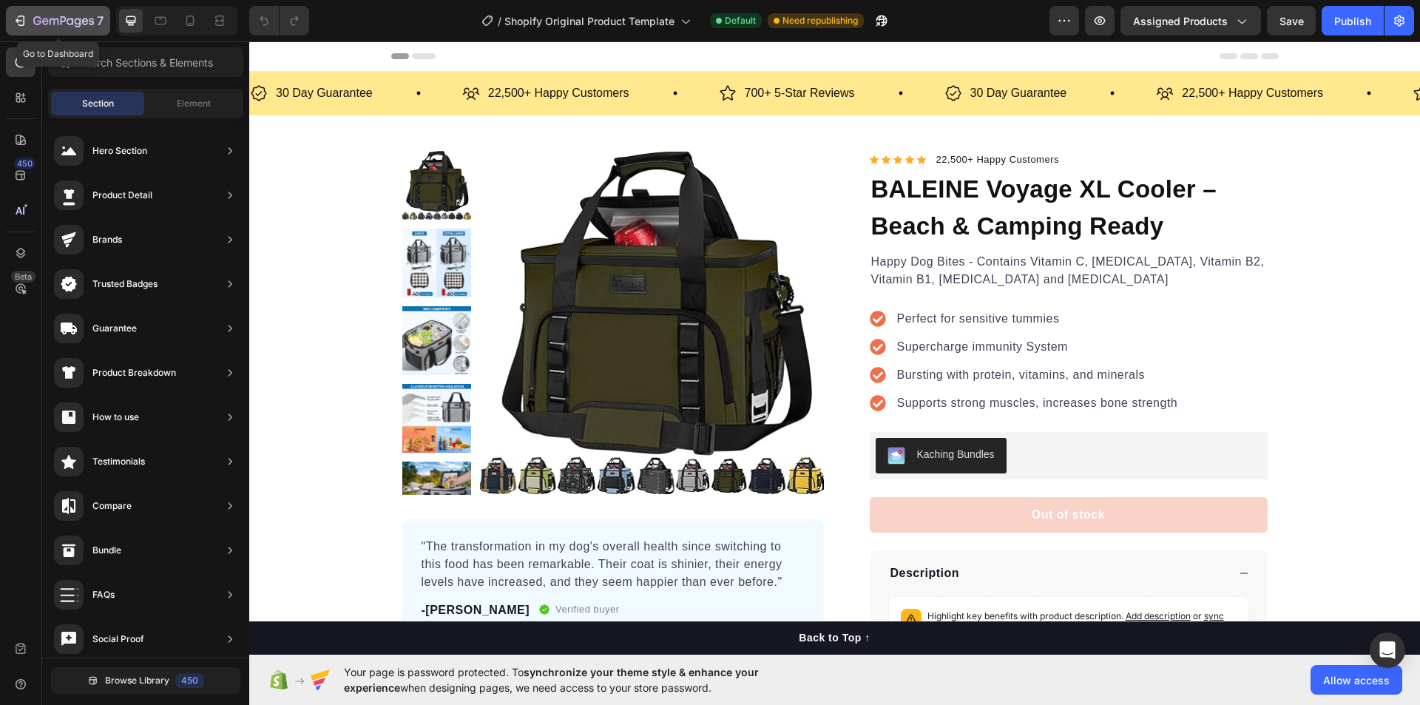
click at [40, 21] on icon "button" at bounding box center [37, 20] width 8 height 9
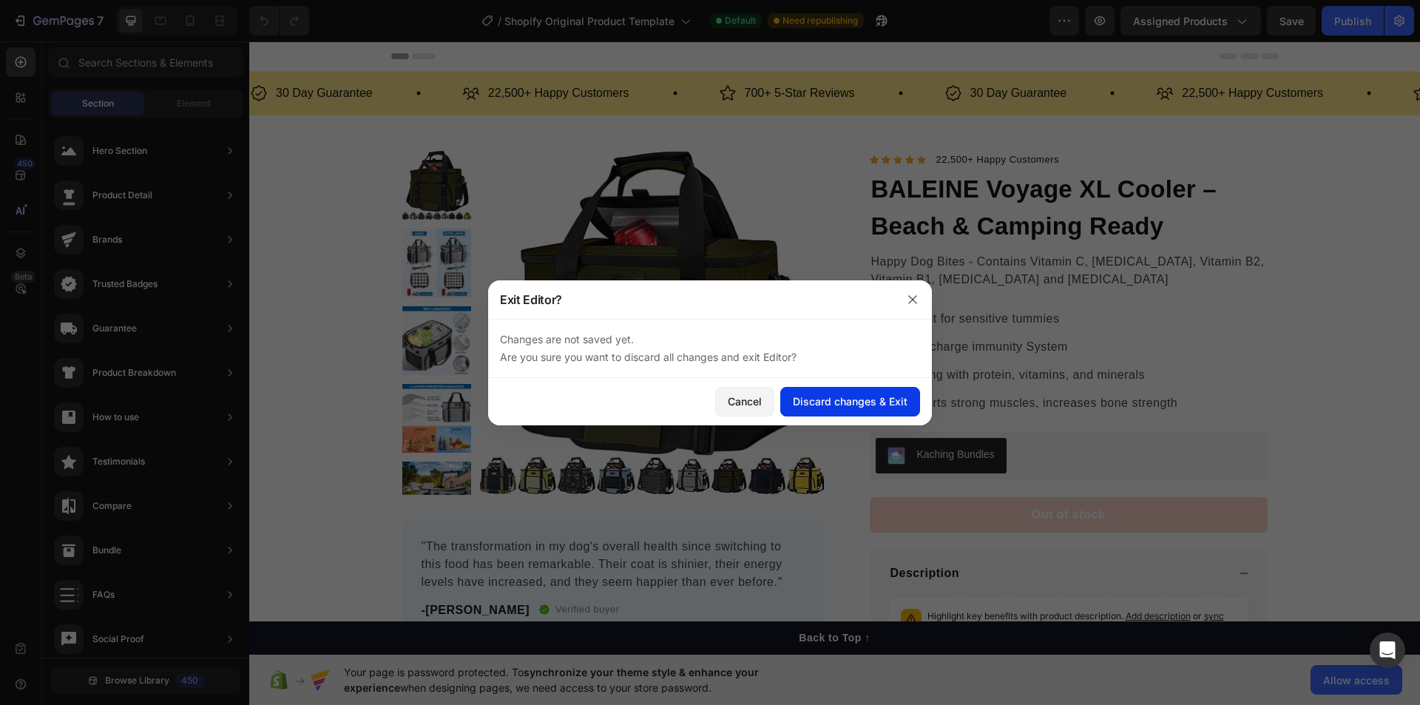
drag, startPoint x: 850, startPoint y: 402, endPoint x: 825, endPoint y: 402, distance: 25.2
click at [825, 402] on div "Discard changes & Exit" at bounding box center [850, 401] width 115 height 16
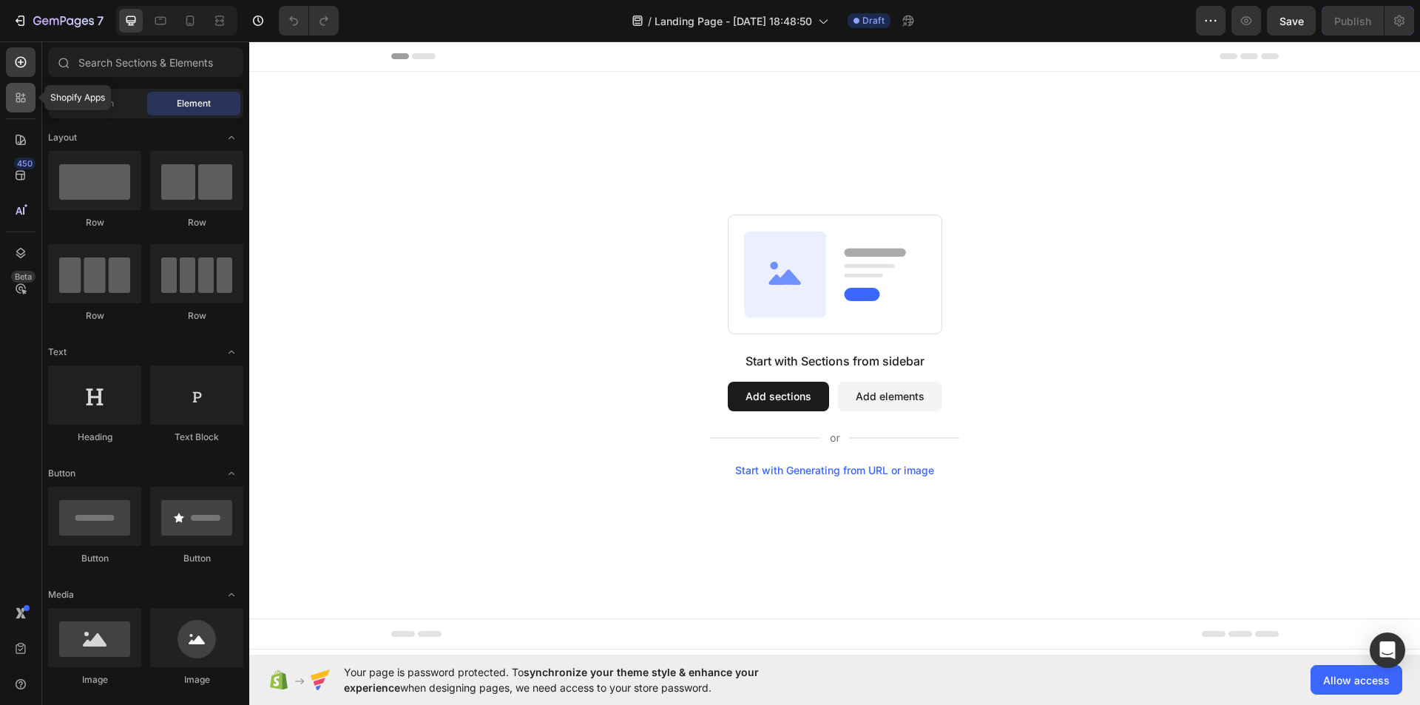
click at [14, 91] on icon at bounding box center [20, 97] width 15 height 15
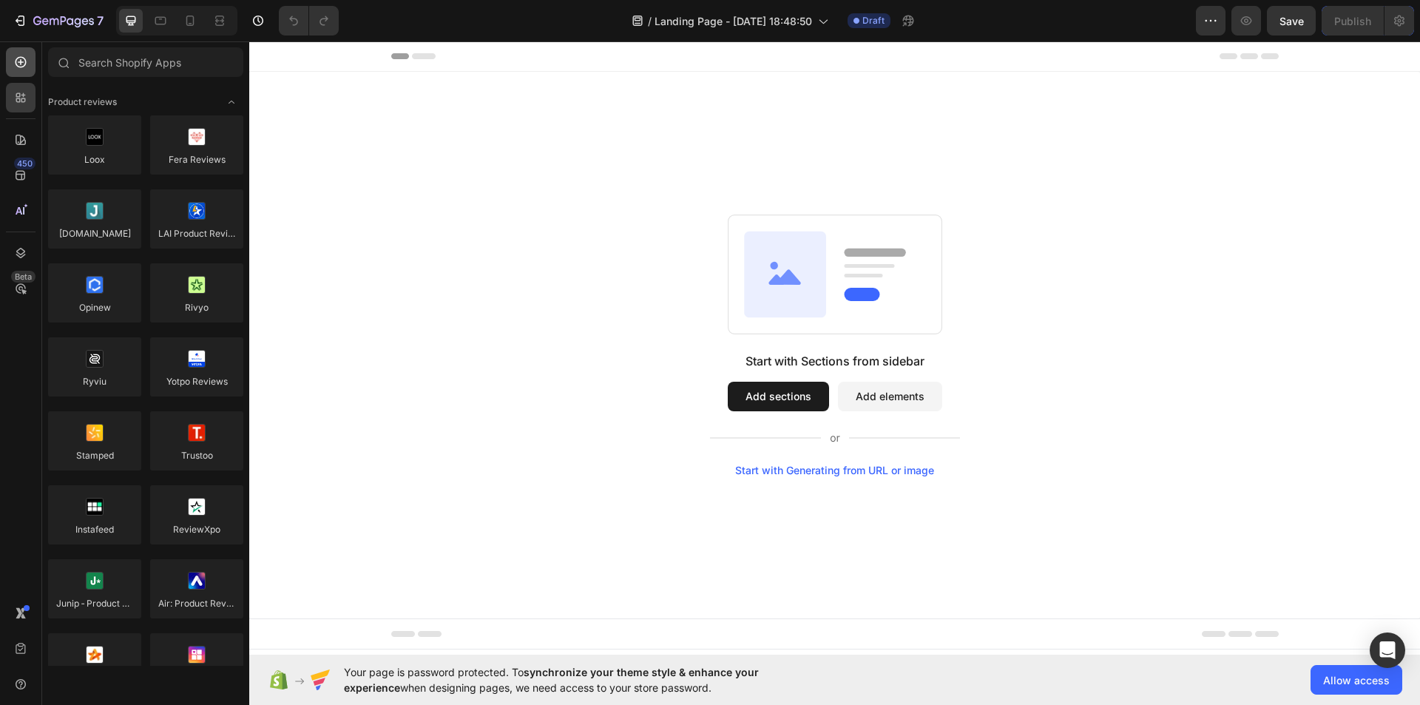
click at [15, 67] on icon at bounding box center [20, 62] width 15 height 15
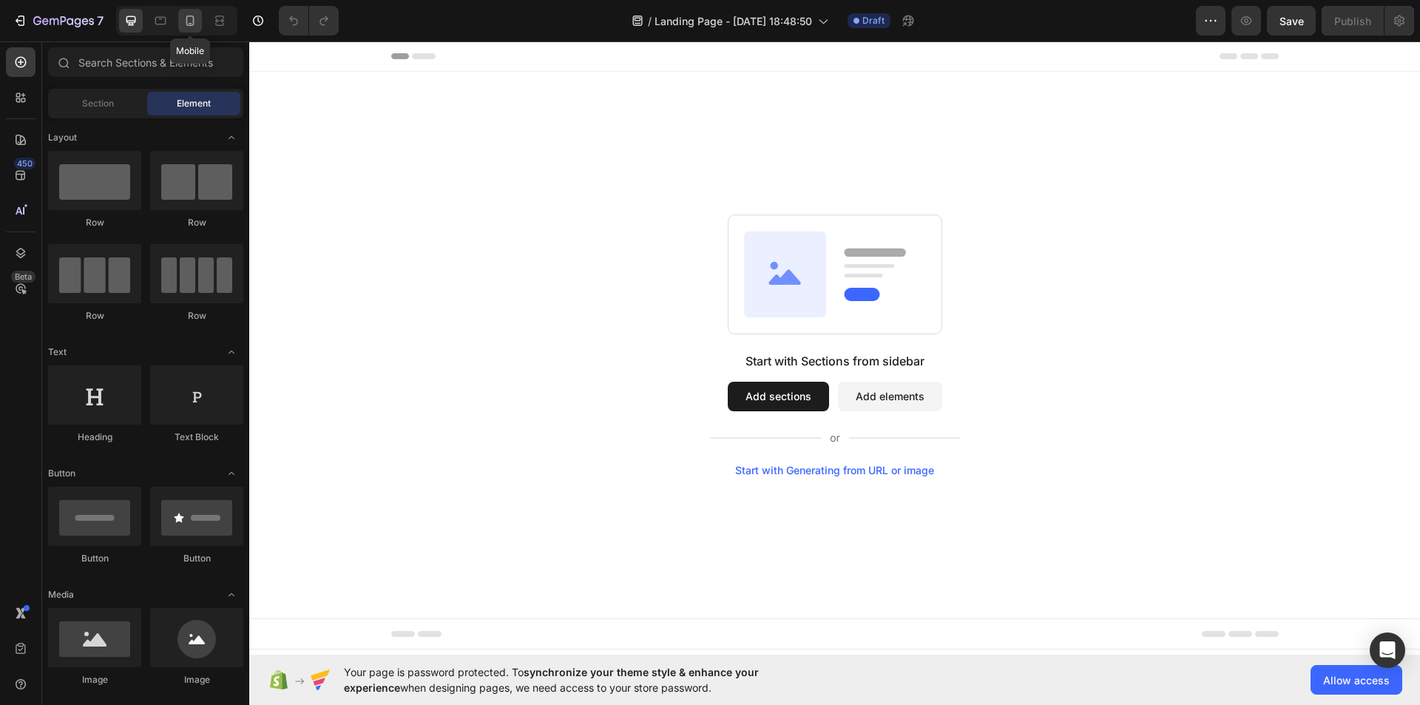
click at [183, 29] on div at bounding box center [190, 21] width 24 height 24
click at [154, 18] on icon at bounding box center [160, 20] width 15 height 15
click at [131, 16] on icon at bounding box center [131, 21] width 10 height 10
click at [759, 13] on span "Landing Page - [DATE] 18:48:50" at bounding box center [734, 21] width 158 height 16
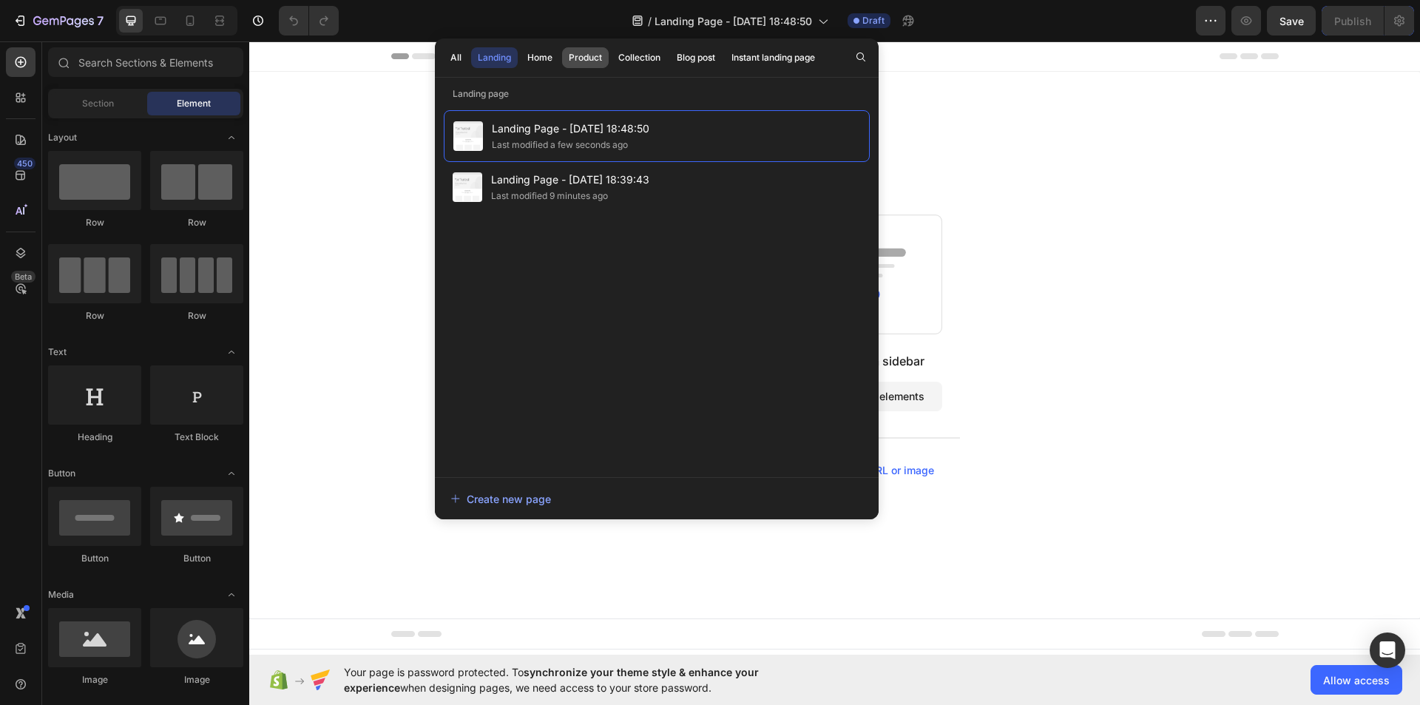
click at [589, 63] on div "Product" at bounding box center [585, 57] width 33 height 13
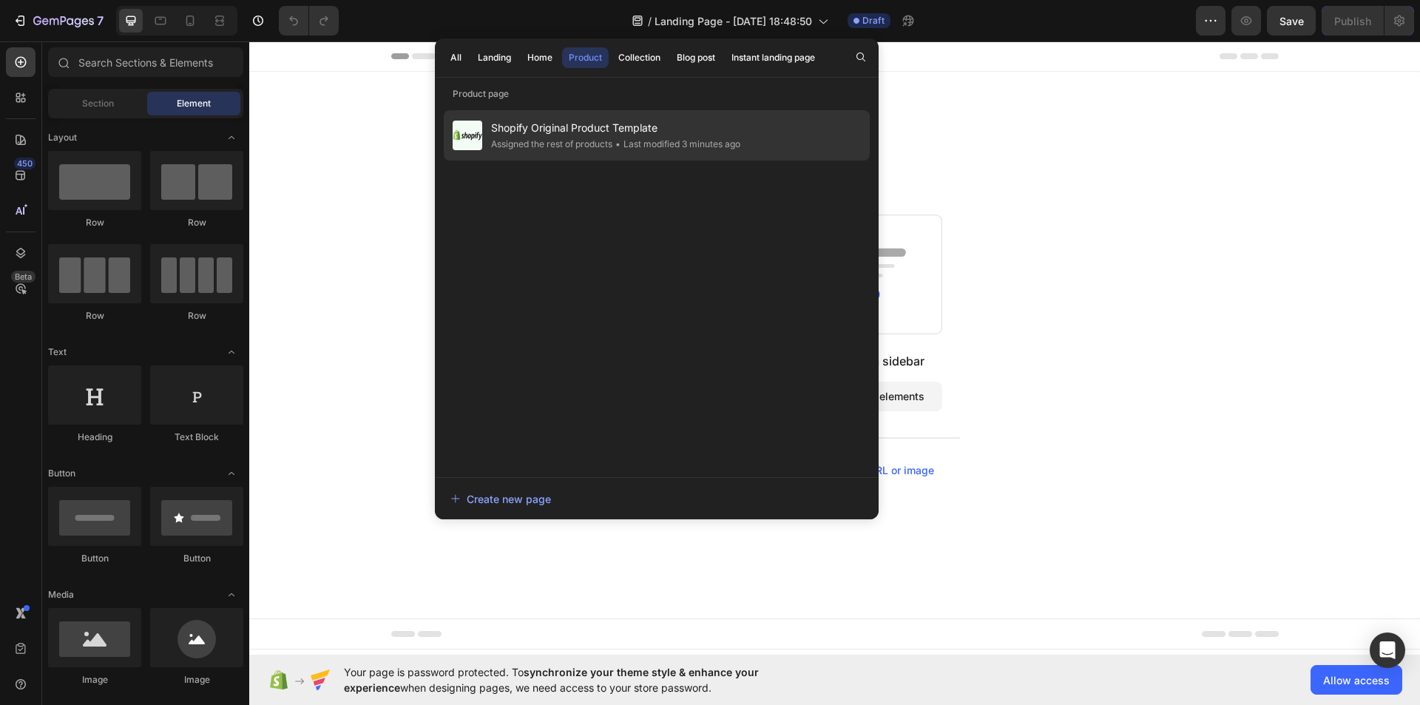
click at [568, 131] on span "Shopify Original Product Template" at bounding box center [615, 128] width 249 height 18
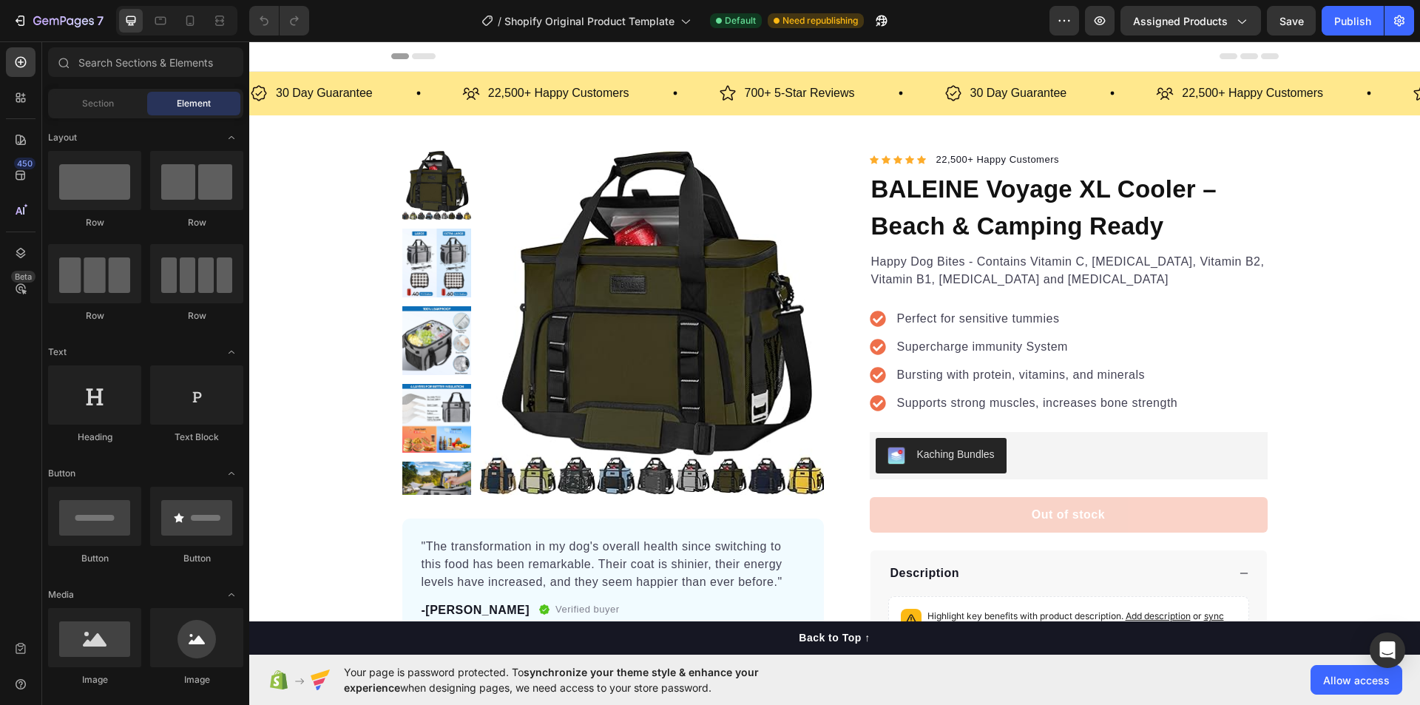
click at [310, 52] on div at bounding box center [834, 56] width 1171 height 30
click at [106, 105] on span "Section" at bounding box center [98, 103] width 32 height 13
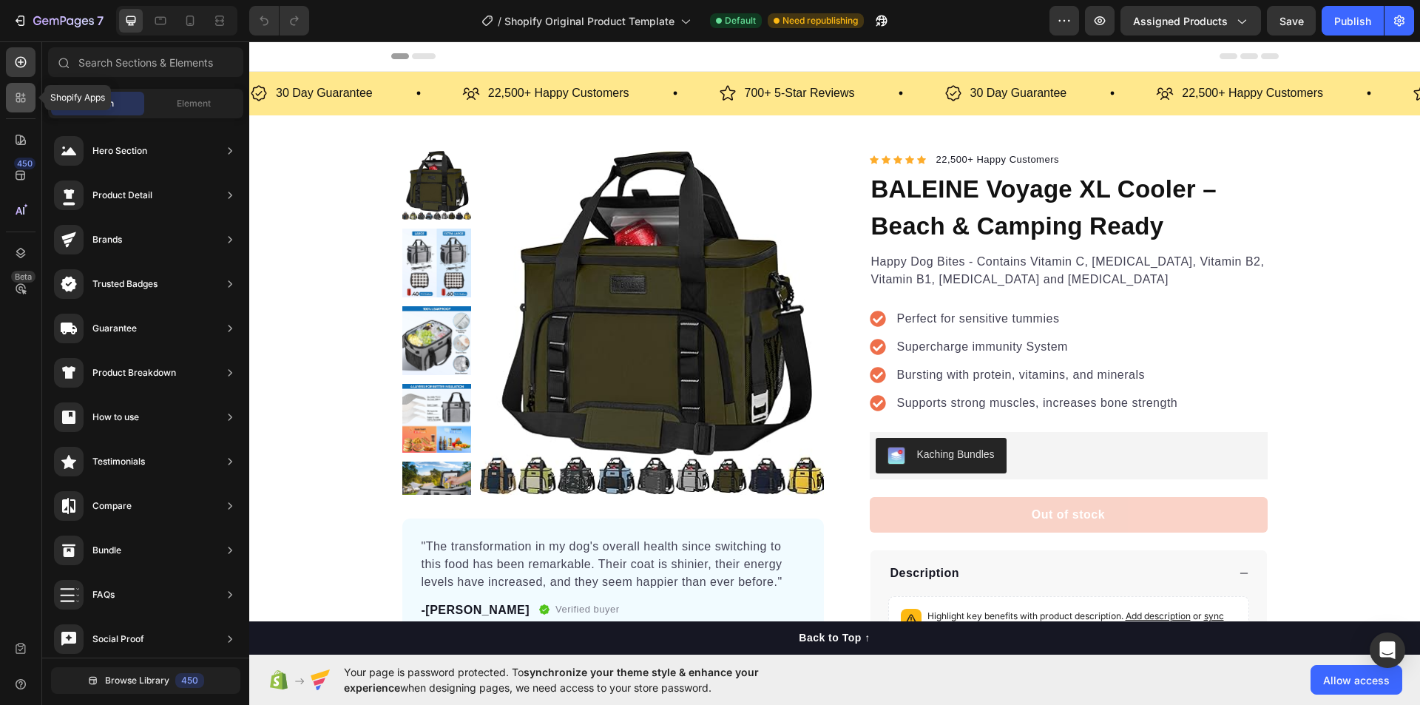
click at [18, 102] on icon at bounding box center [18, 100] width 4 height 4
